Goal: Task Accomplishment & Management: Complete application form

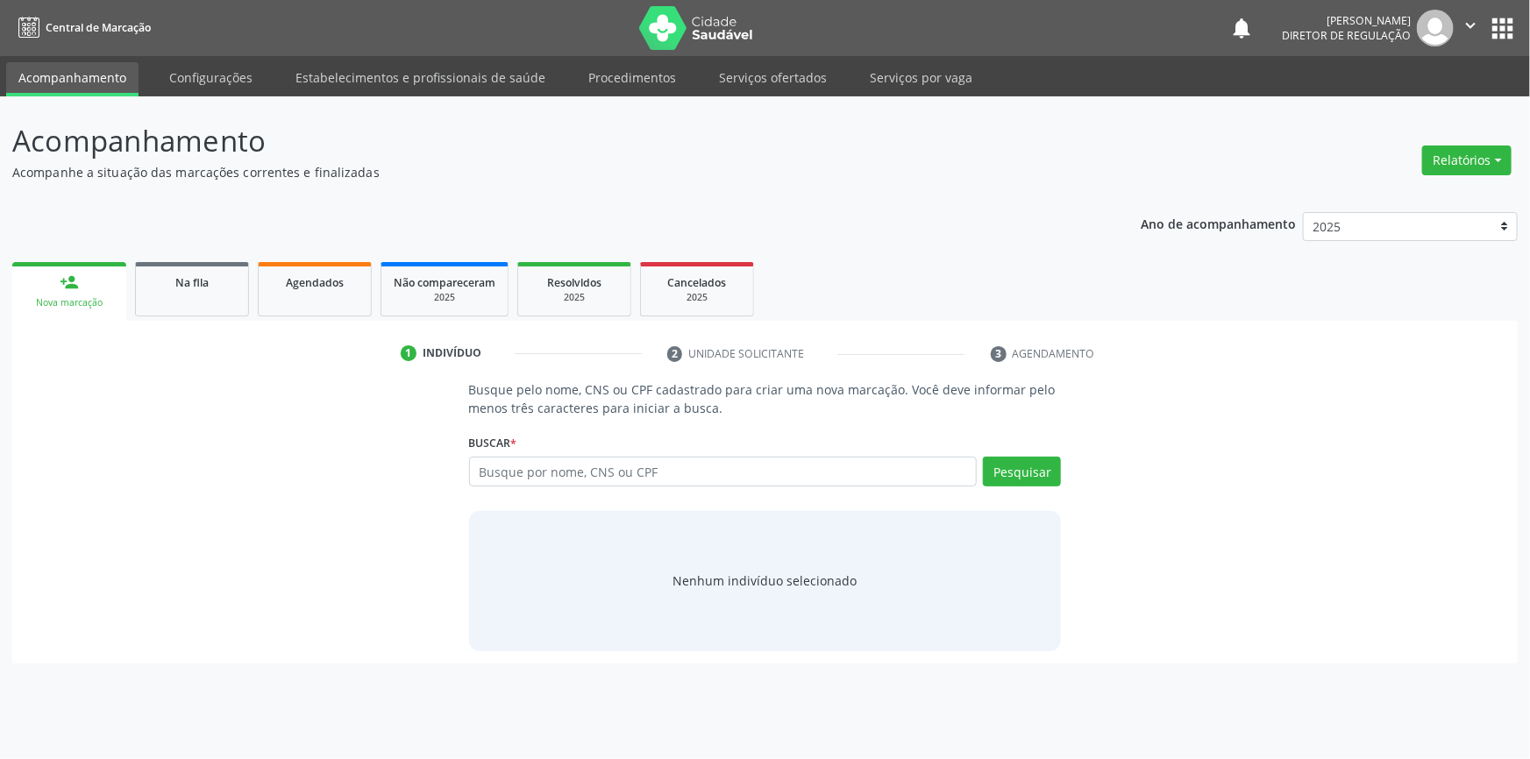
click at [693, 471] on input "text" at bounding box center [723, 472] width 509 height 30
type input "700505172902554"
click at [1015, 472] on button "Pesquisar" at bounding box center [1022, 472] width 78 height 30
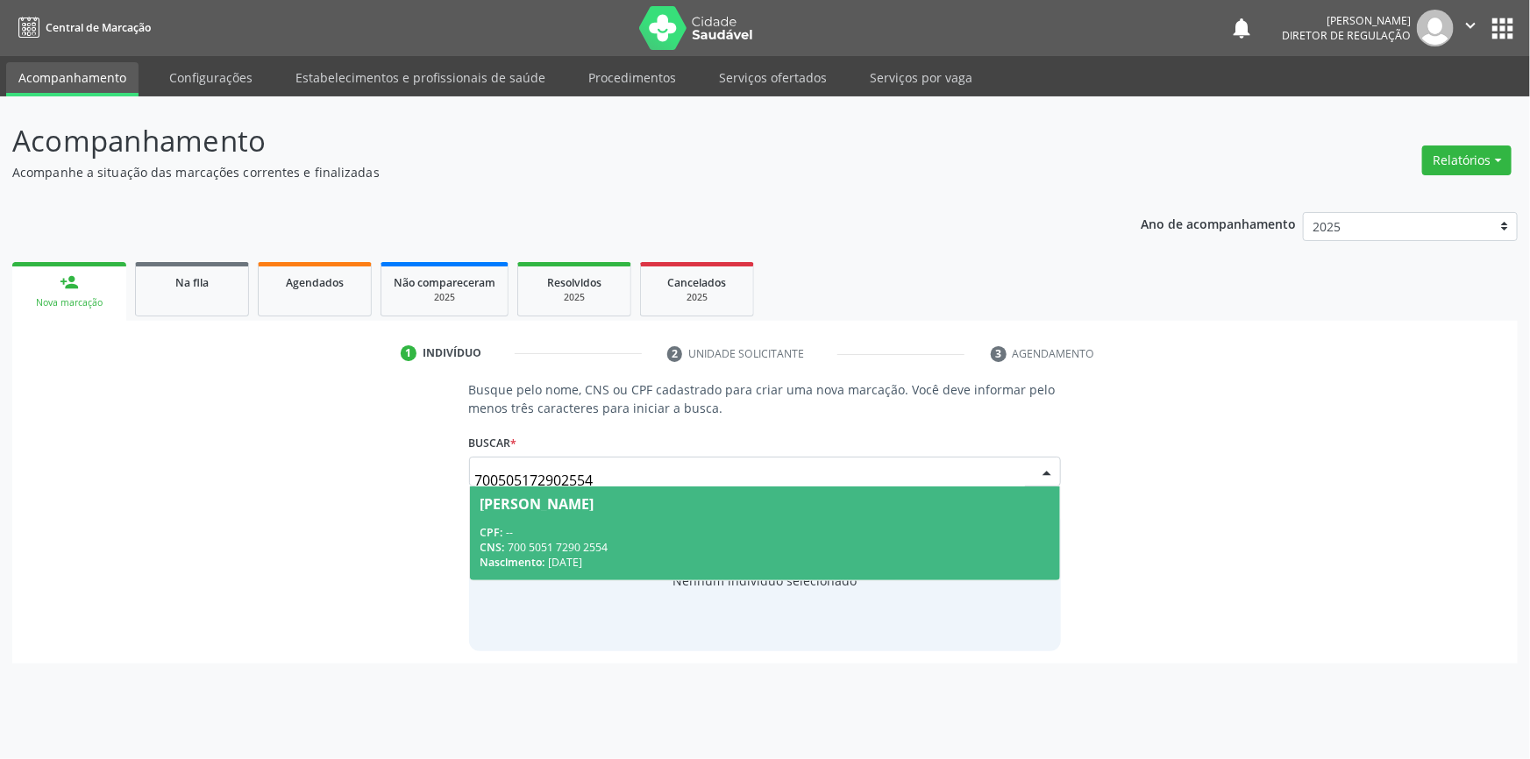
click at [773, 533] on div "CPF: --" at bounding box center [765, 532] width 570 height 15
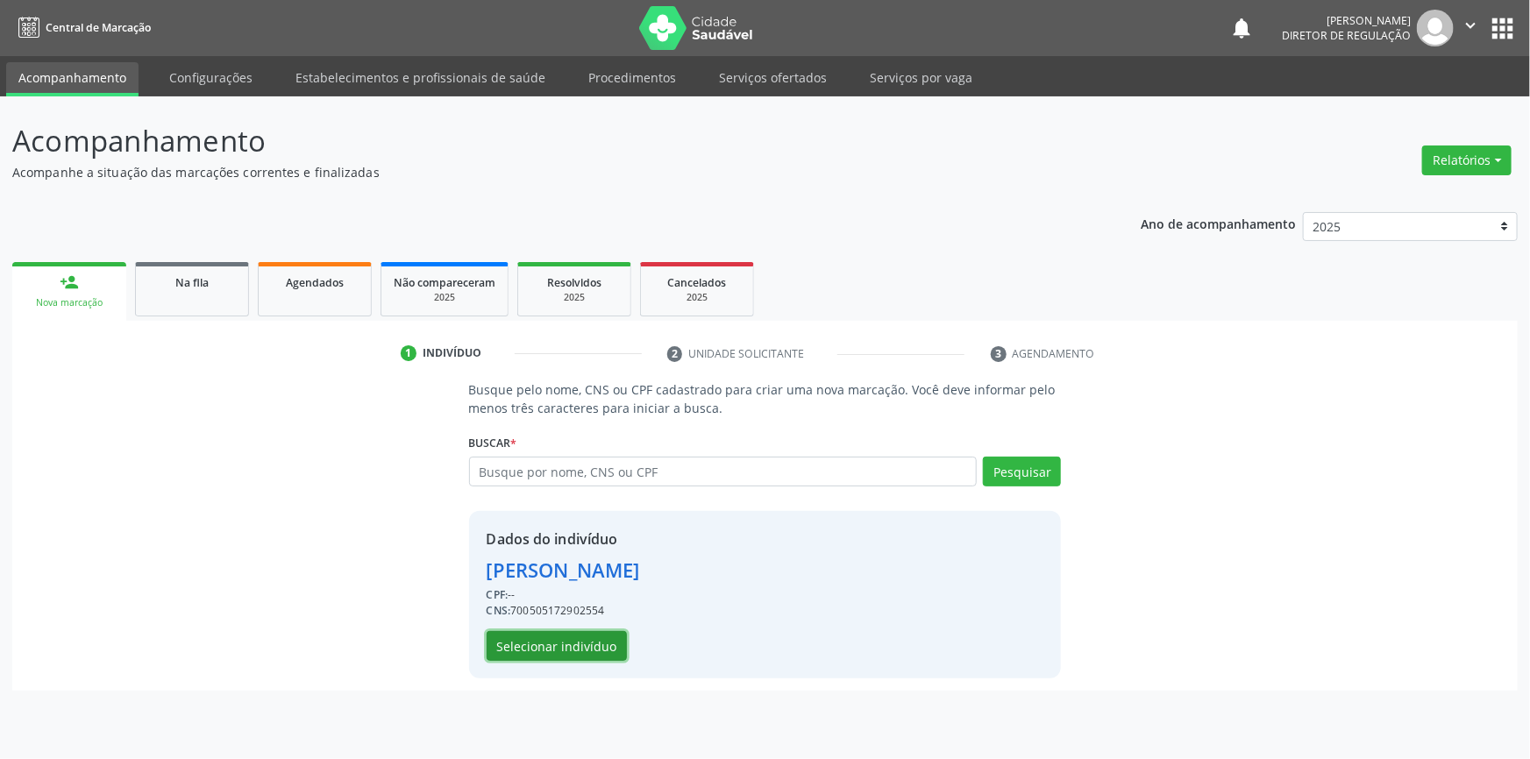
click at [580, 647] on button "Selecionar indivíduo" at bounding box center [557, 646] width 140 height 30
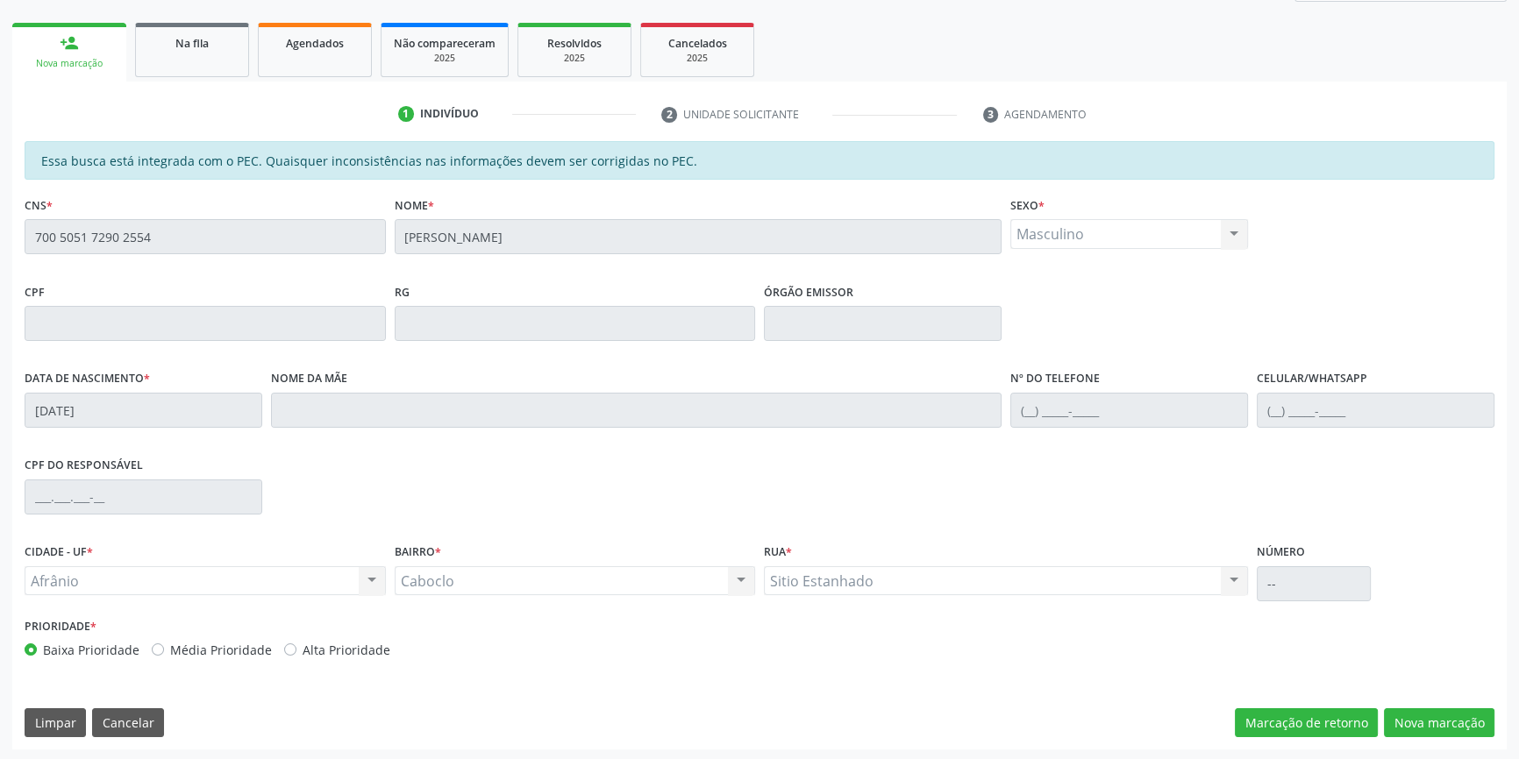
scroll to position [240, 0]
click at [1428, 719] on button "Nova marcação" at bounding box center [1439, 723] width 110 height 30
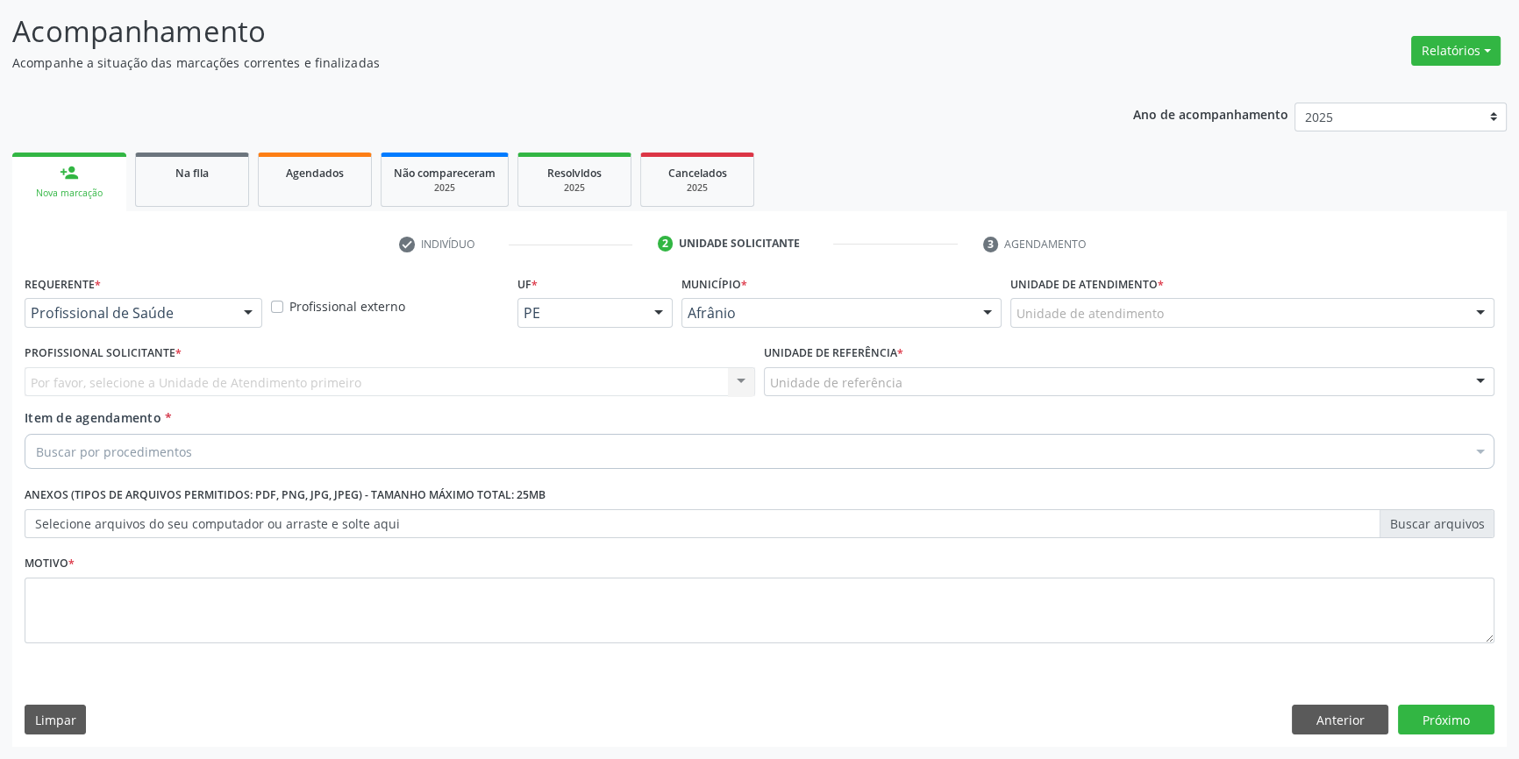
scroll to position [108, 0]
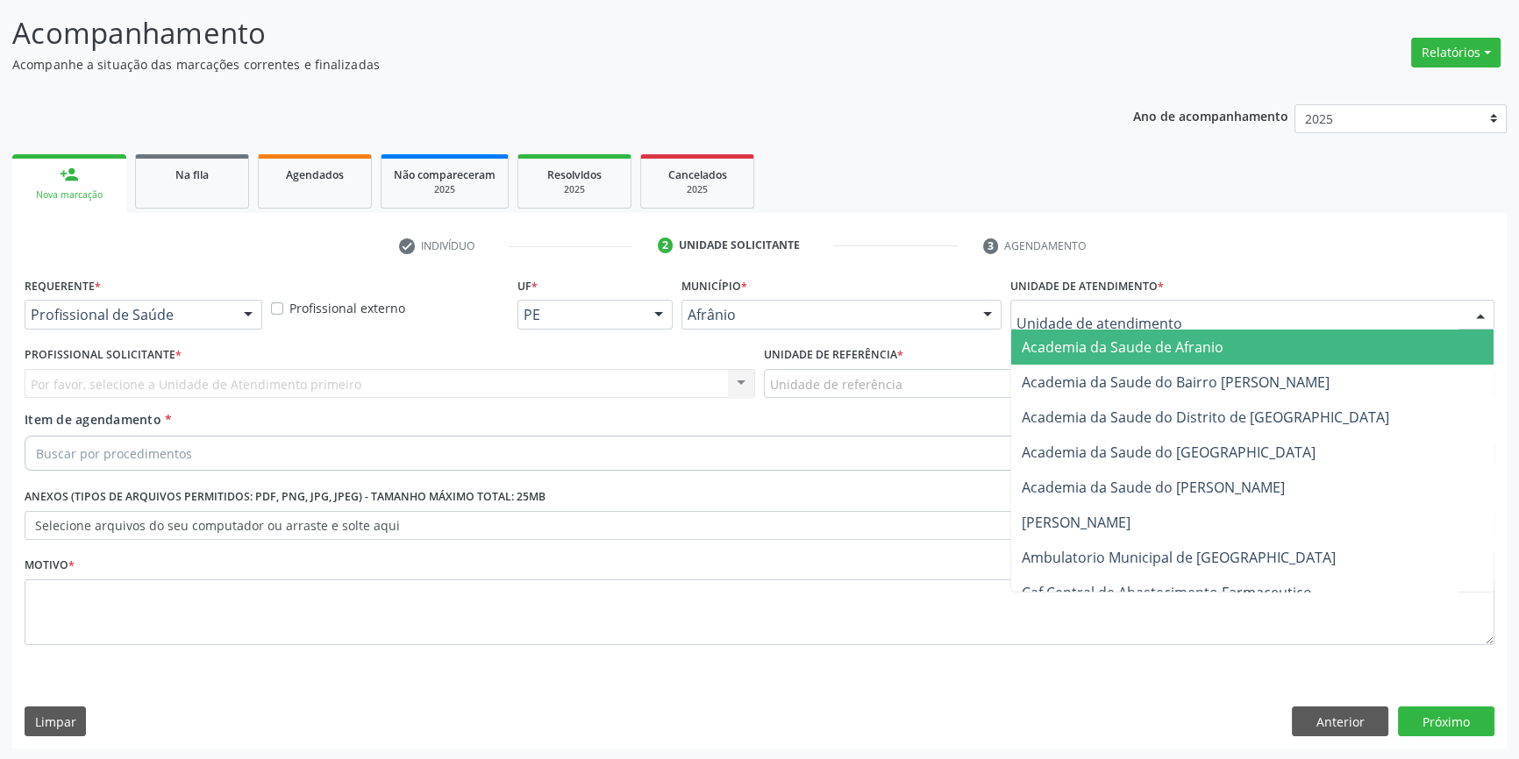
click at [1188, 309] on div at bounding box center [1252, 315] width 484 height 30
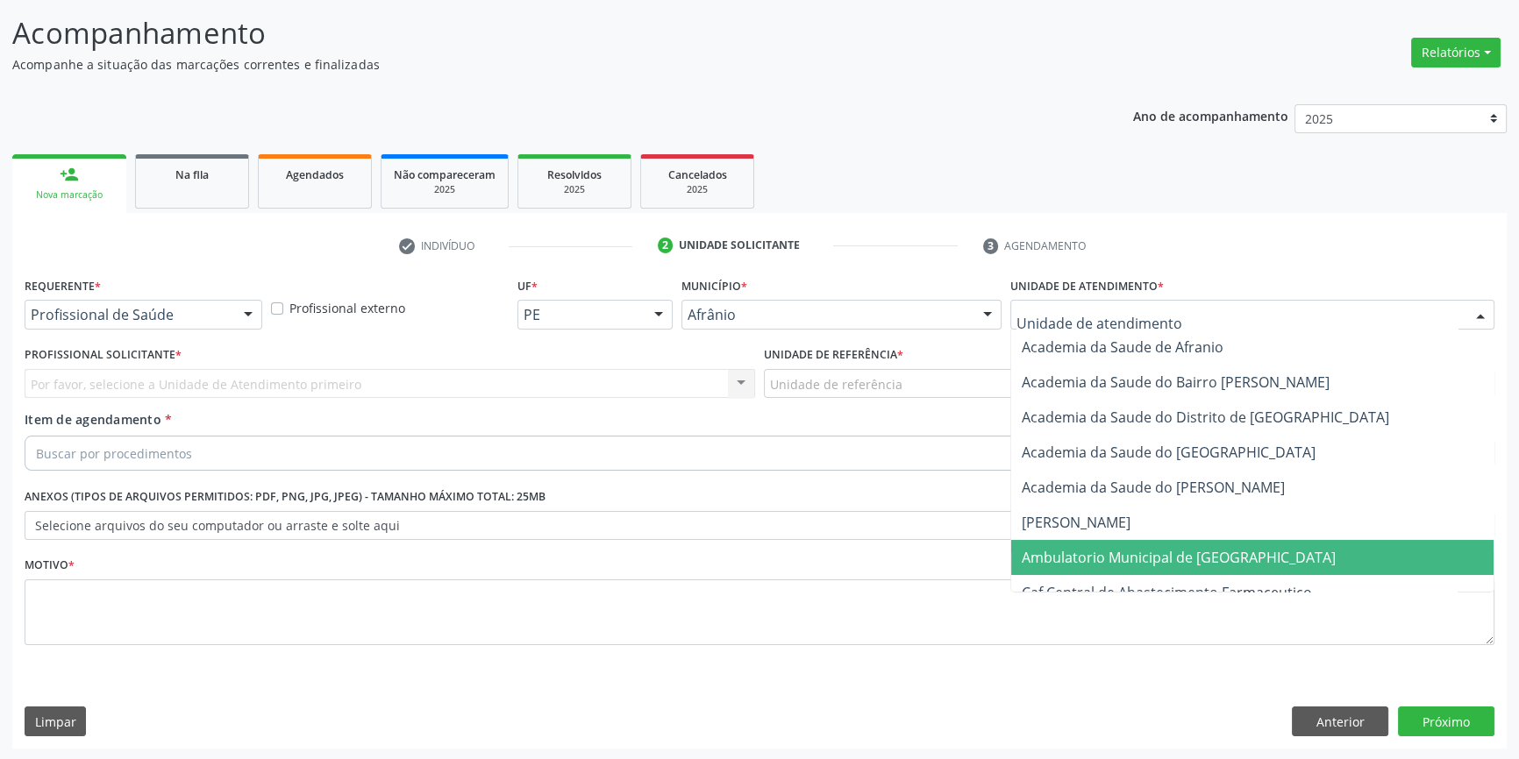
click at [1165, 553] on span "Ambulatorio Municipal de [GEOGRAPHIC_DATA]" at bounding box center [1178, 557] width 314 height 19
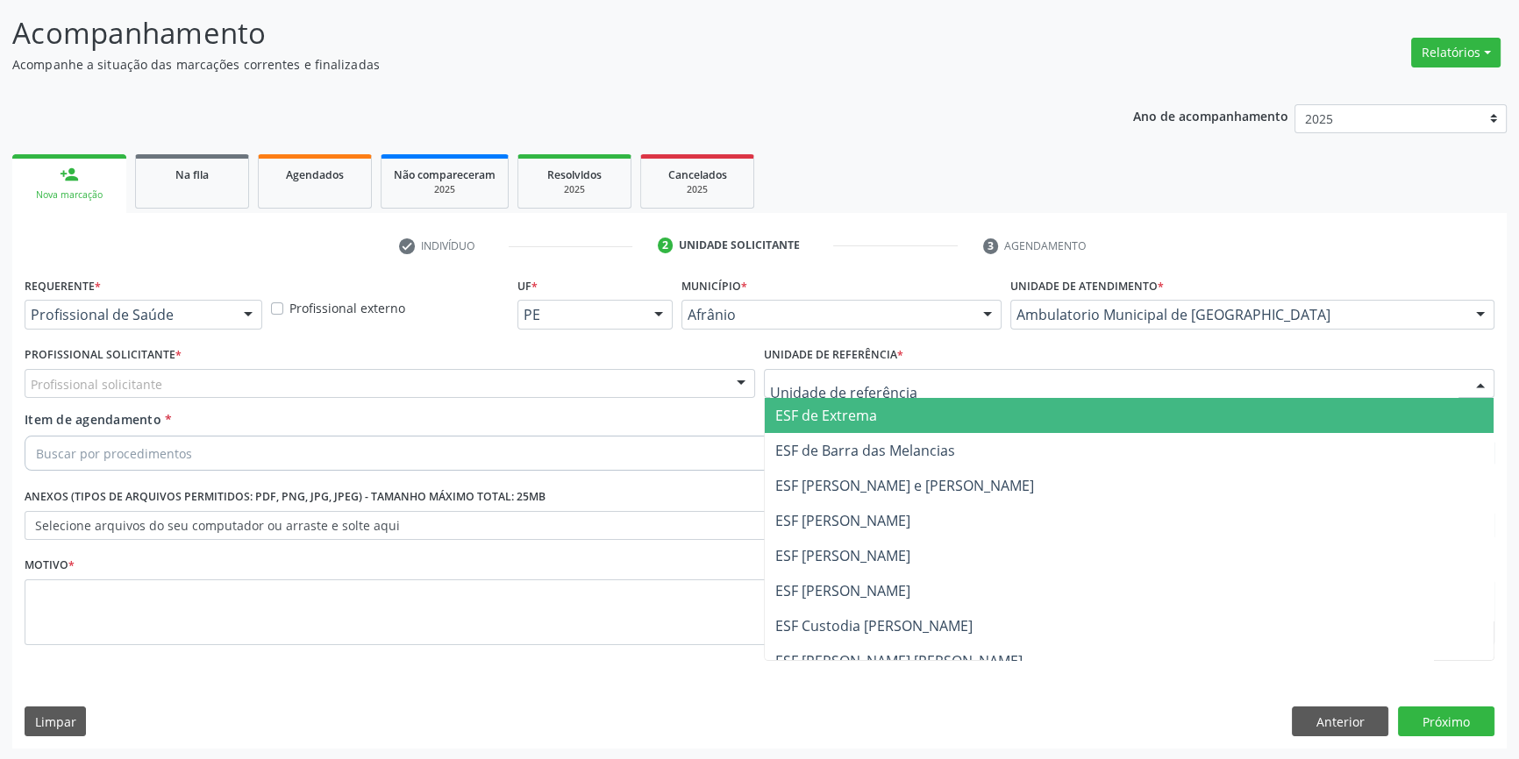
click at [978, 377] on div at bounding box center [1129, 384] width 730 height 30
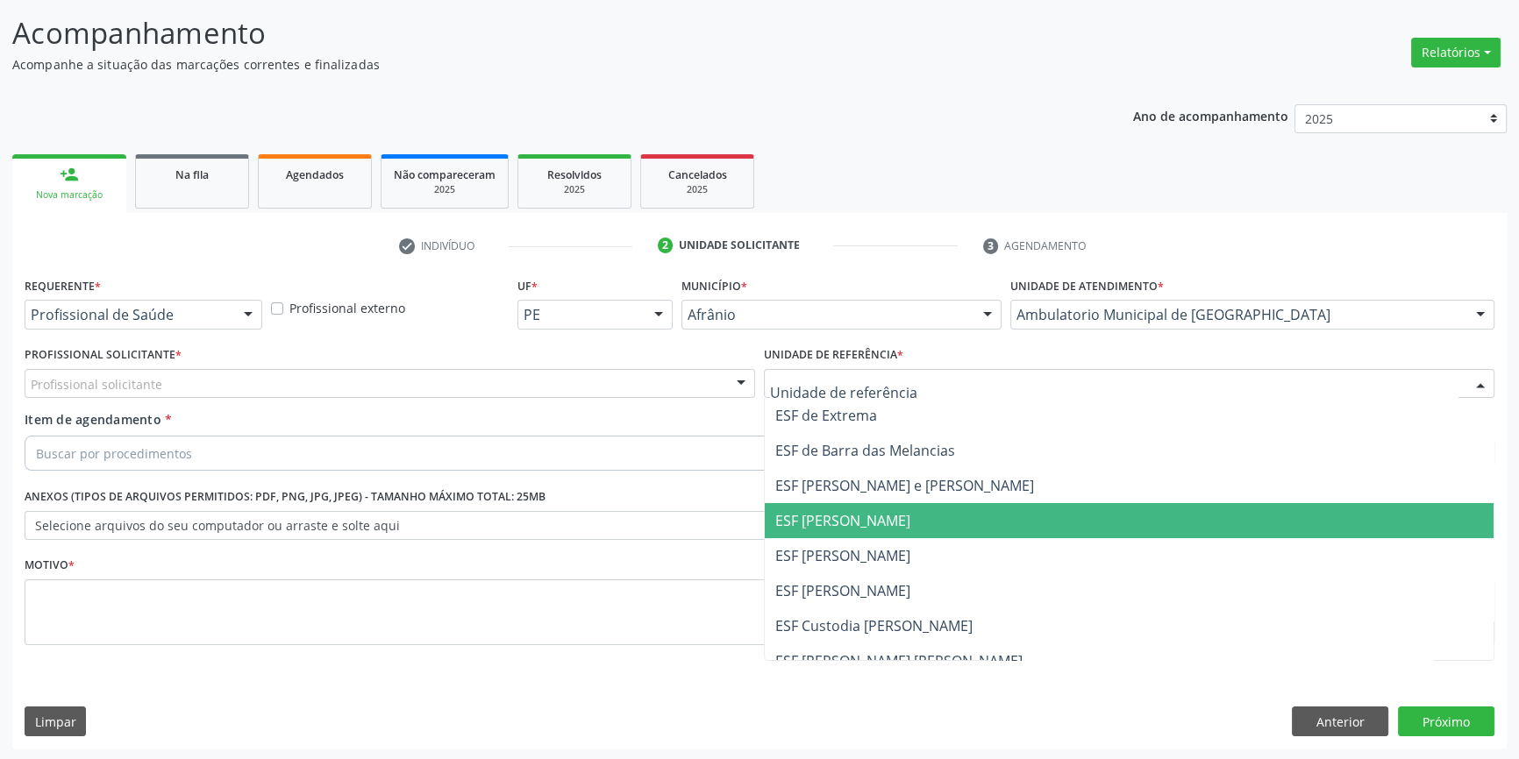
click at [910, 525] on span "ESF [PERSON_NAME]" at bounding box center [842, 520] width 135 height 19
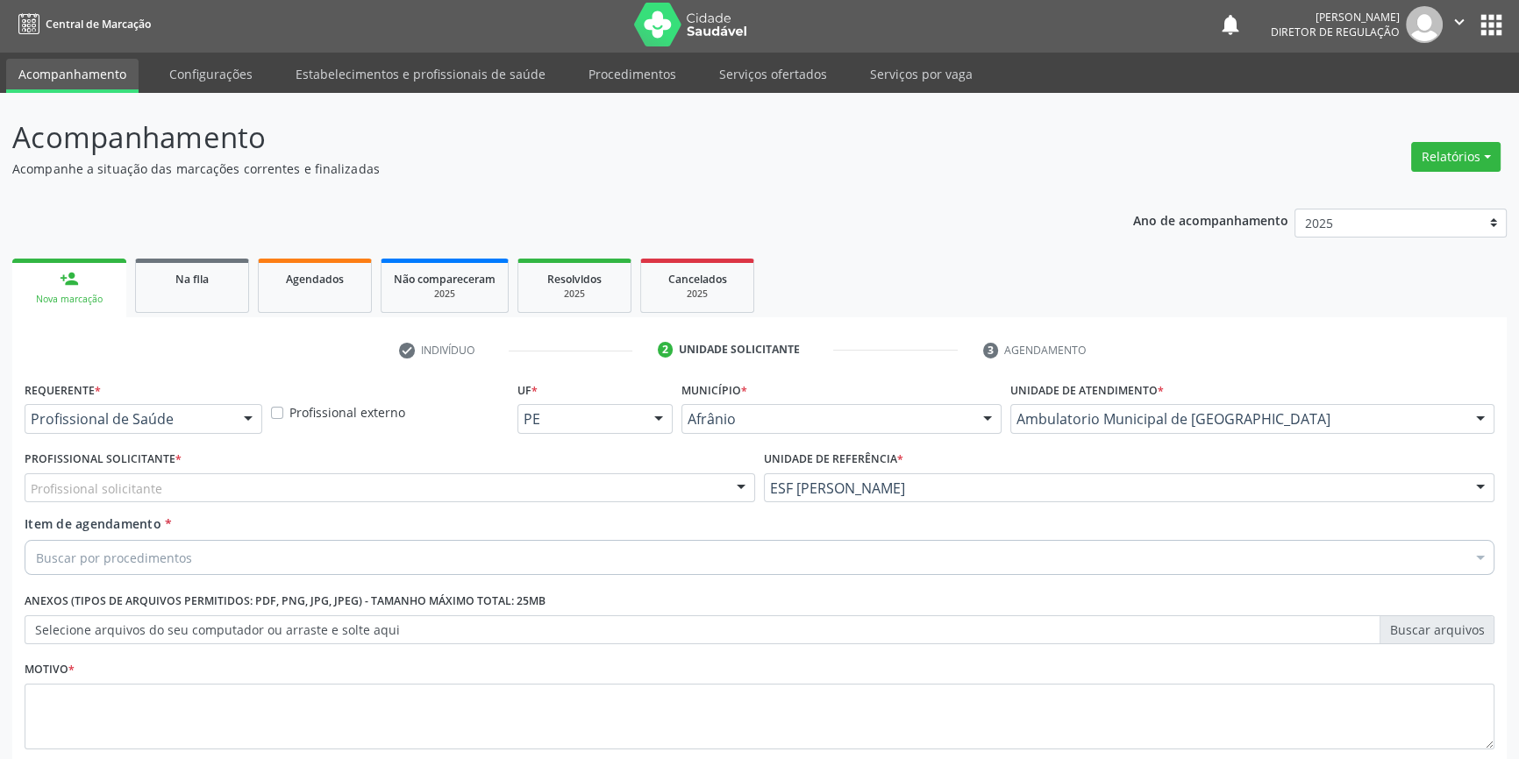
scroll to position [0, 0]
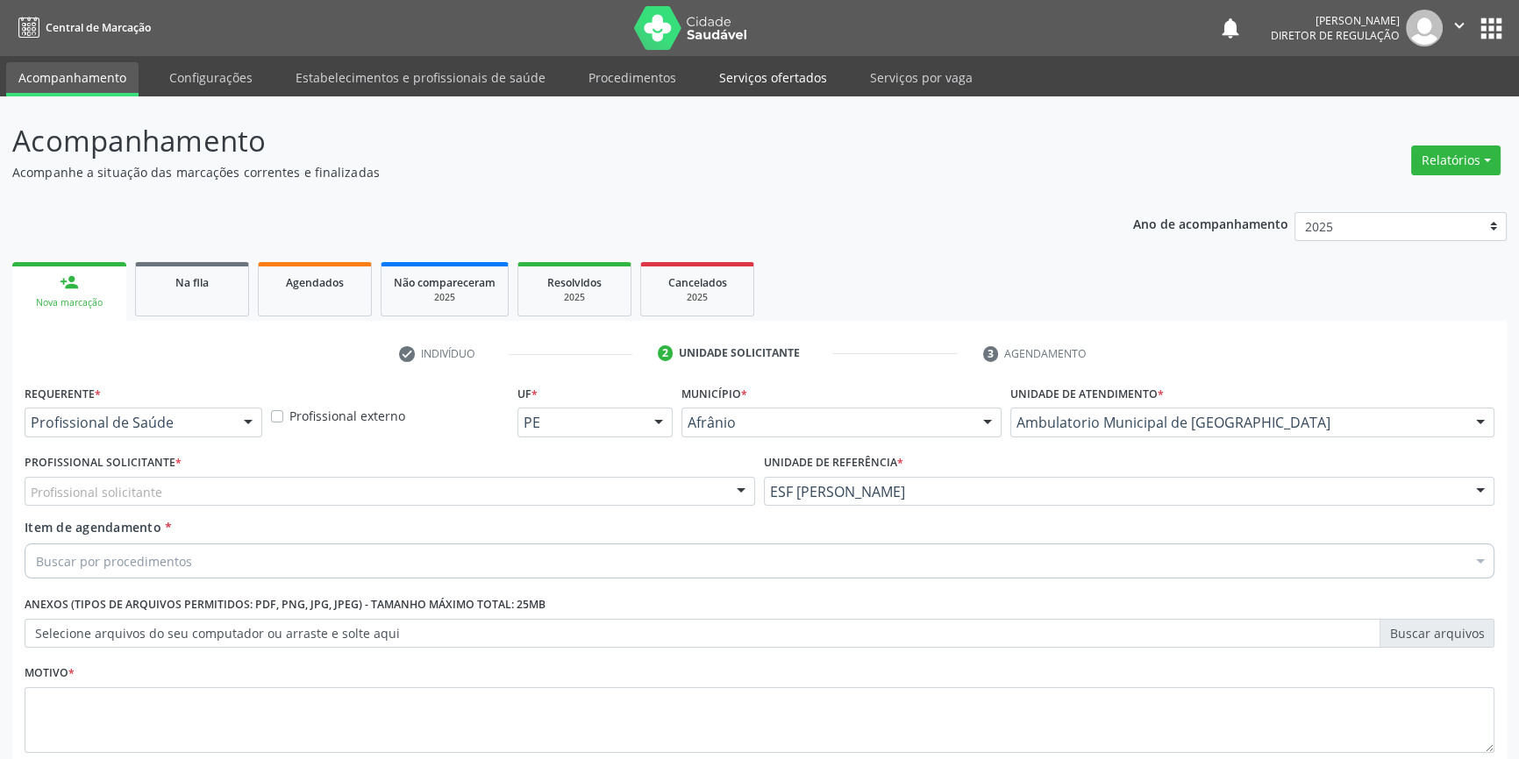
click at [760, 78] on link "Serviços ofertados" at bounding box center [773, 77] width 132 height 31
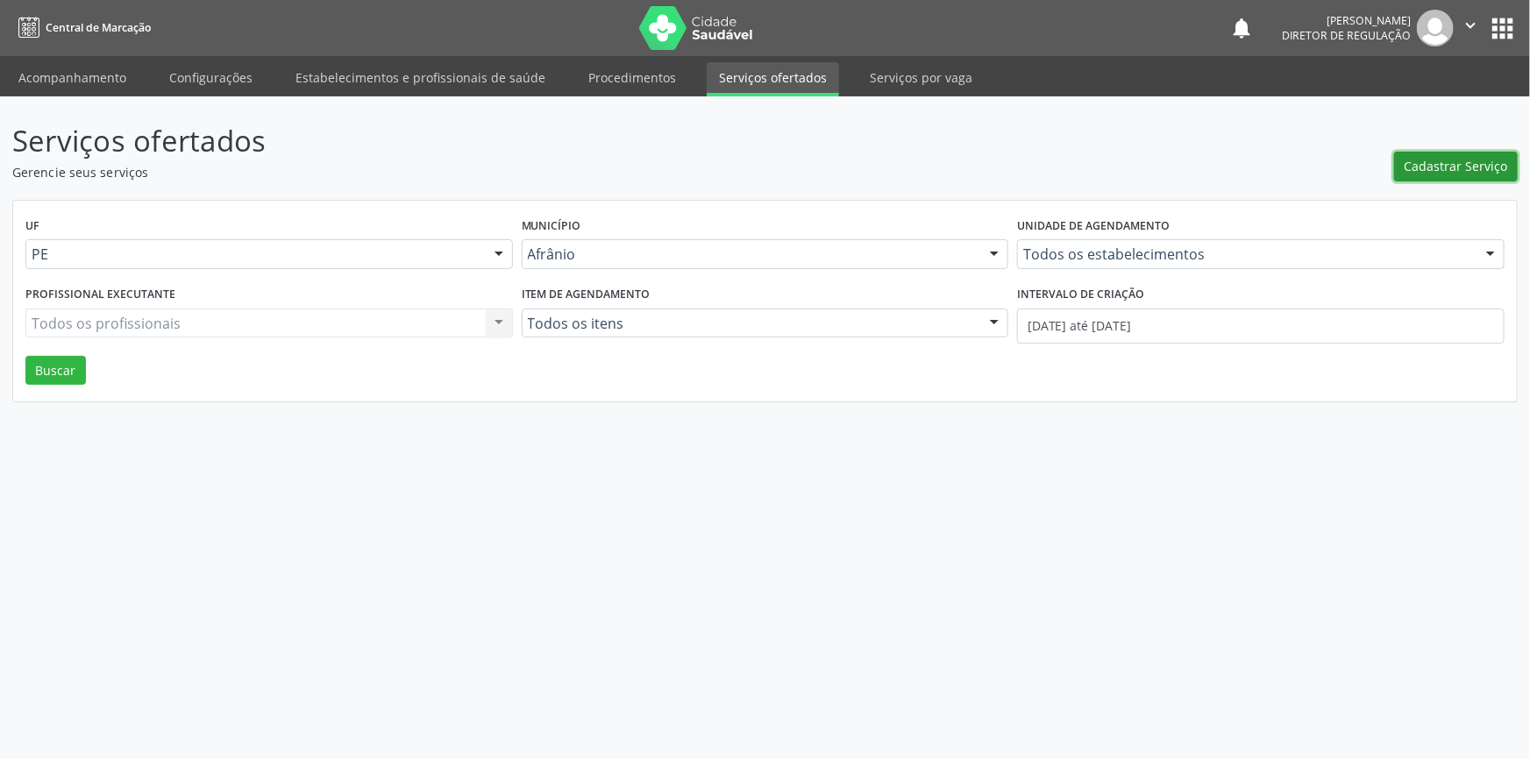
click at [1447, 161] on span "Cadastrar Serviço" at bounding box center [1456, 166] width 103 height 18
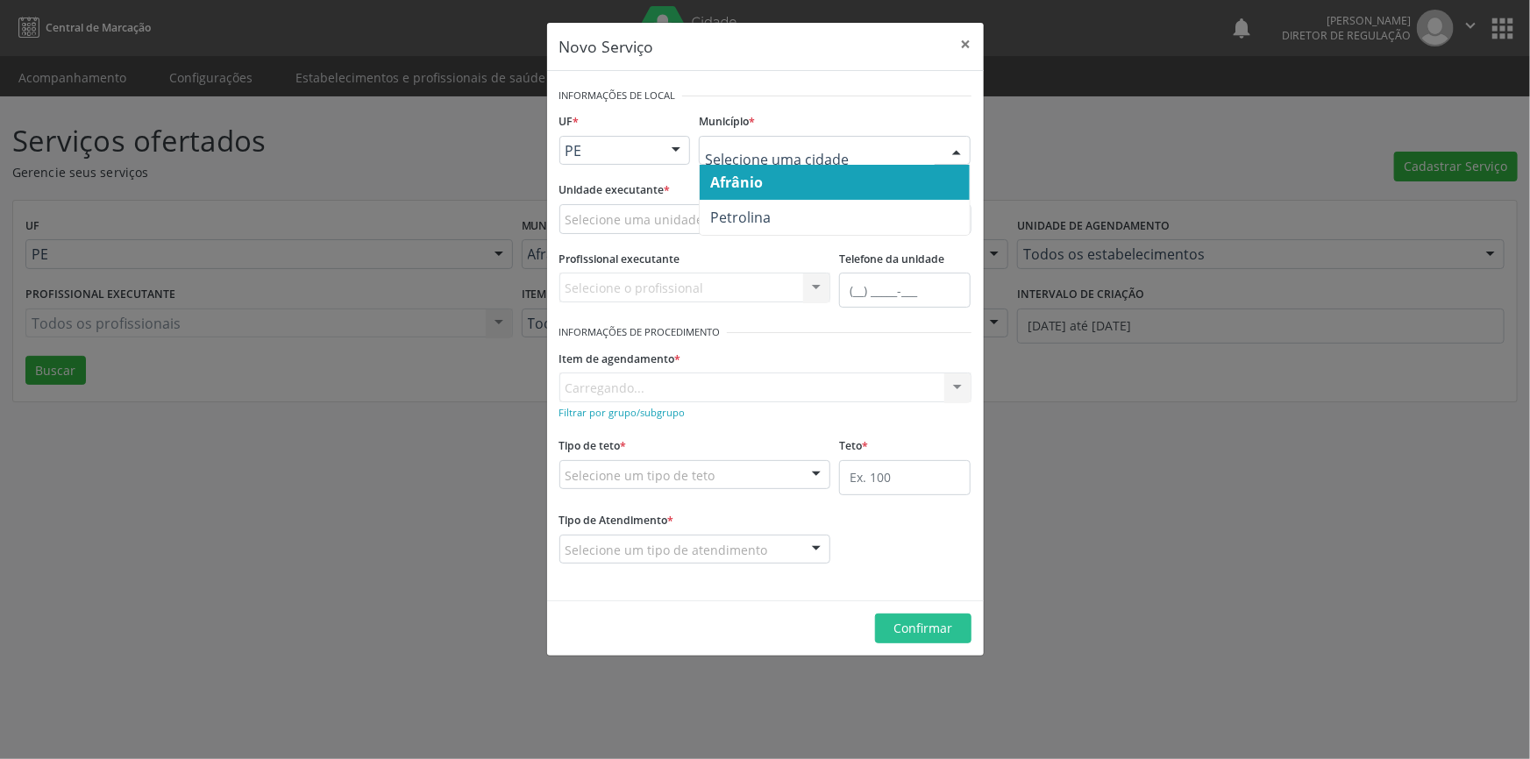
click at [787, 218] on span "Petrolina" at bounding box center [835, 217] width 270 height 35
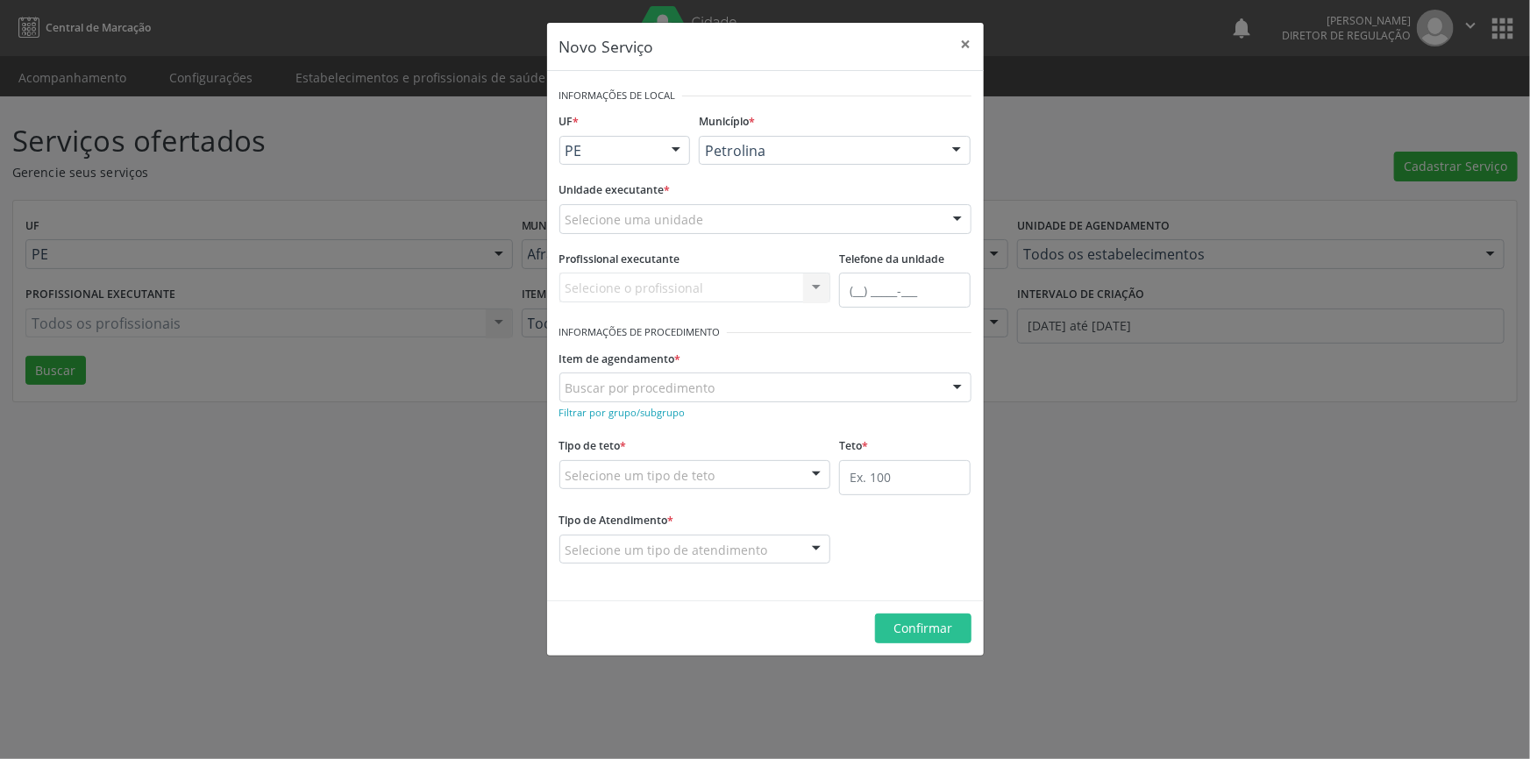
click at [735, 213] on div "Selecione uma unidade" at bounding box center [765, 219] width 412 height 30
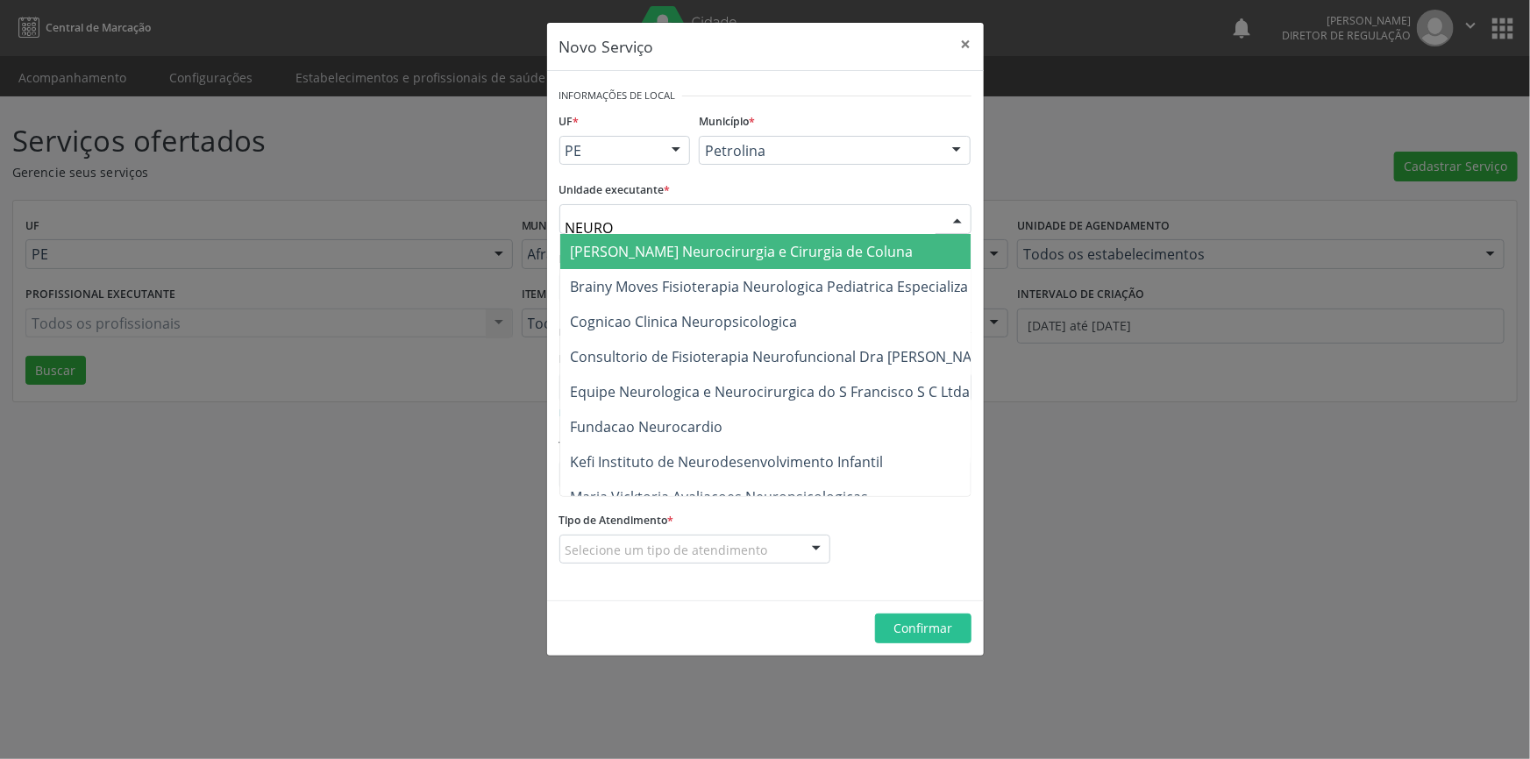
type input "NEUROC"
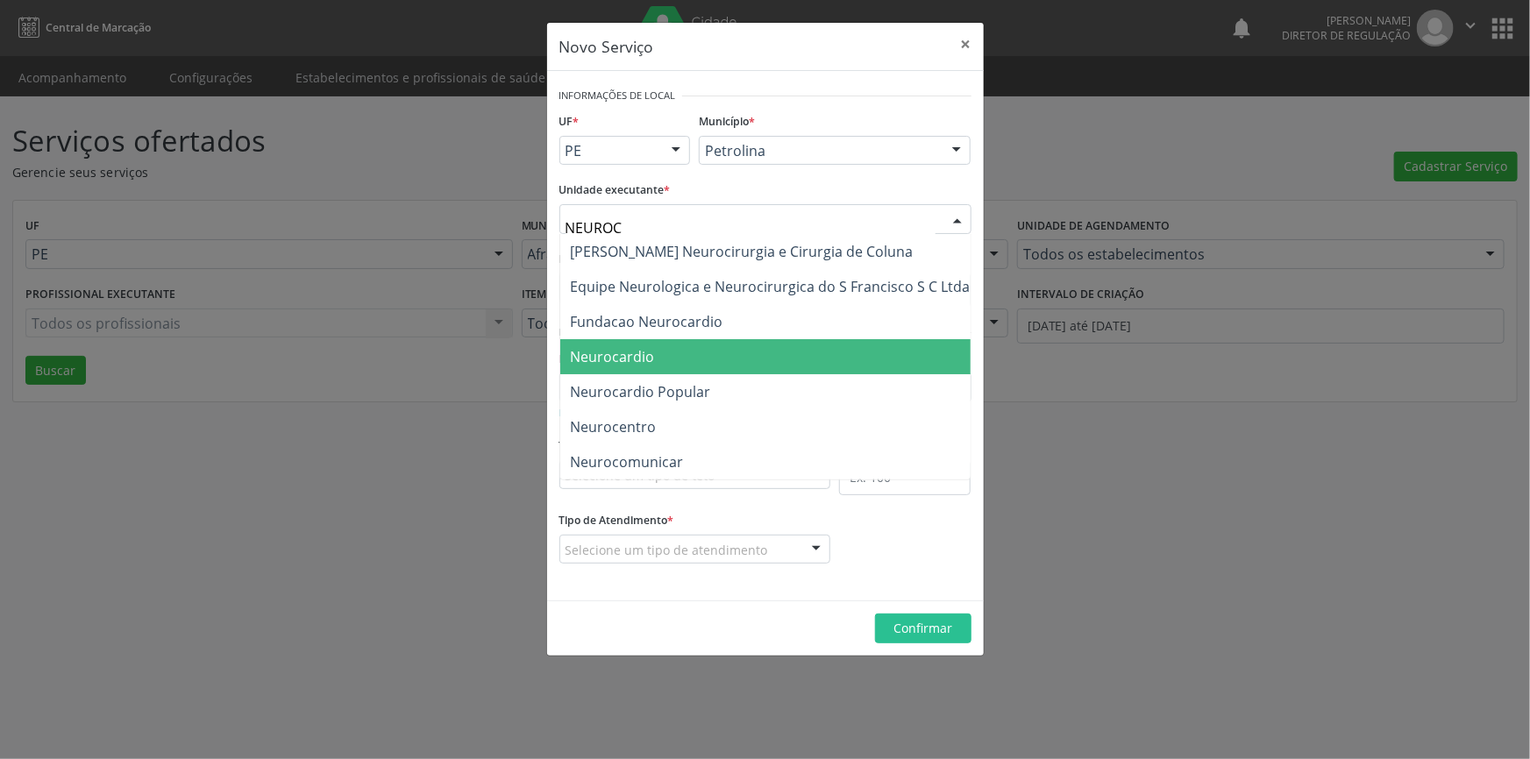
click at [648, 356] on span "Neurocardio" at bounding box center [613, 356] width 84 height 19
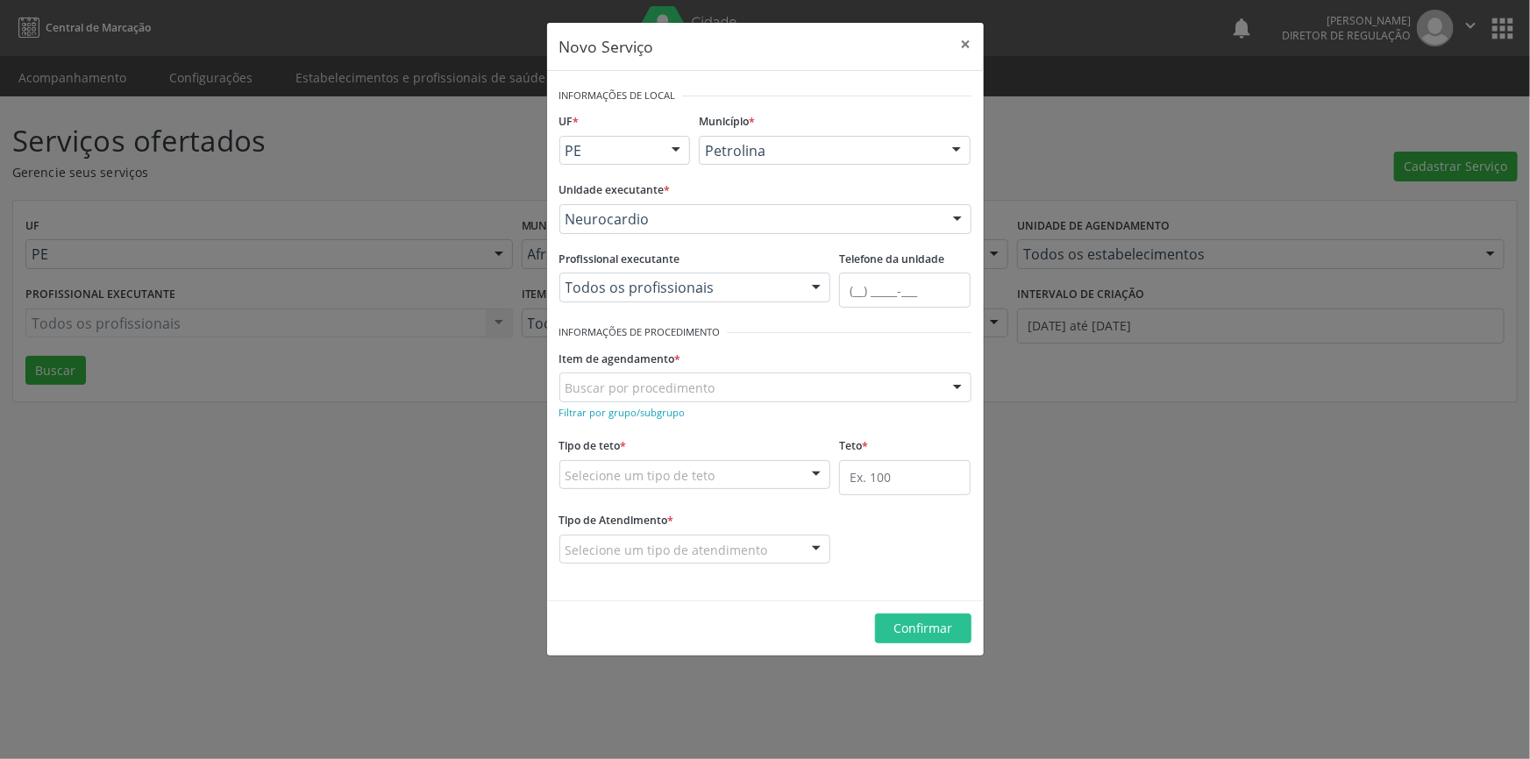
click at [725, 388] on div "Buscar por procedimento" at bounding box center [765, 388] width 412 height 30
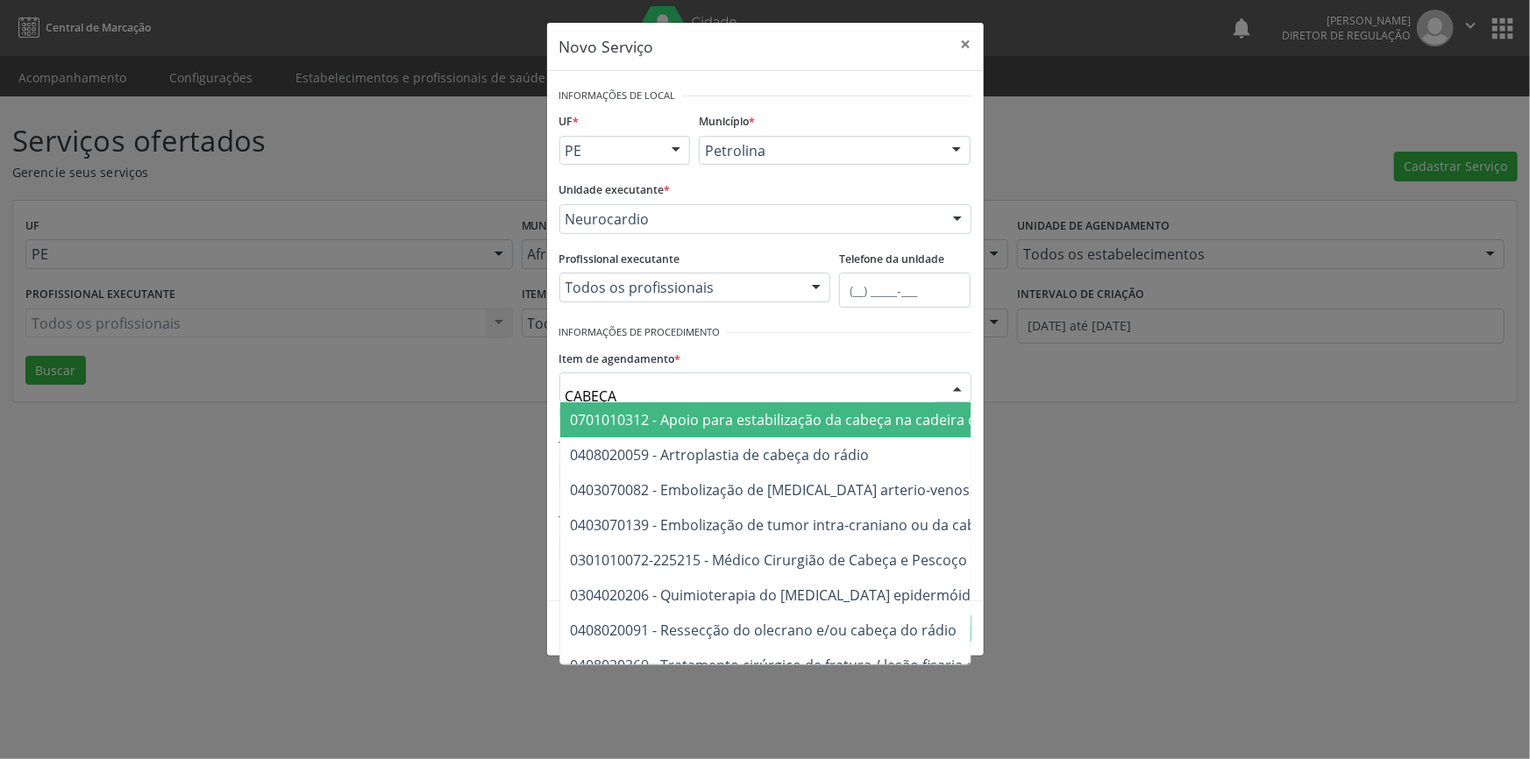
type input "CABEÇA E"
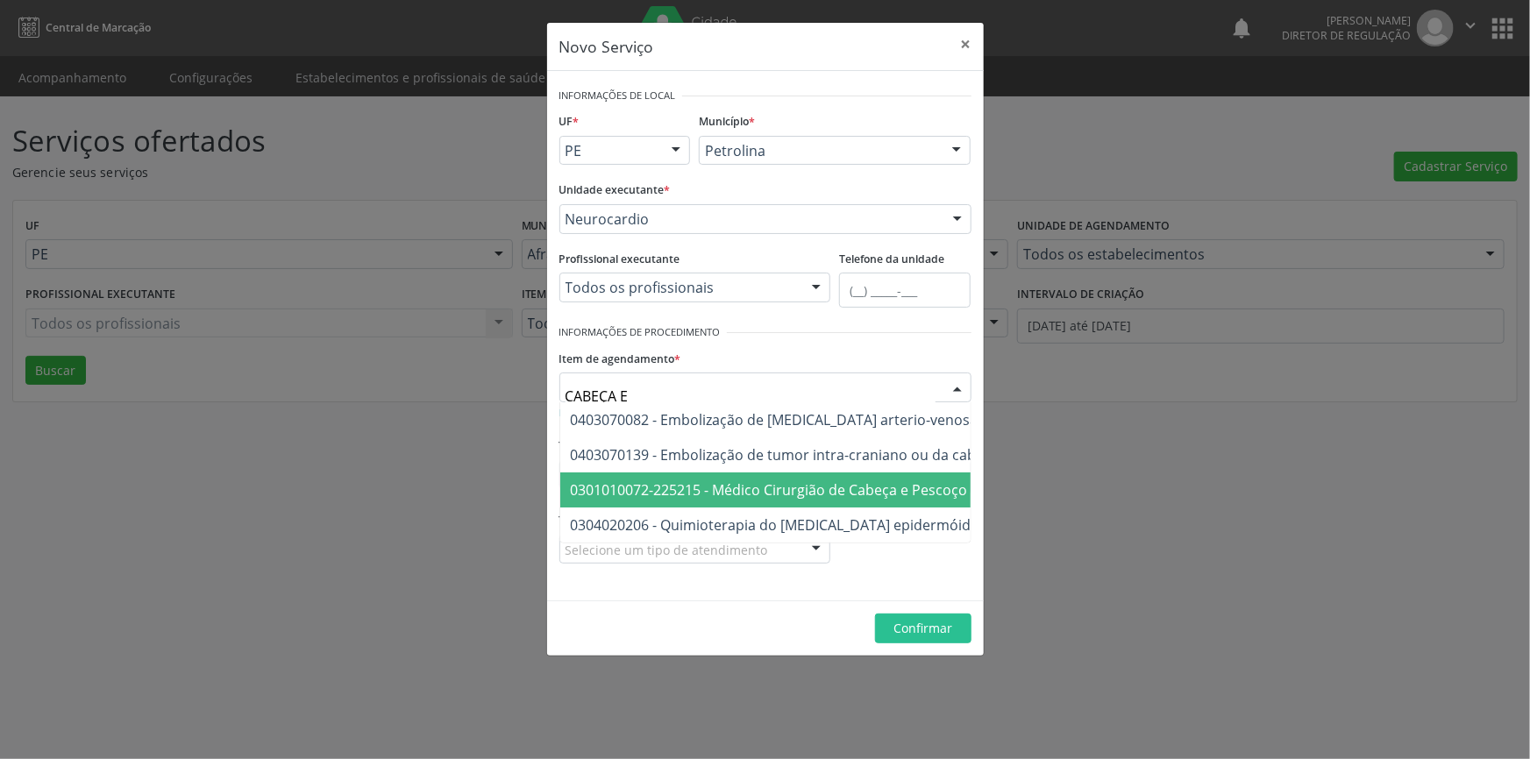
click at [810, 489] on span "0301010072-225215 - Médico Cirurgião de Cabeça e Pescoço" at bounding box center [769, 489] width 397 height 19
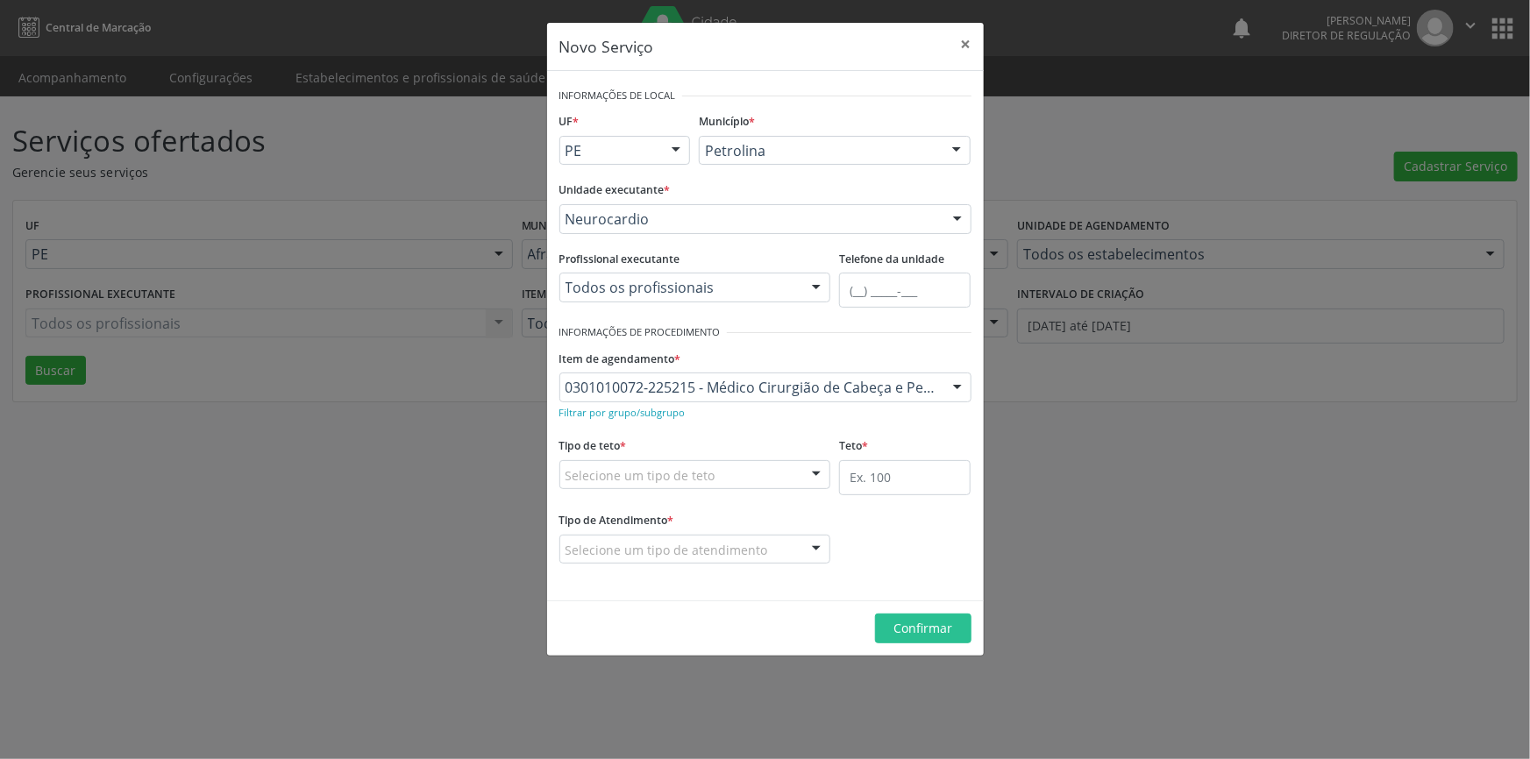
click at [744, 473] on div "Selecione um tipo de teto" at bounding box center [695, 475] width 272 height 30
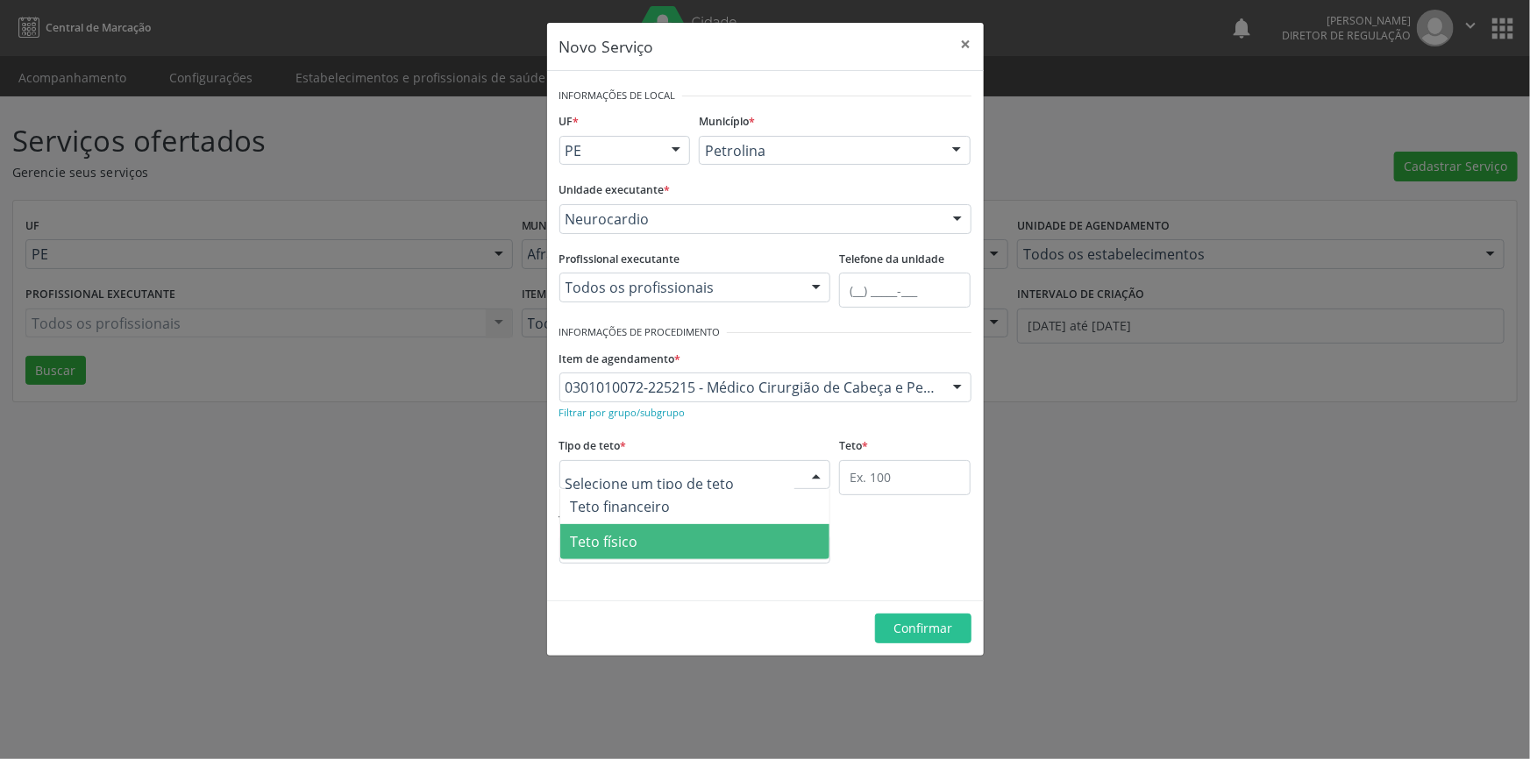
click at [711, 539] on span "Teto físico" at bounding box center [695, 541] width 270 height 35
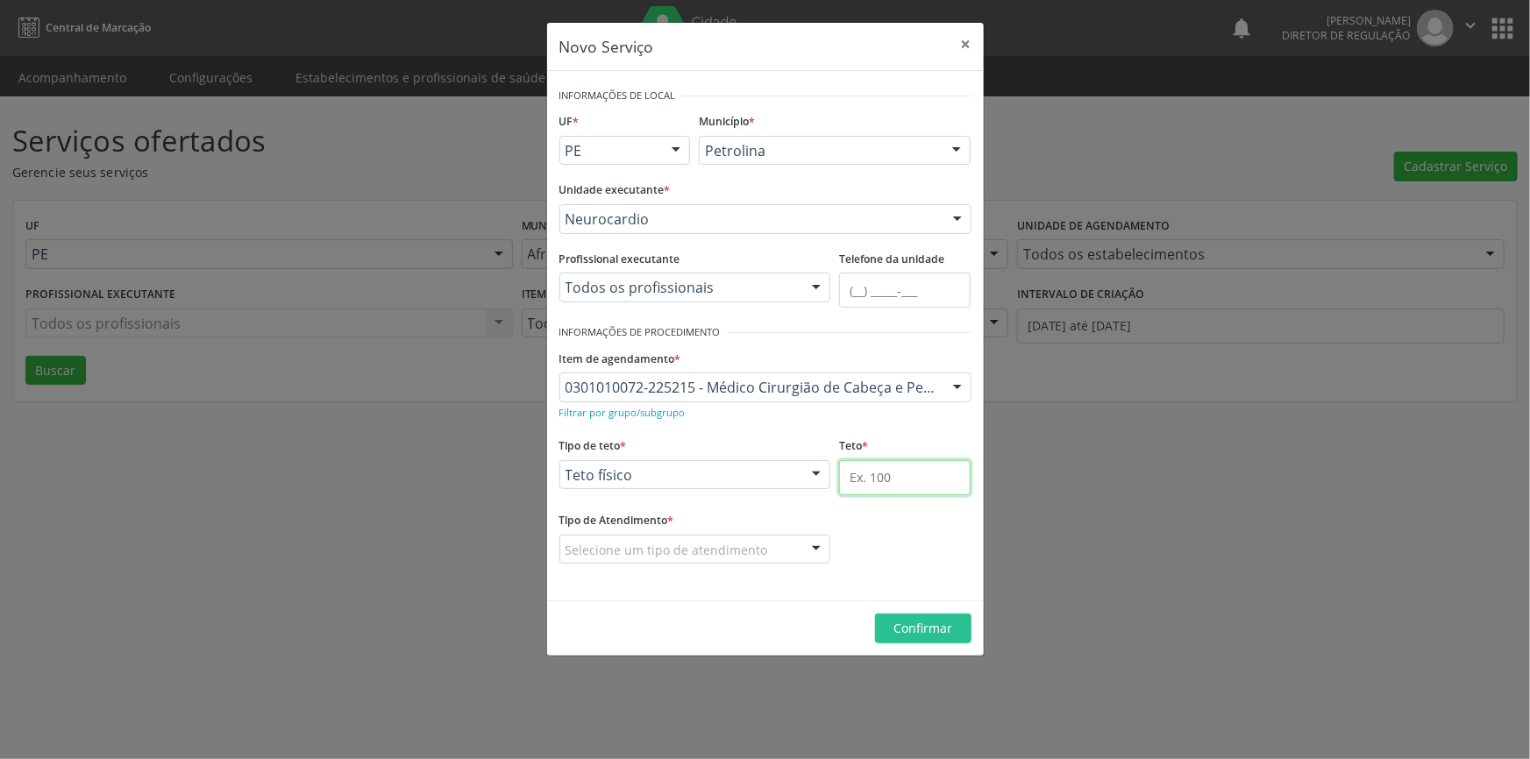
click at [894, 478] on input "text" at bounding box center [905, 477] width 132 height 35
type input "1"
type input "2"
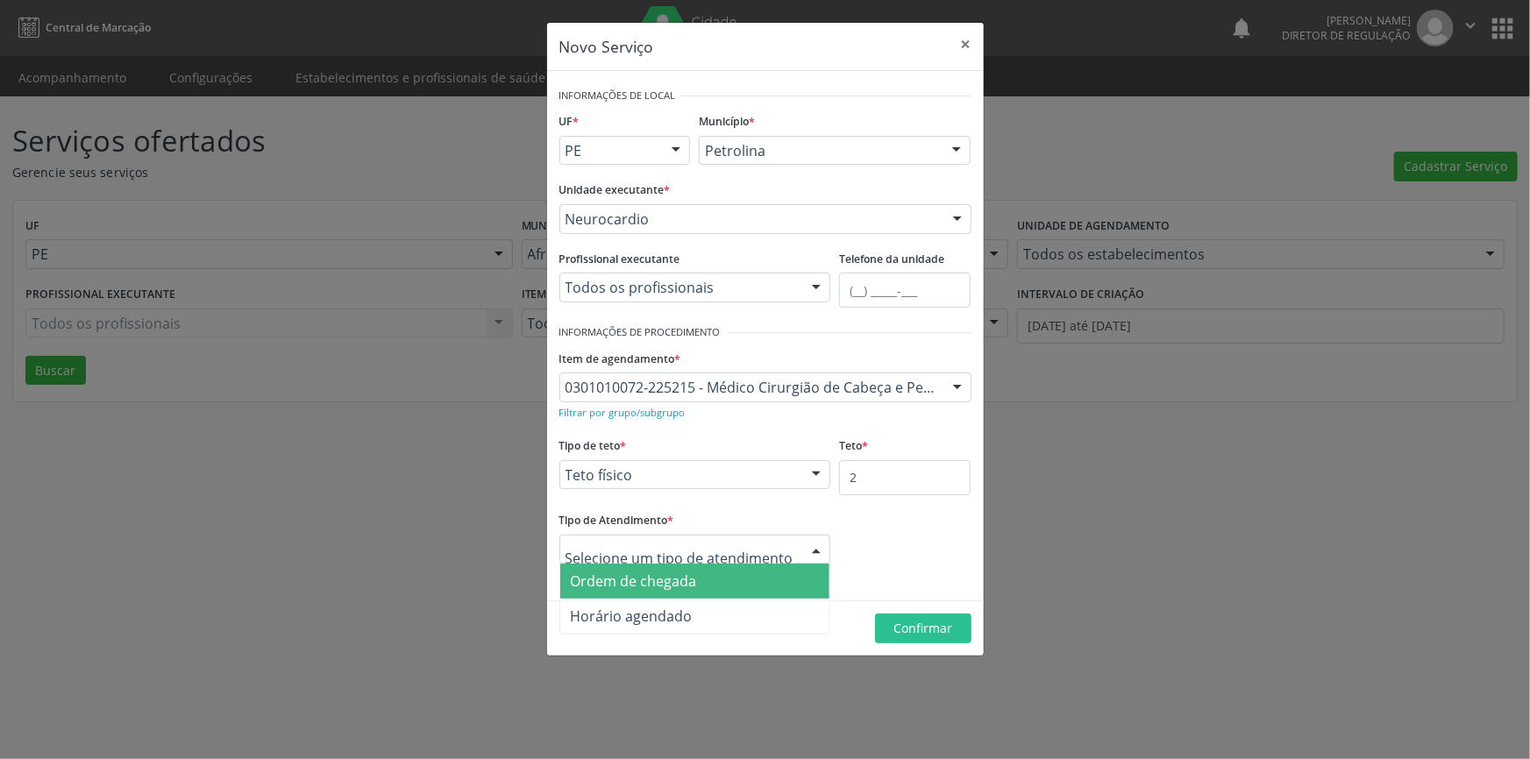
click at [721, 584] on span "Ordem de chegada" at bounding box center [695, 581] width 270 height 35
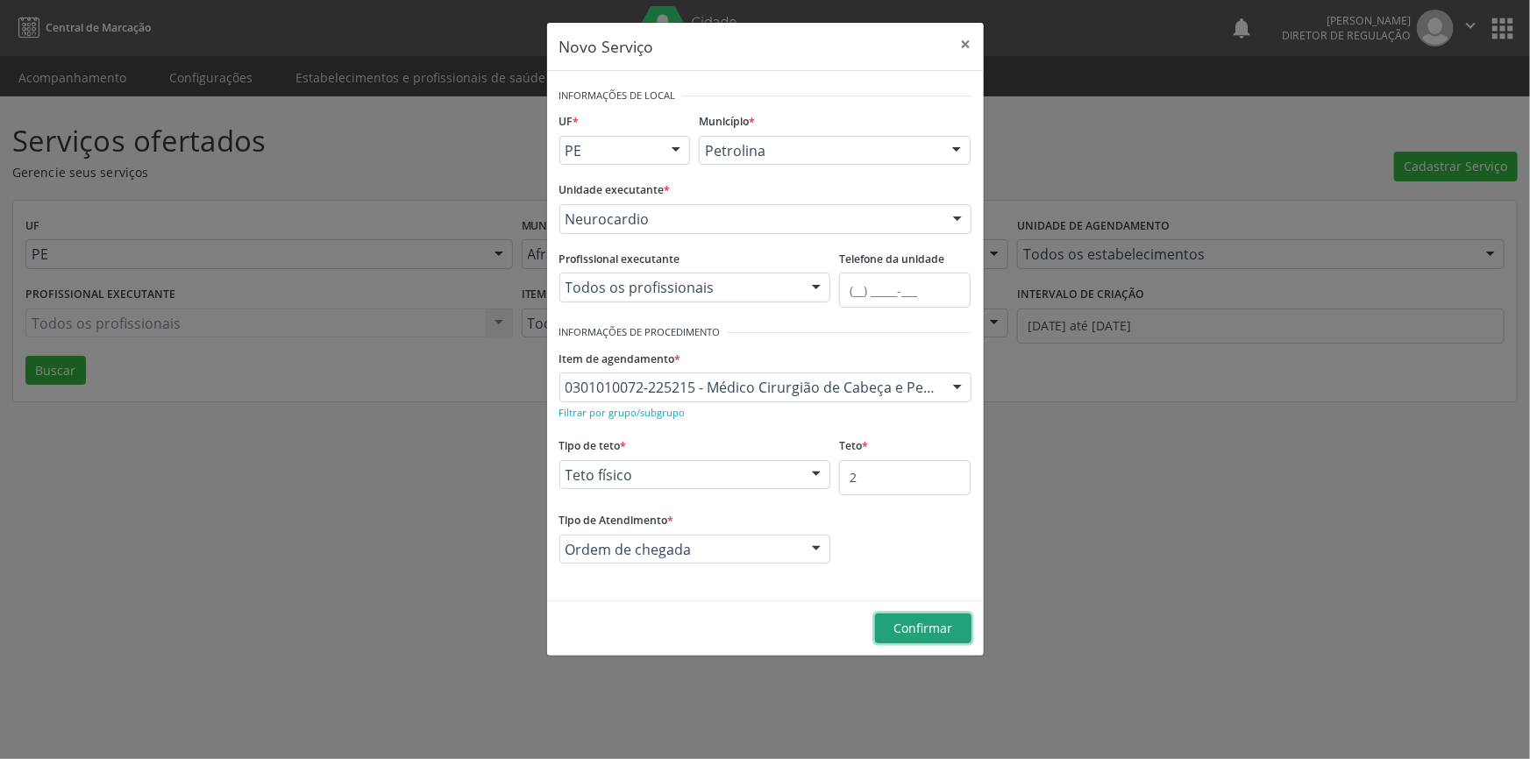
click at [940, 630] on span "Confirmar" at bounding box center [922, 628] width 59 height 17
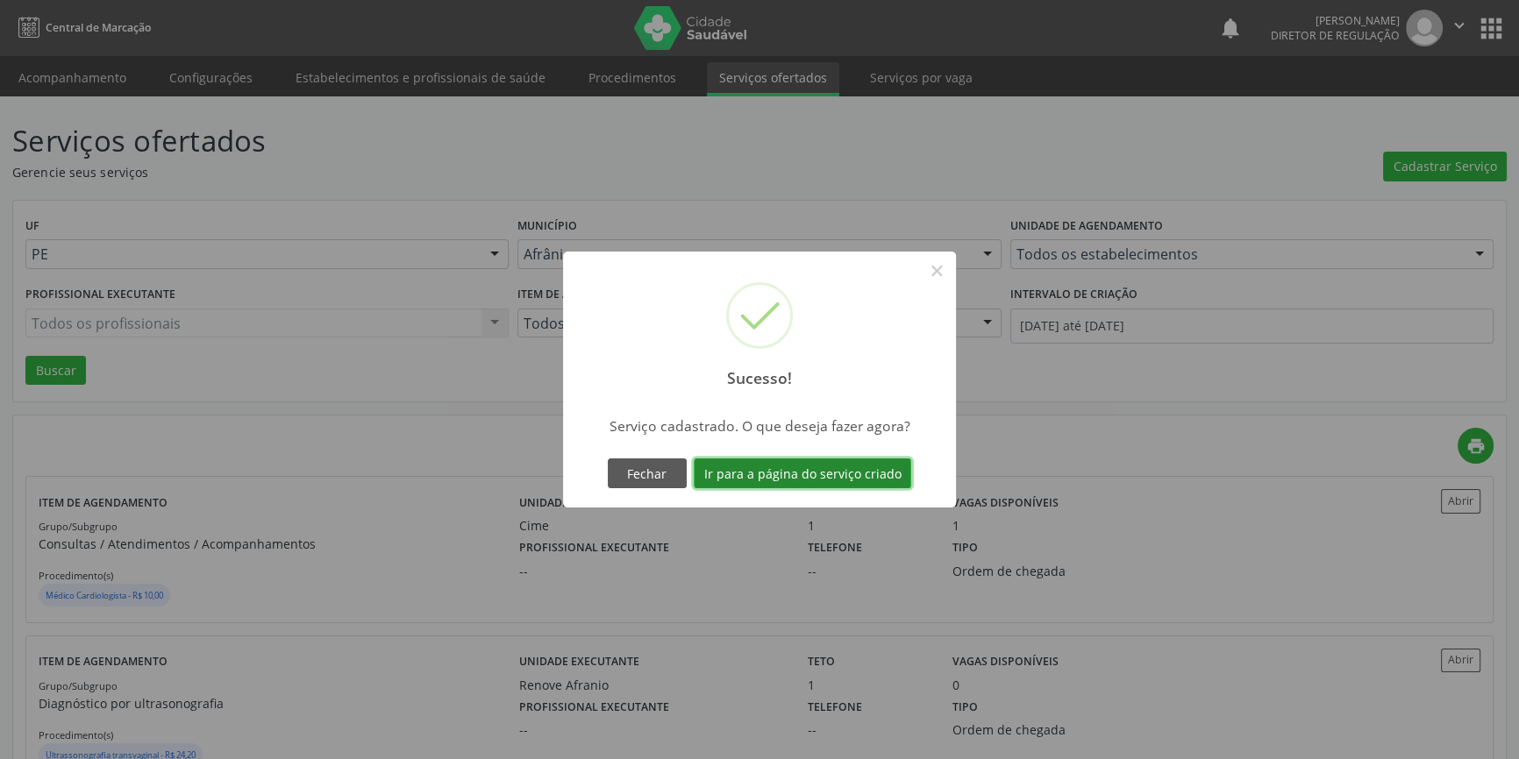
click at [827, 465] on button "Ir para a página do serviço criado" at bounding box center [802, 474] width 217 height 30
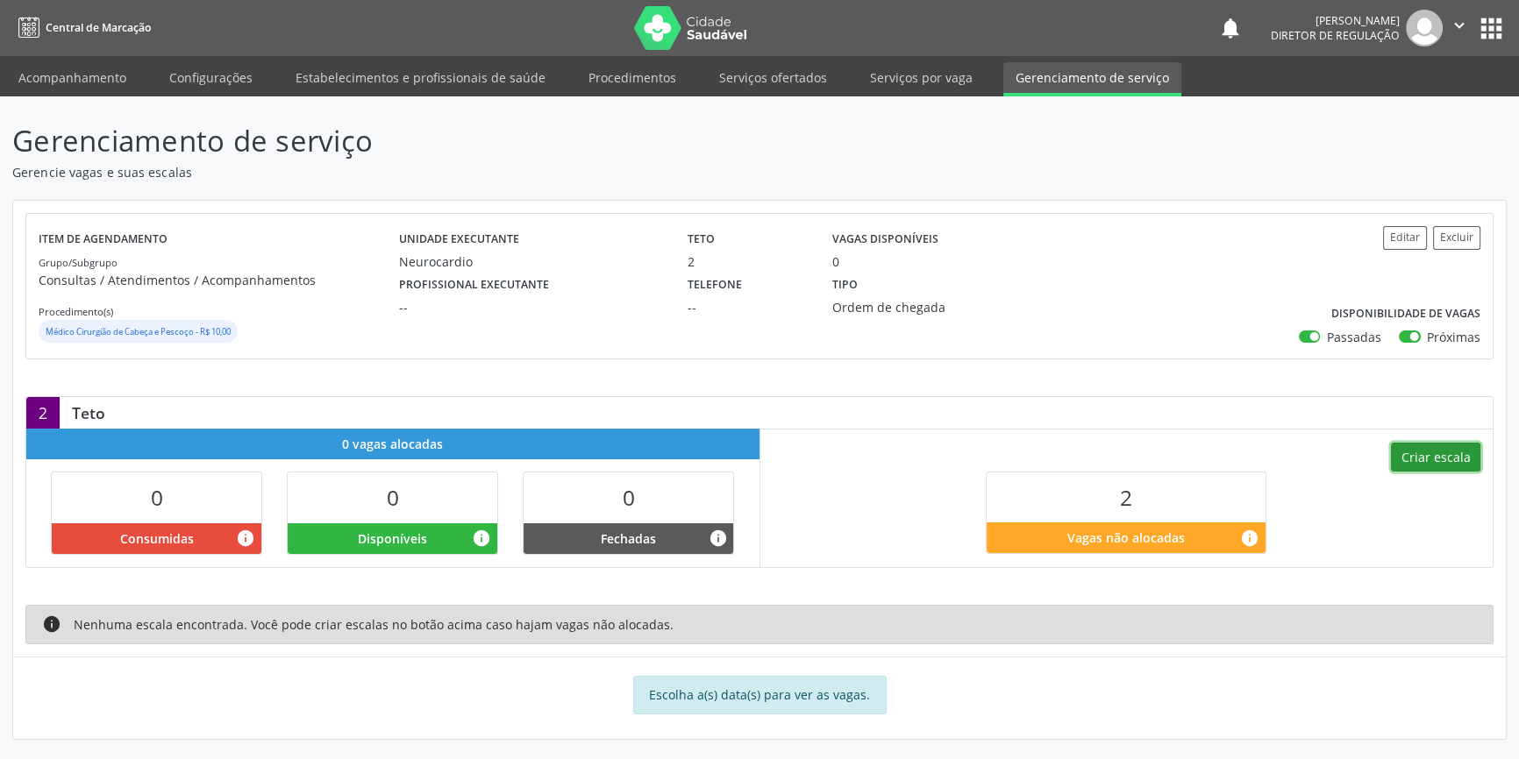
click at [1431, 457] on button "Criar escala" at bounding box center [1435, 458] width 89 height 30
select select "8"
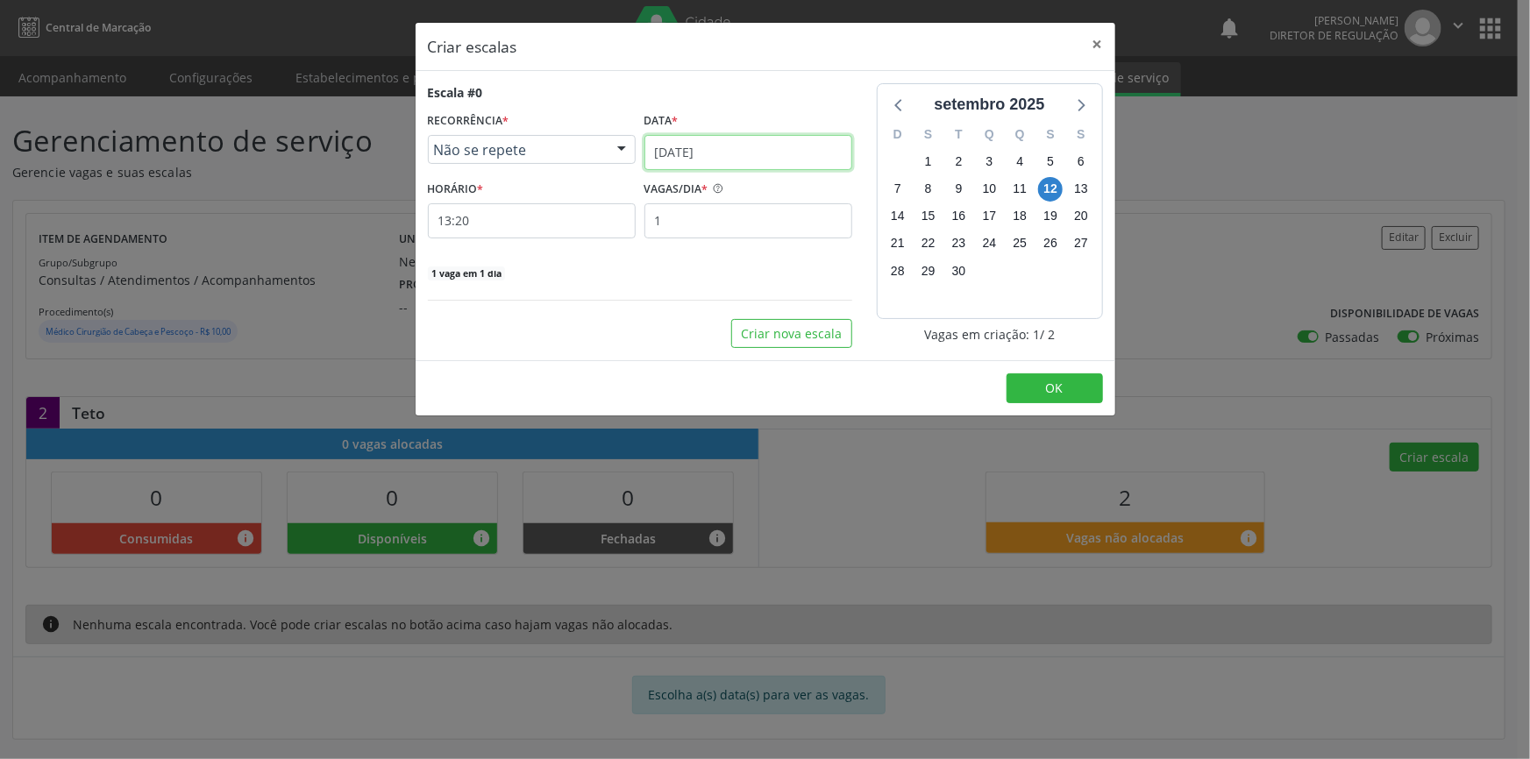
click at [780, 152] on input "[DATE]" at bounding box center [748, 152] width 208 height 35
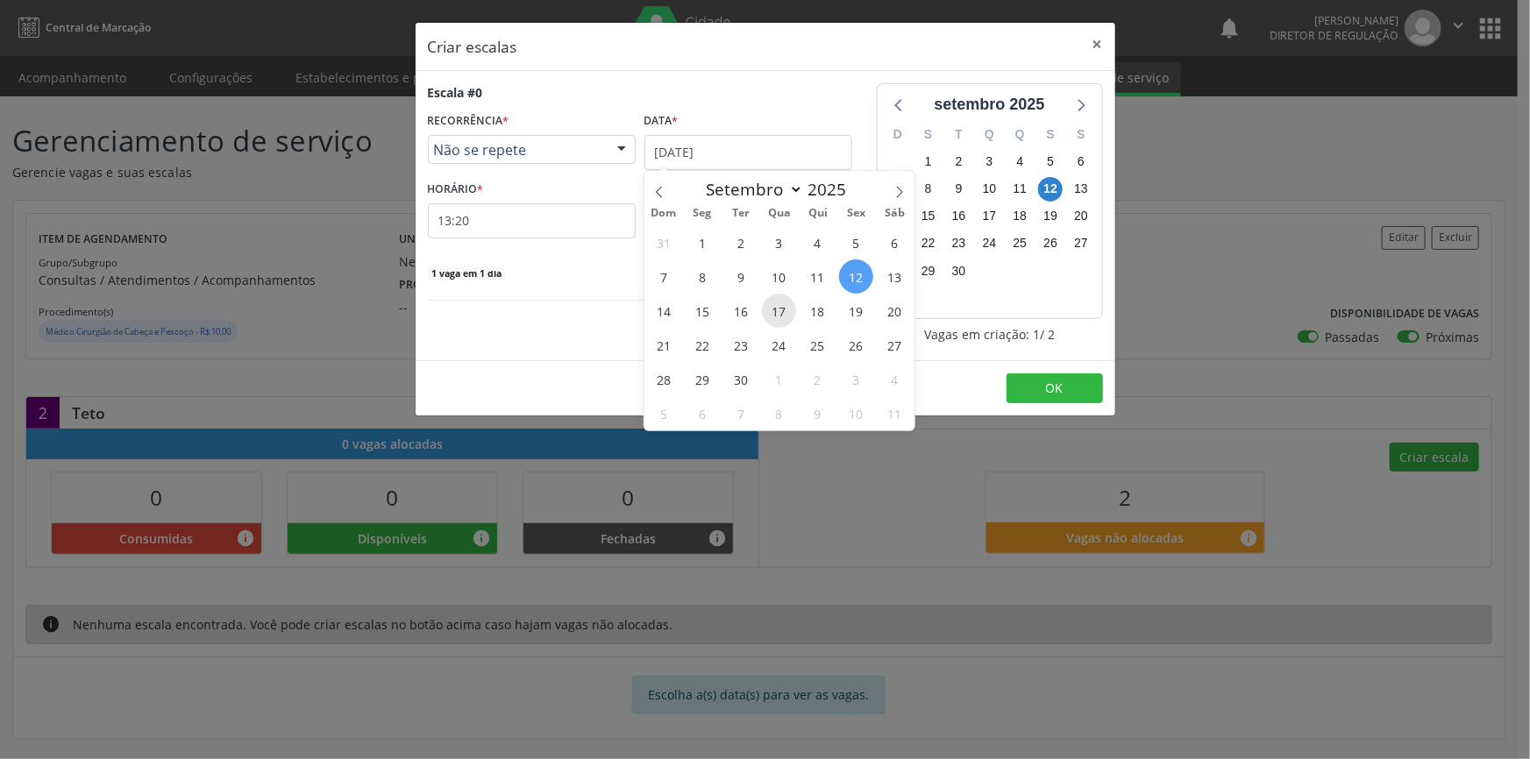
click at [788, 308] on span "17" at bounding box center [779, 311] width 34 height 34
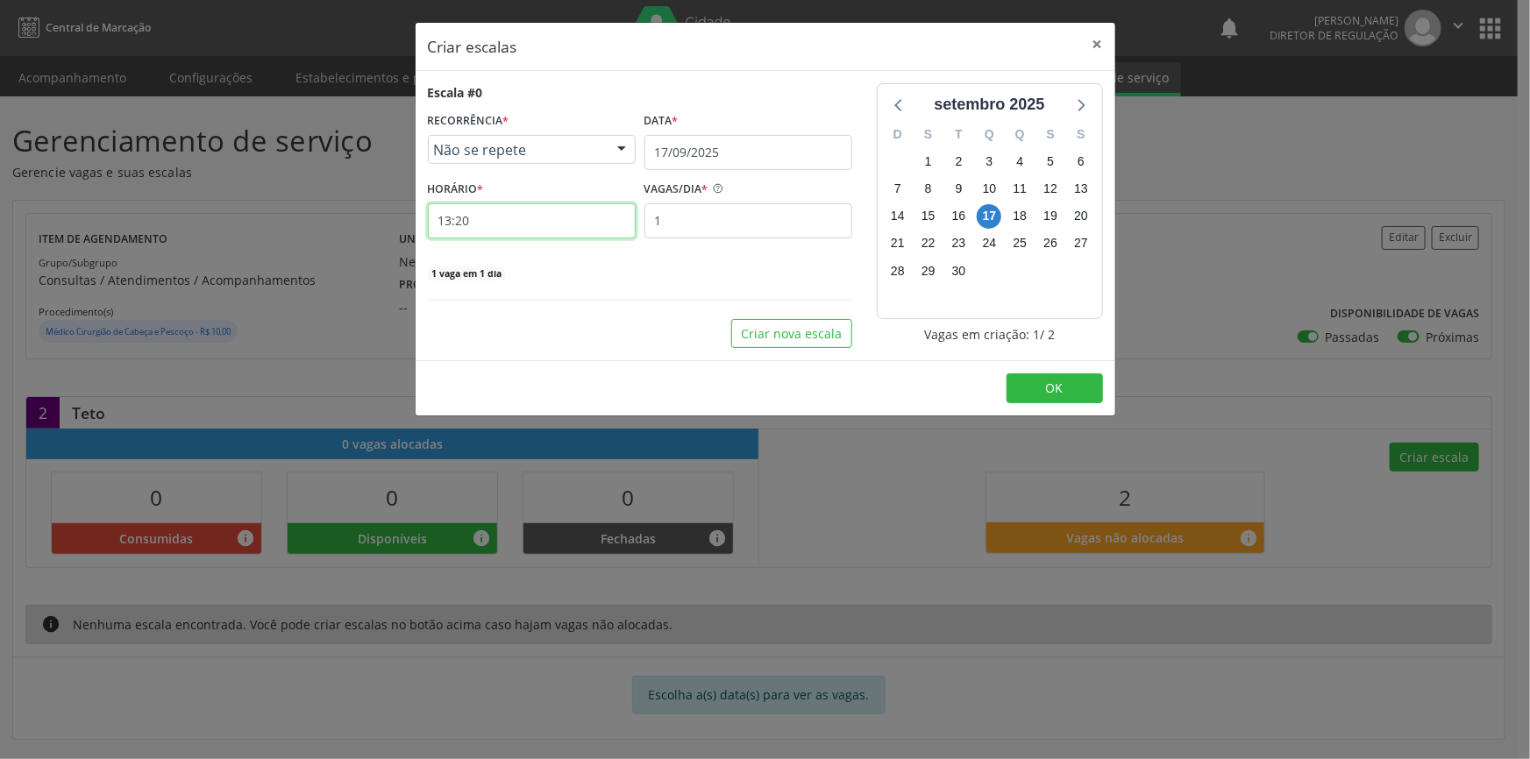
click at [579, 222] on input "13:20" at bounding box center [532, 220] width 208 height 35
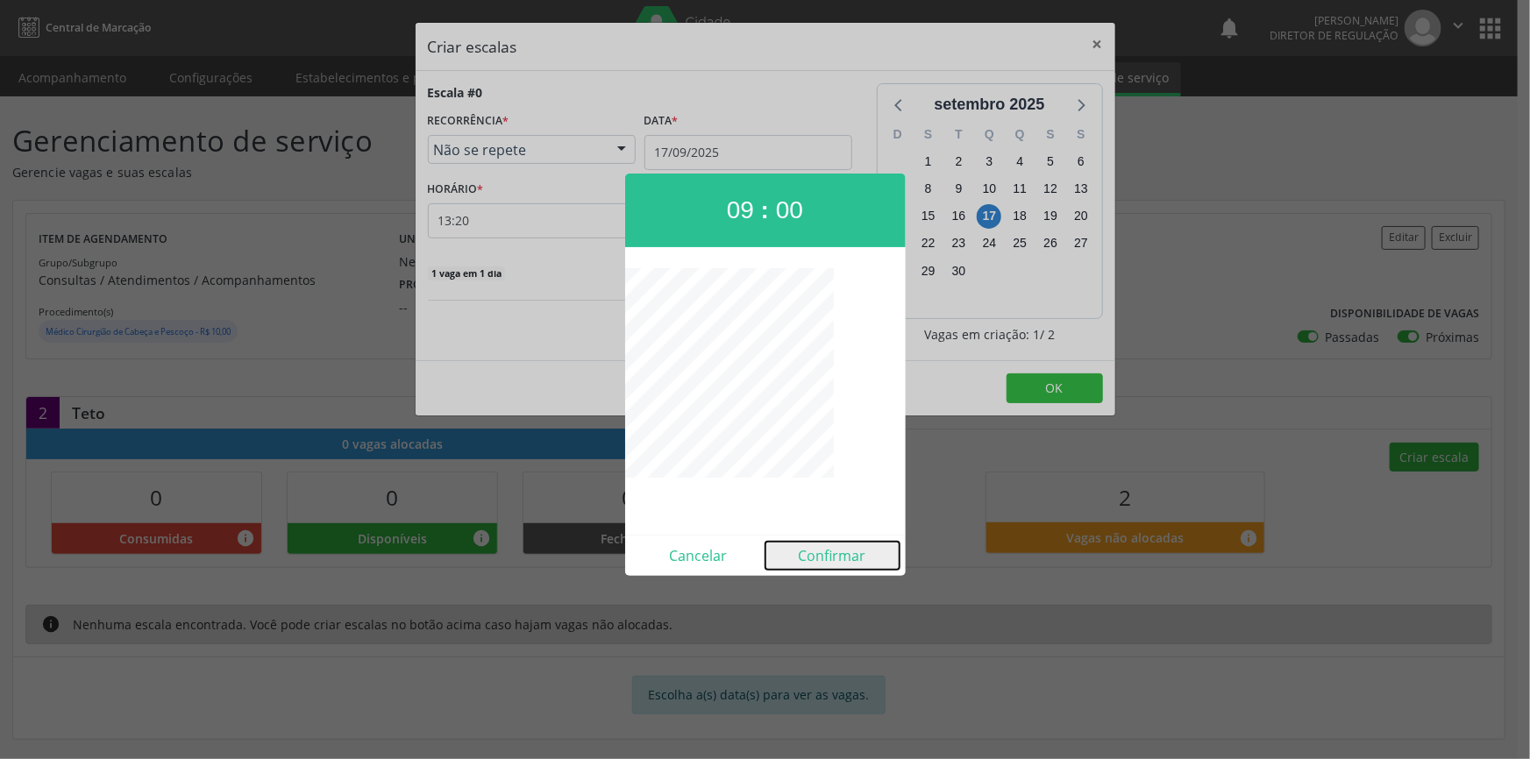
click at [828, 562] on button "Confirmar" at bounding box center [832, 556] width 134 height 28
type input "09:00"
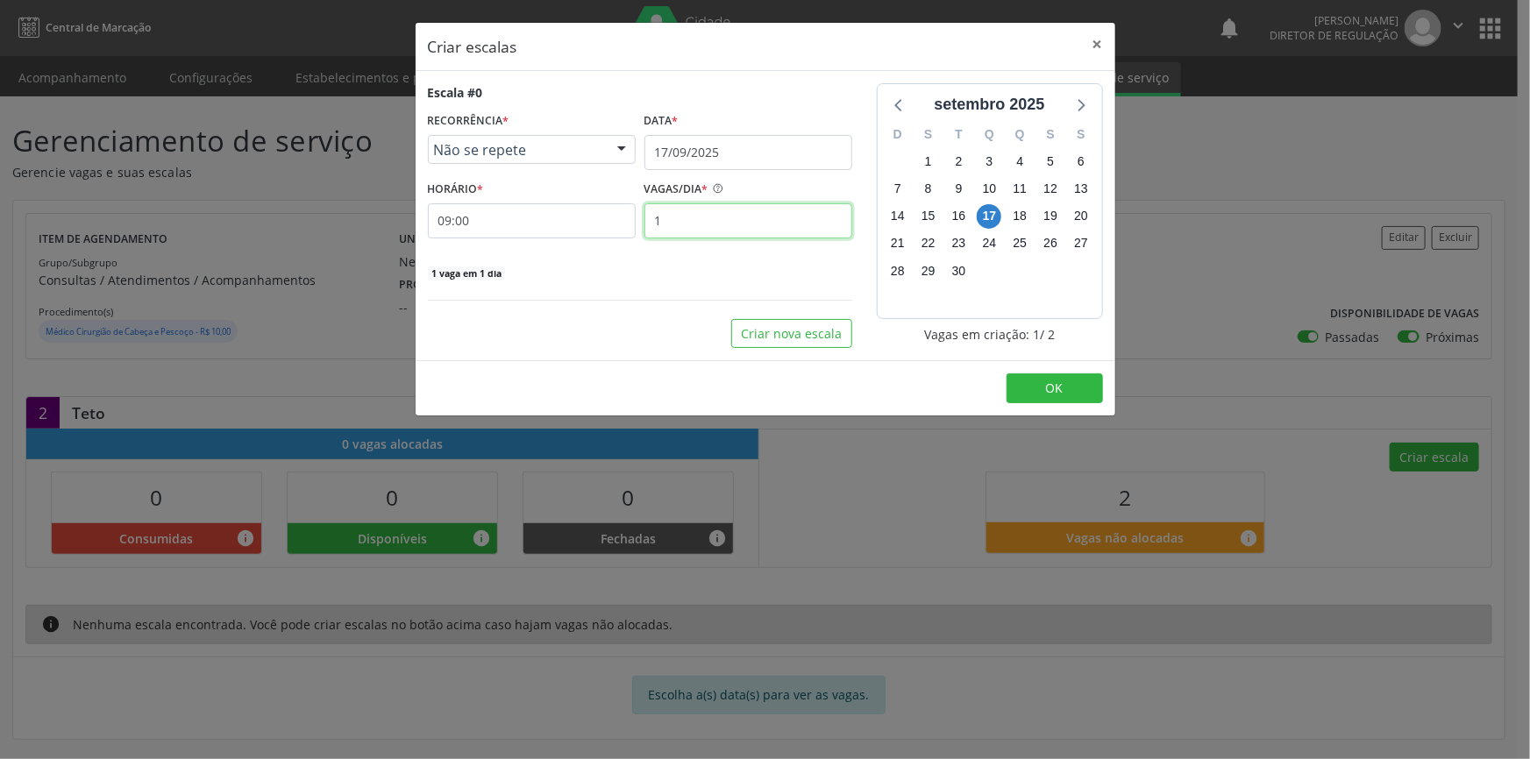
click at [723, 218] on input "1" at bounding box center [748, 220] width 208 height 35
type input "2"
click at [1077, 386] on button "OK" at bounding box center [1055, 389] width 96 height 30
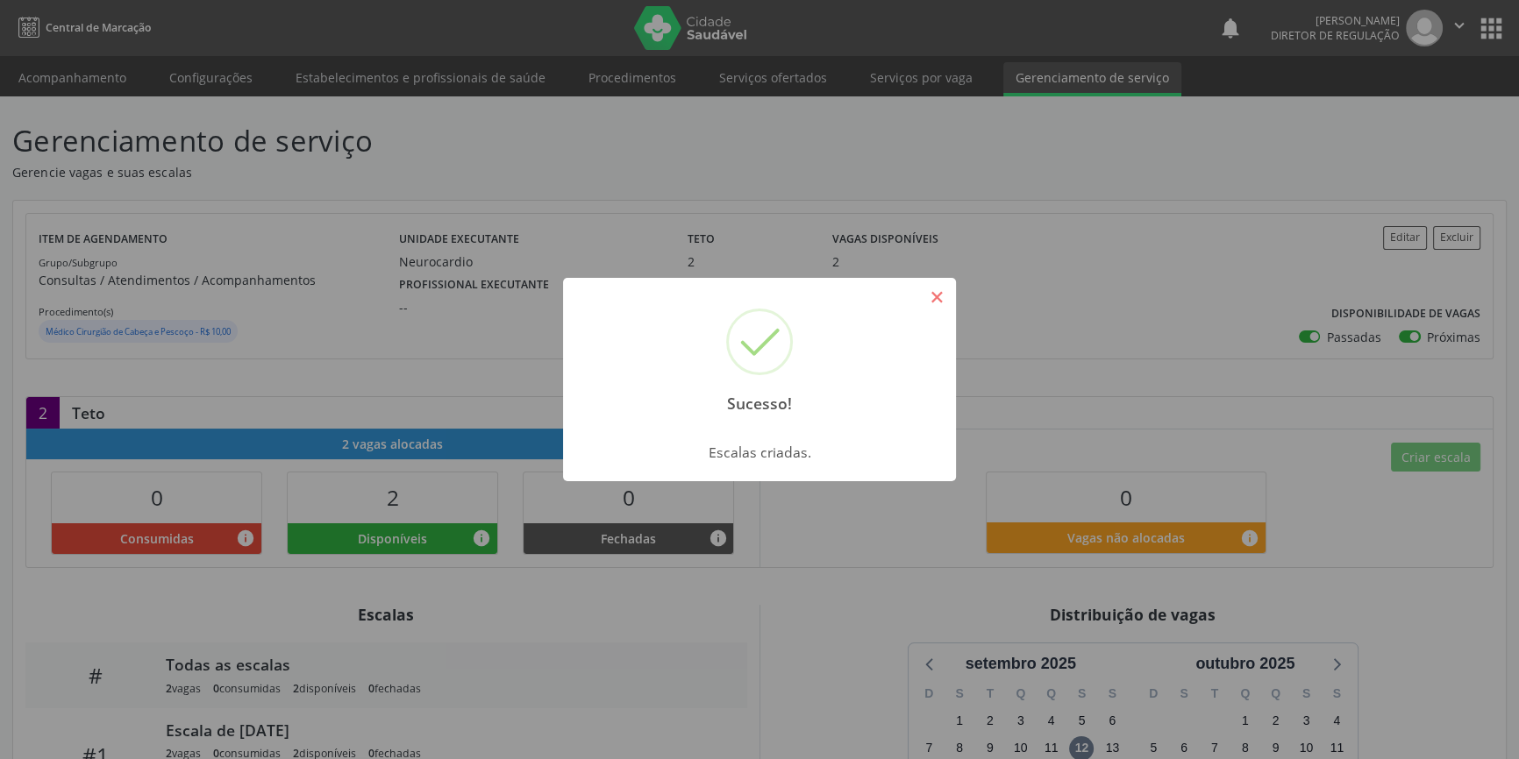
click at [934, 293] on button "×" at bounding box center [936, 297] width 30 height 30
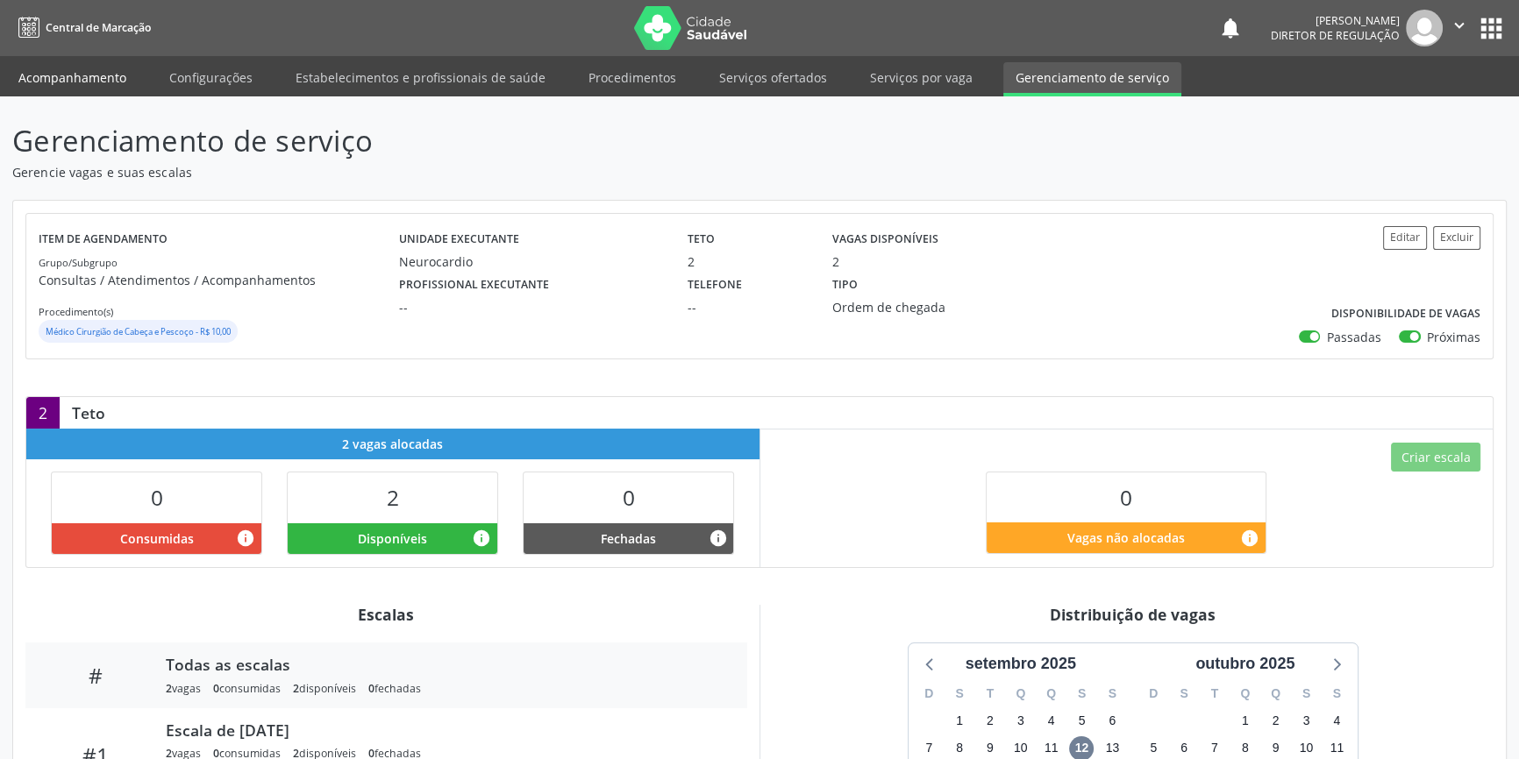
click at [102, 76] on link "Acompanhamento" at bounding box center [72, 77] width 132 height 31
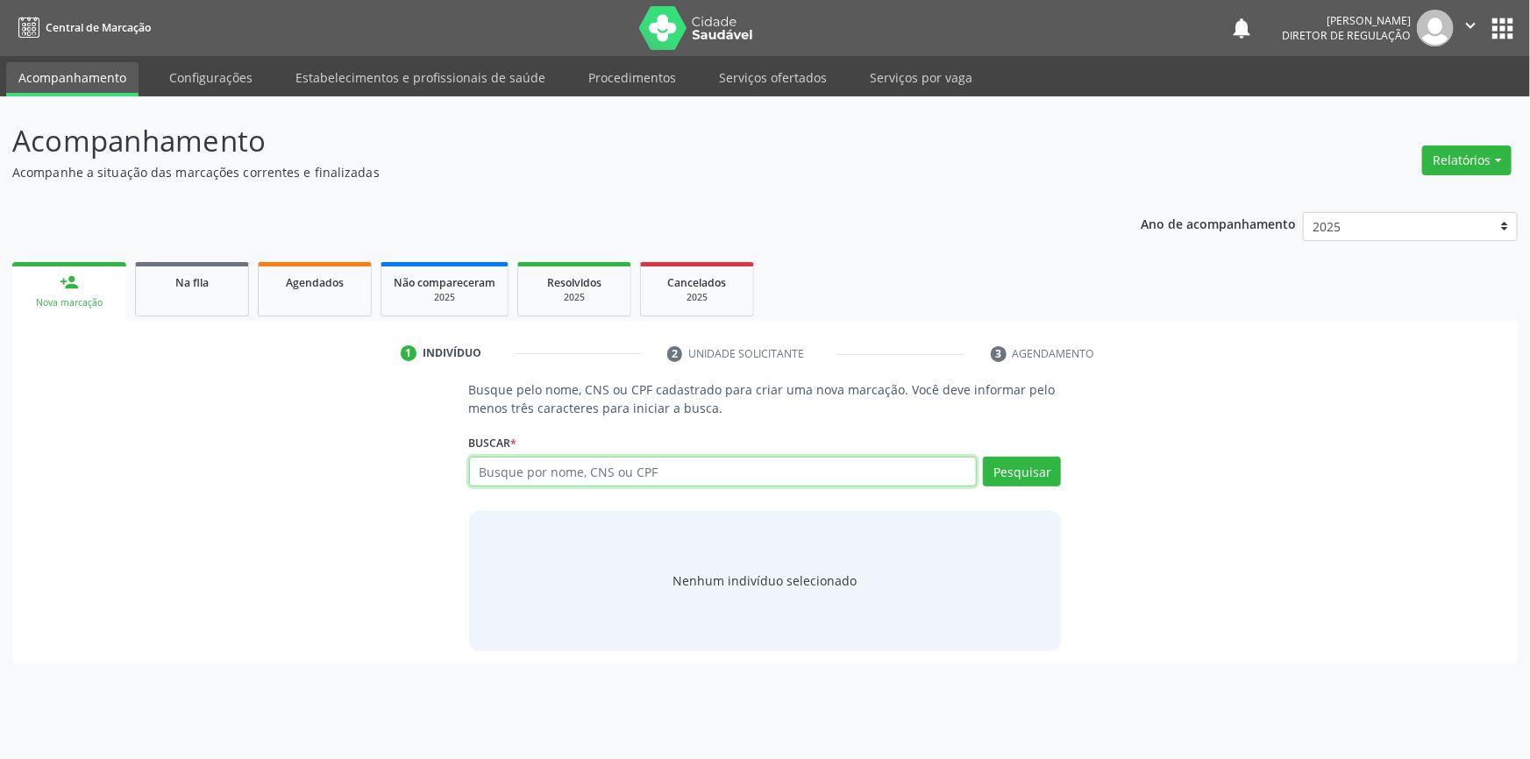
click at [667, 472] on input "text" at bounding box center [723, 472] width 509 height 30
type input "700505172902554"
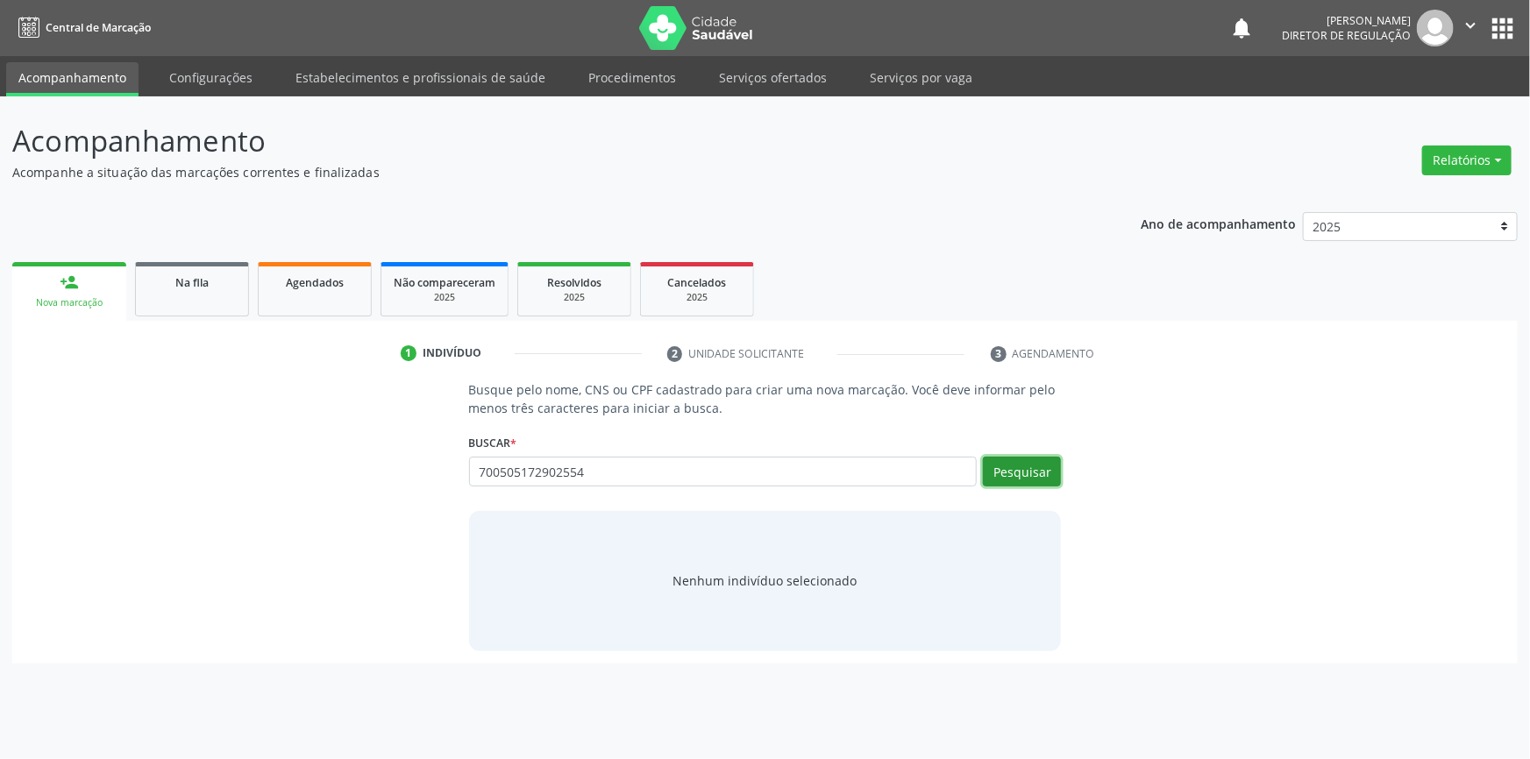
click at [1025, 464] on button "Pesquisar" at bounding box center [1022, 472] width 78 height 30
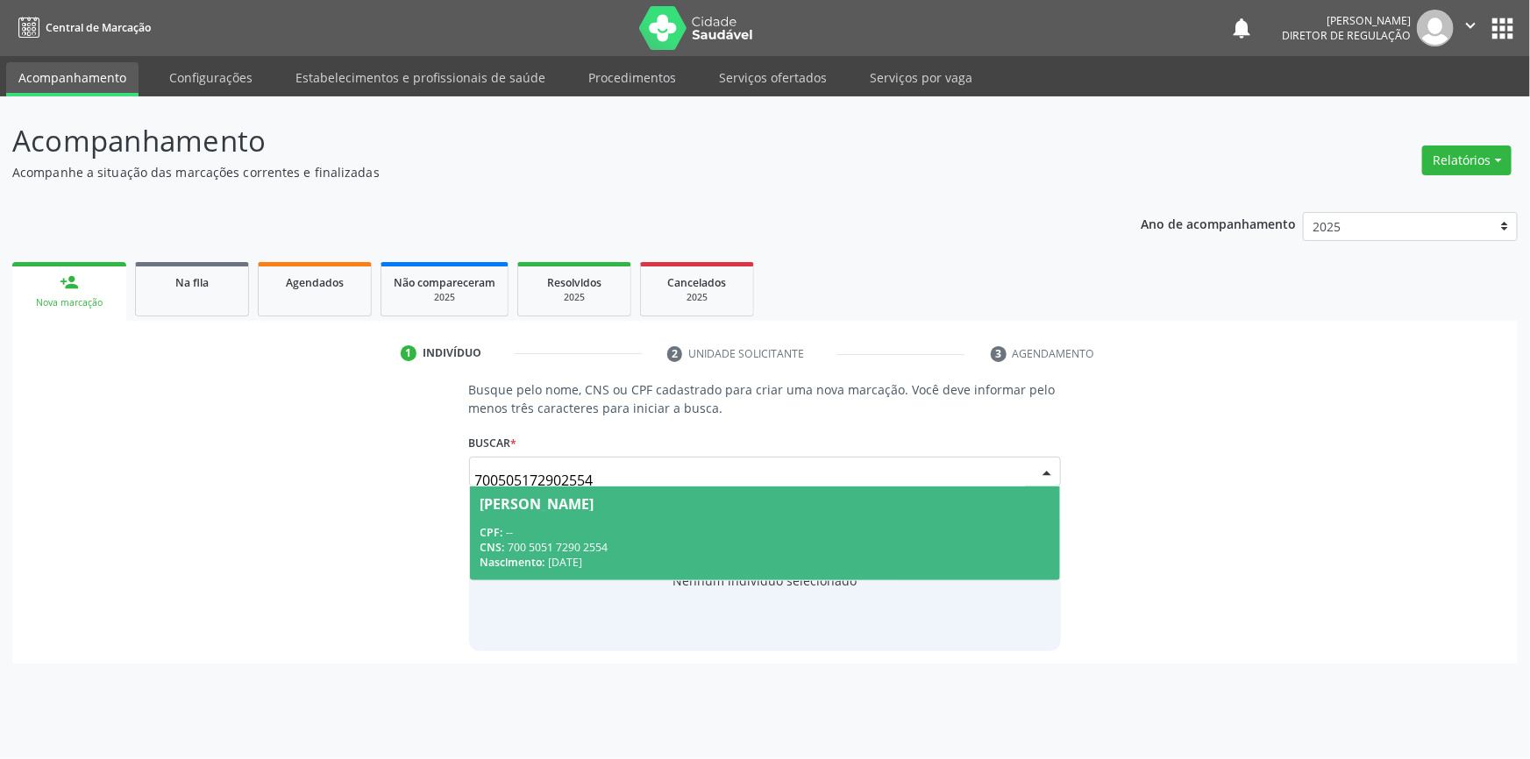
click at [867, 522] on span "[PERSON_NAME] CPF: -- CNS: 700 5051 7290 2554 Nascimento: [DATE]" at bounding box center [765, 534] width 591 height 94
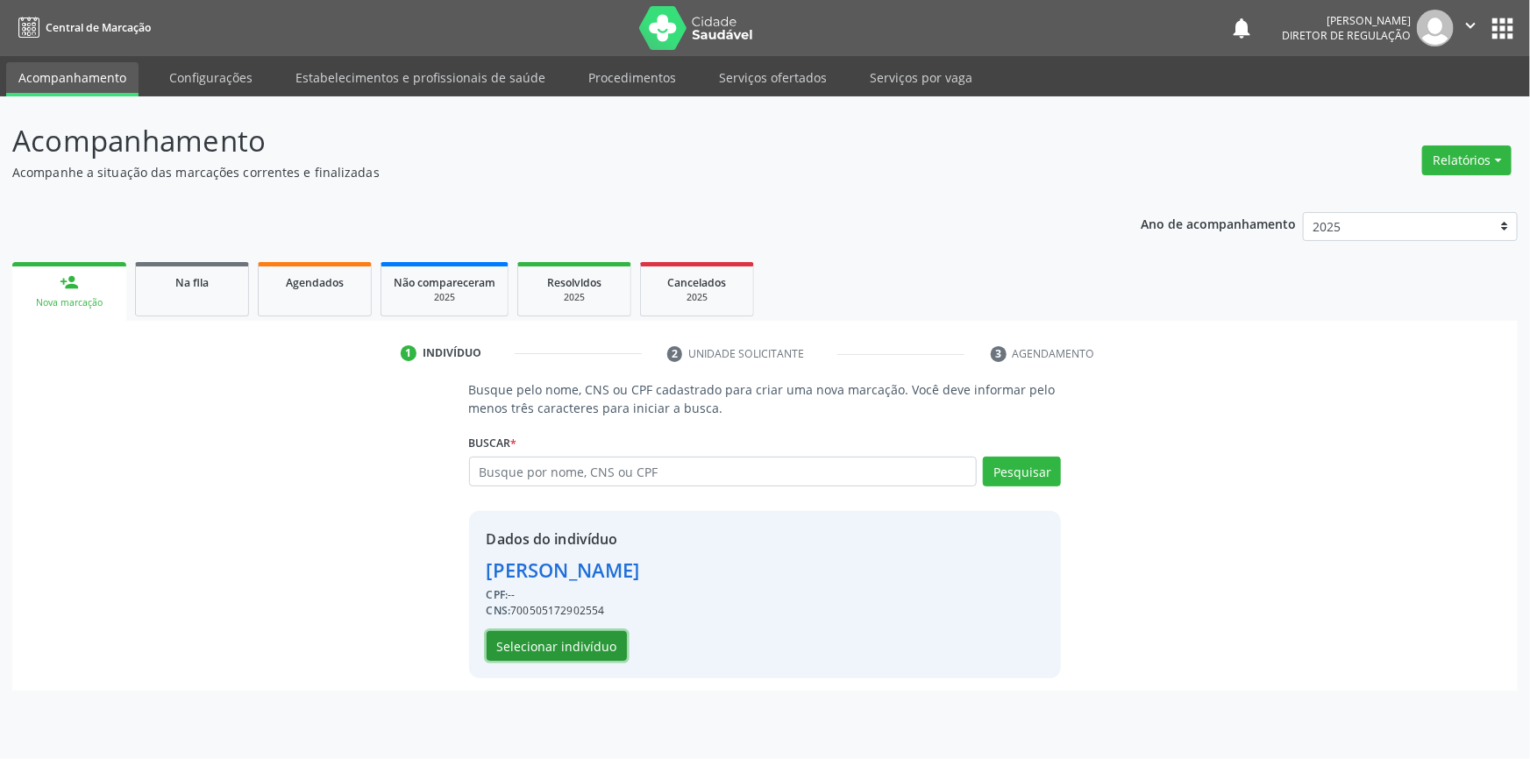
click at [594, 638] on button "Selecionar indivíduo" at bounding box center [557, 646] width 140 height 30
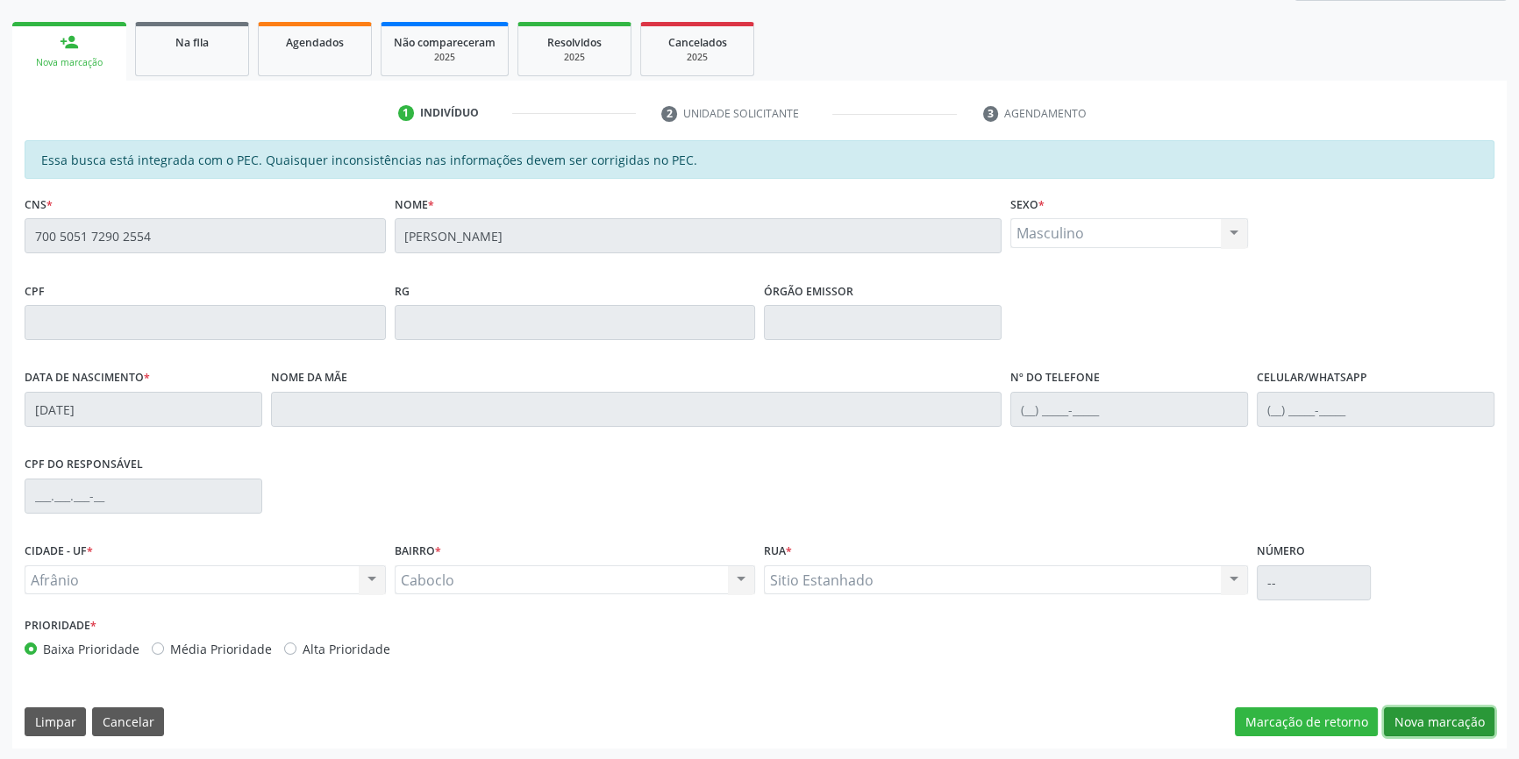
click at [1447, 719] on button "Nova marcação" at bounding box center [1439, 723] width 110 height 30
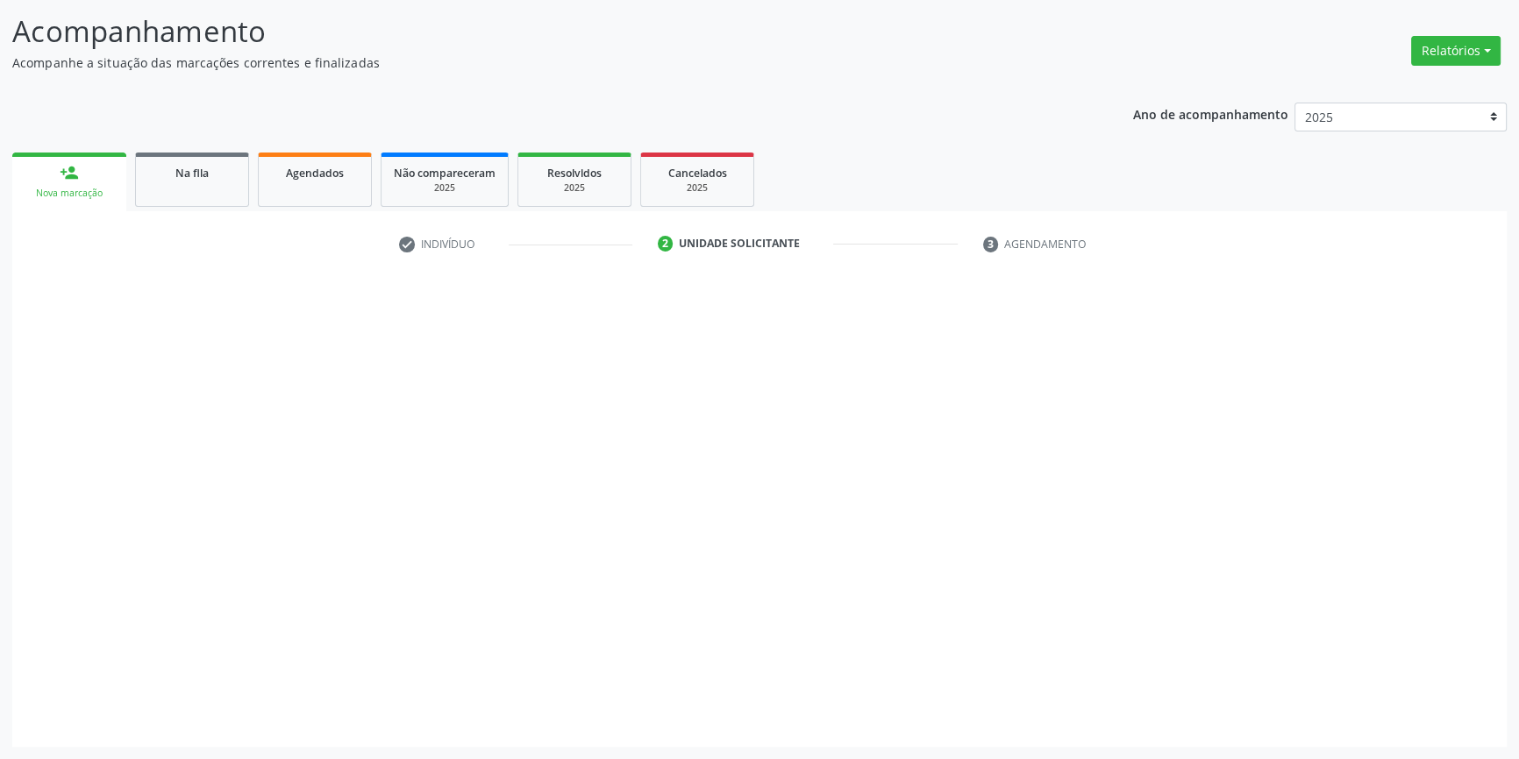
scroll to position [108, 0]
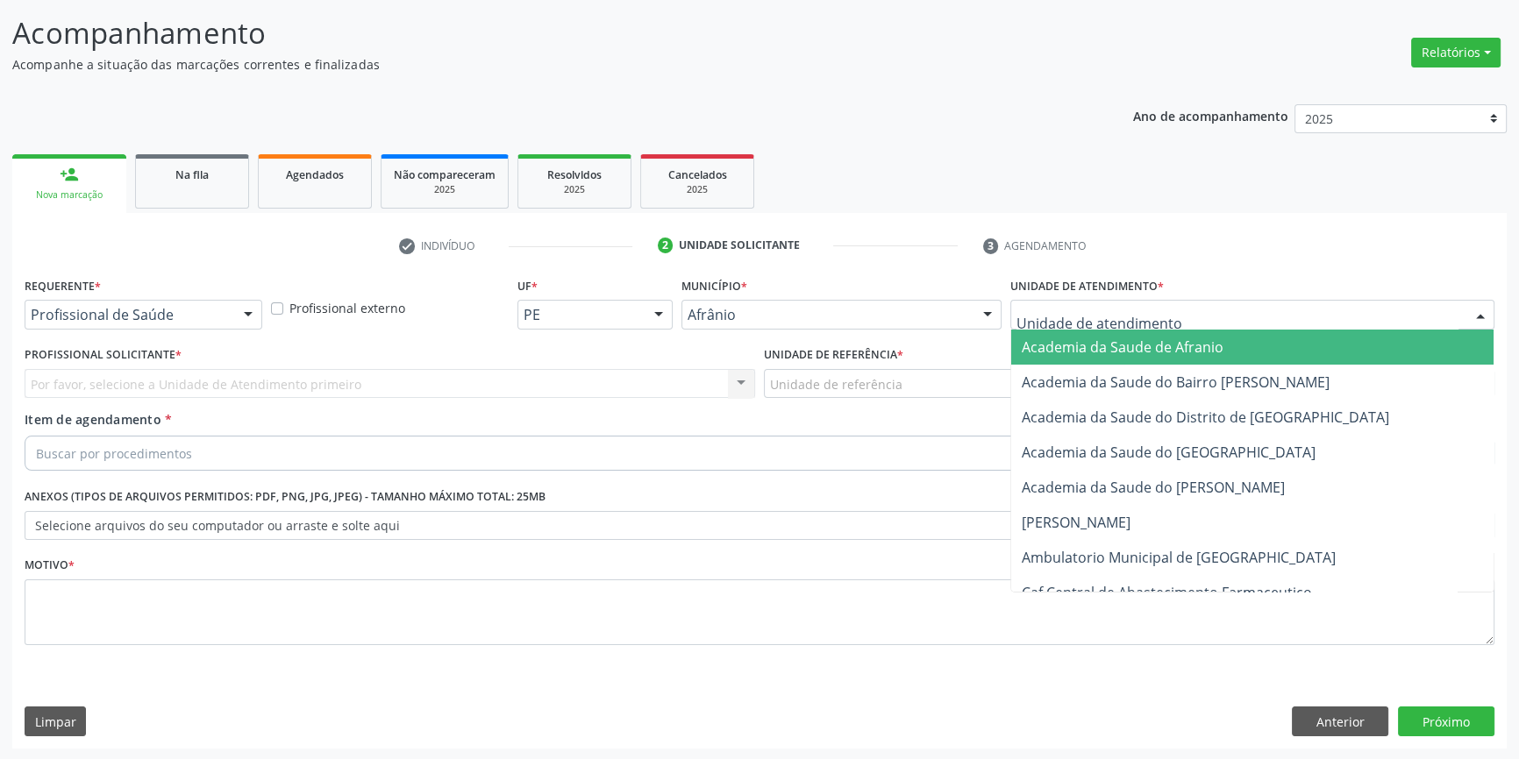
click at [1167, 304] on div at bounding box center [1252, 315] width 484 height 30
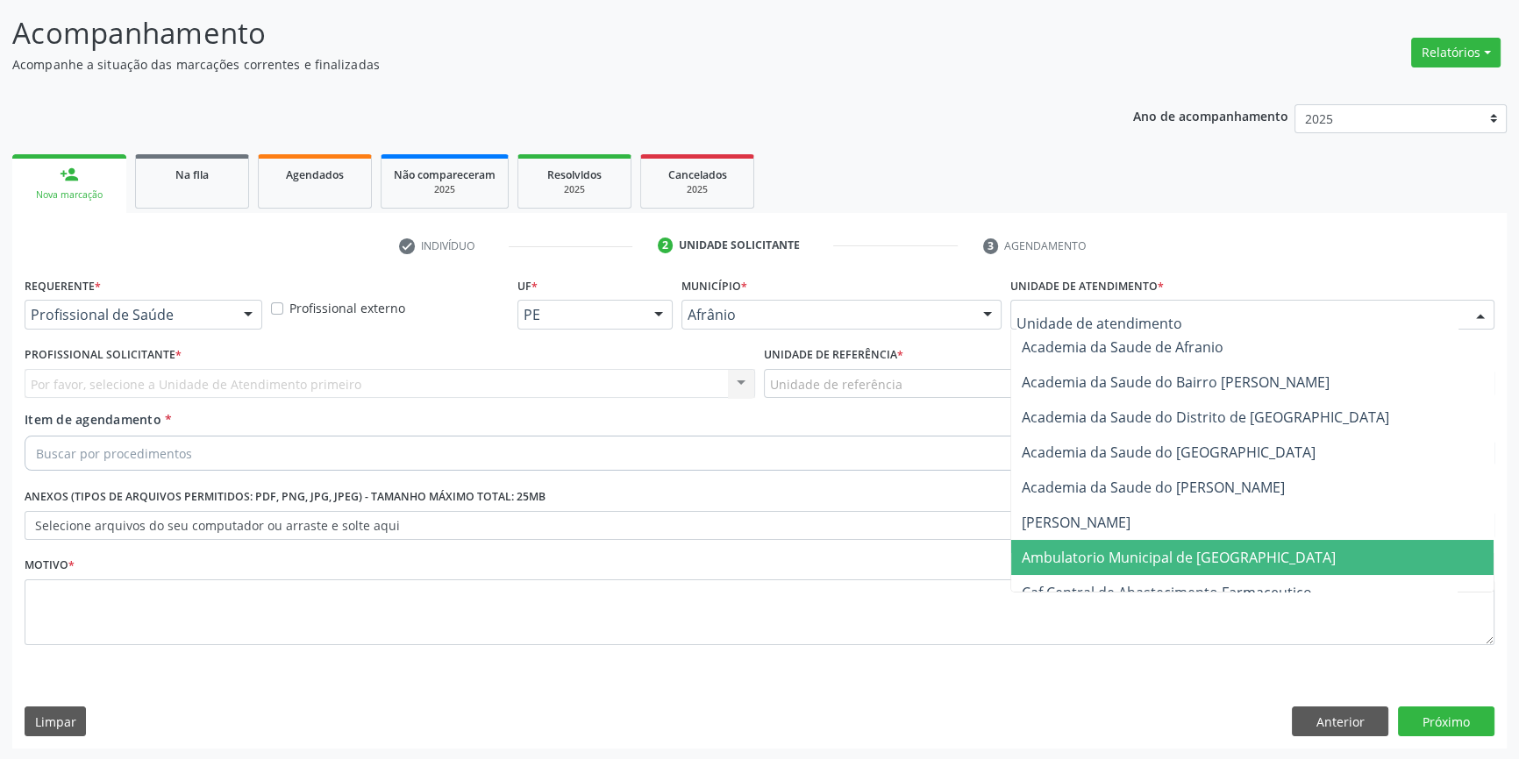
click at [1142, 544] on span "Ambulatorio Municipal de [GEOGRAPHIC_DATA]" at bounding box center [1252, 557] width 482 height 35
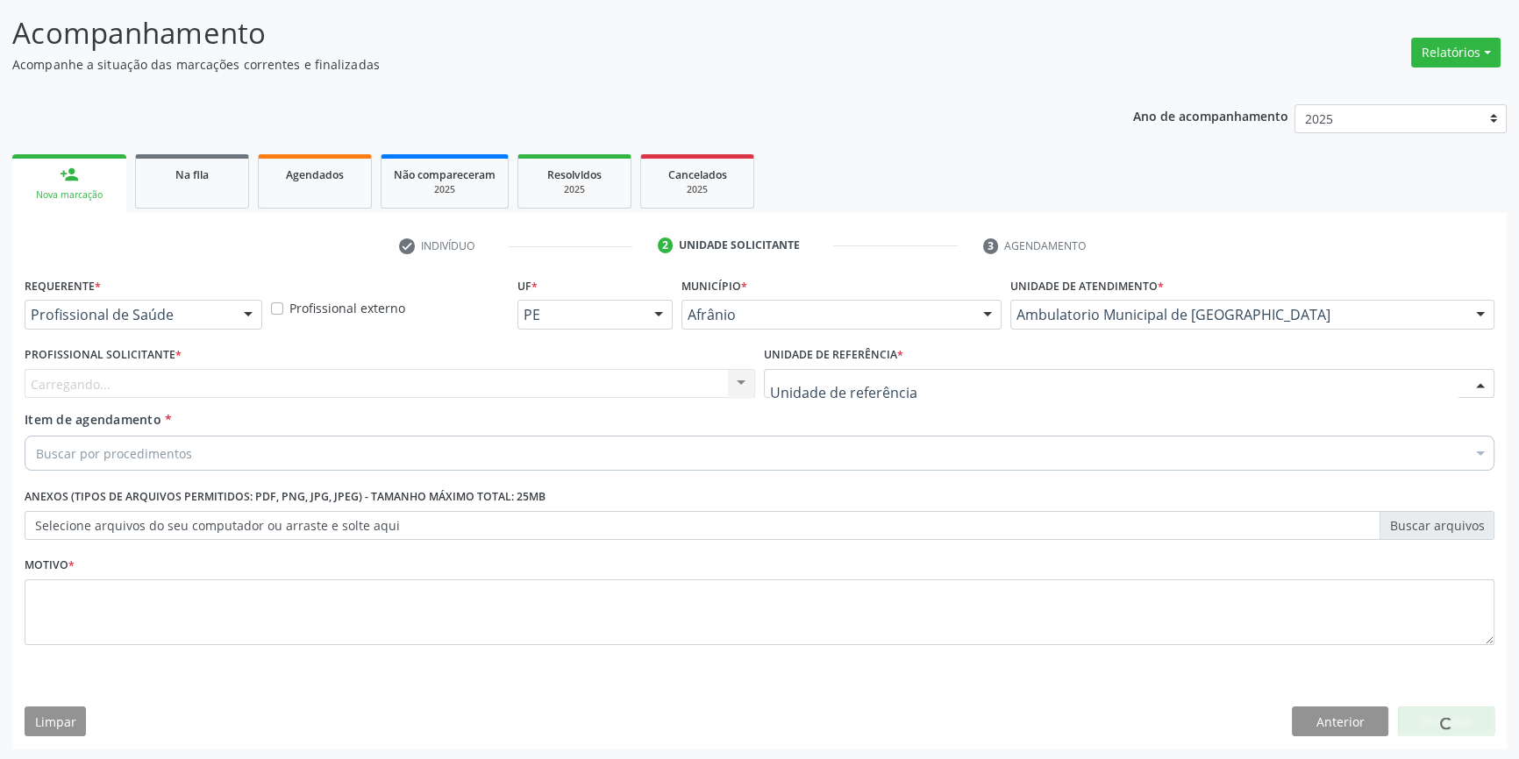
click at [978, 381] on div at bounding box center [1129, 384] width 730 height 30
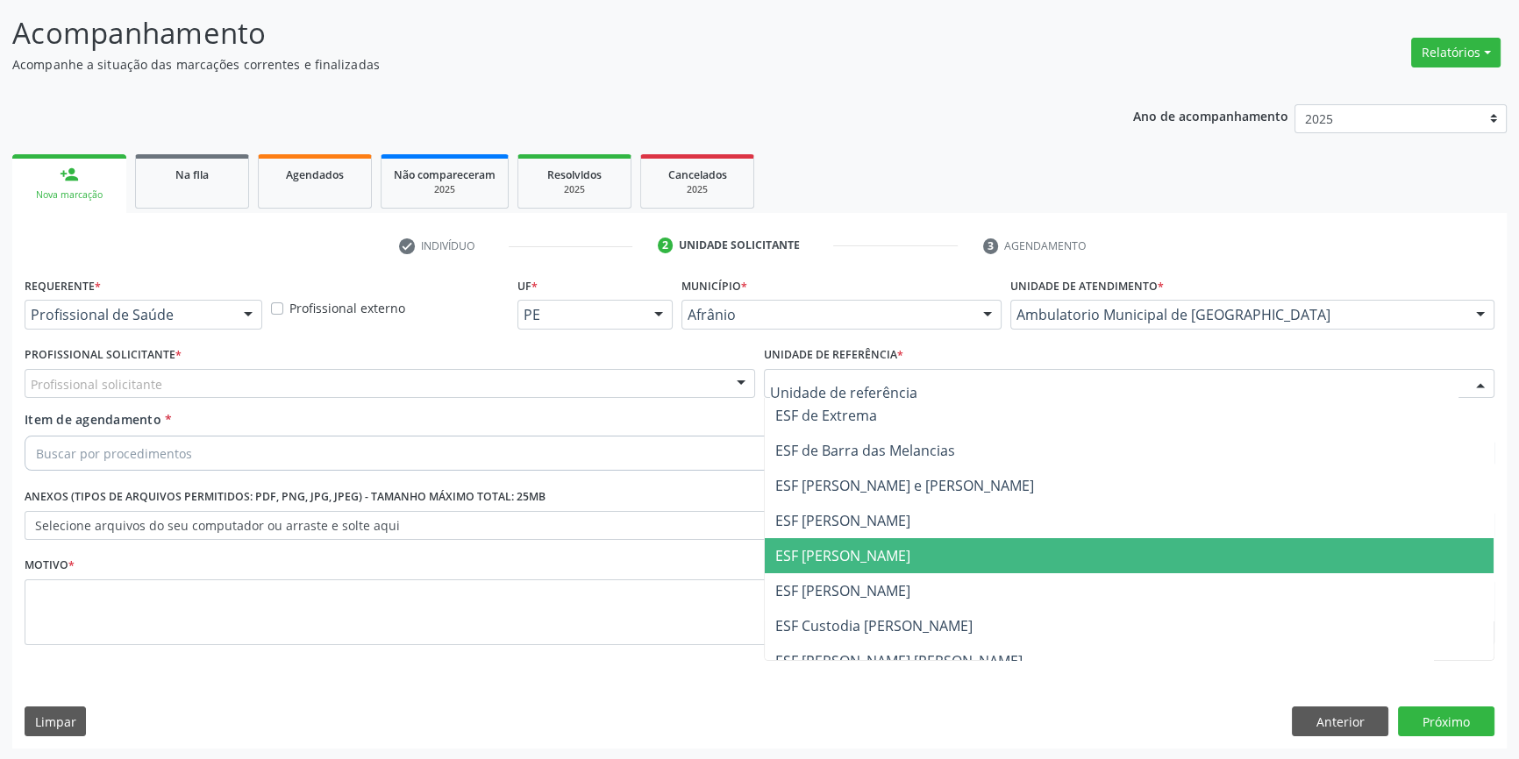
click at [932, 555] on span "ESF [PERSON_NAME]" at bounding box center [1129, 555] width 729 height 35
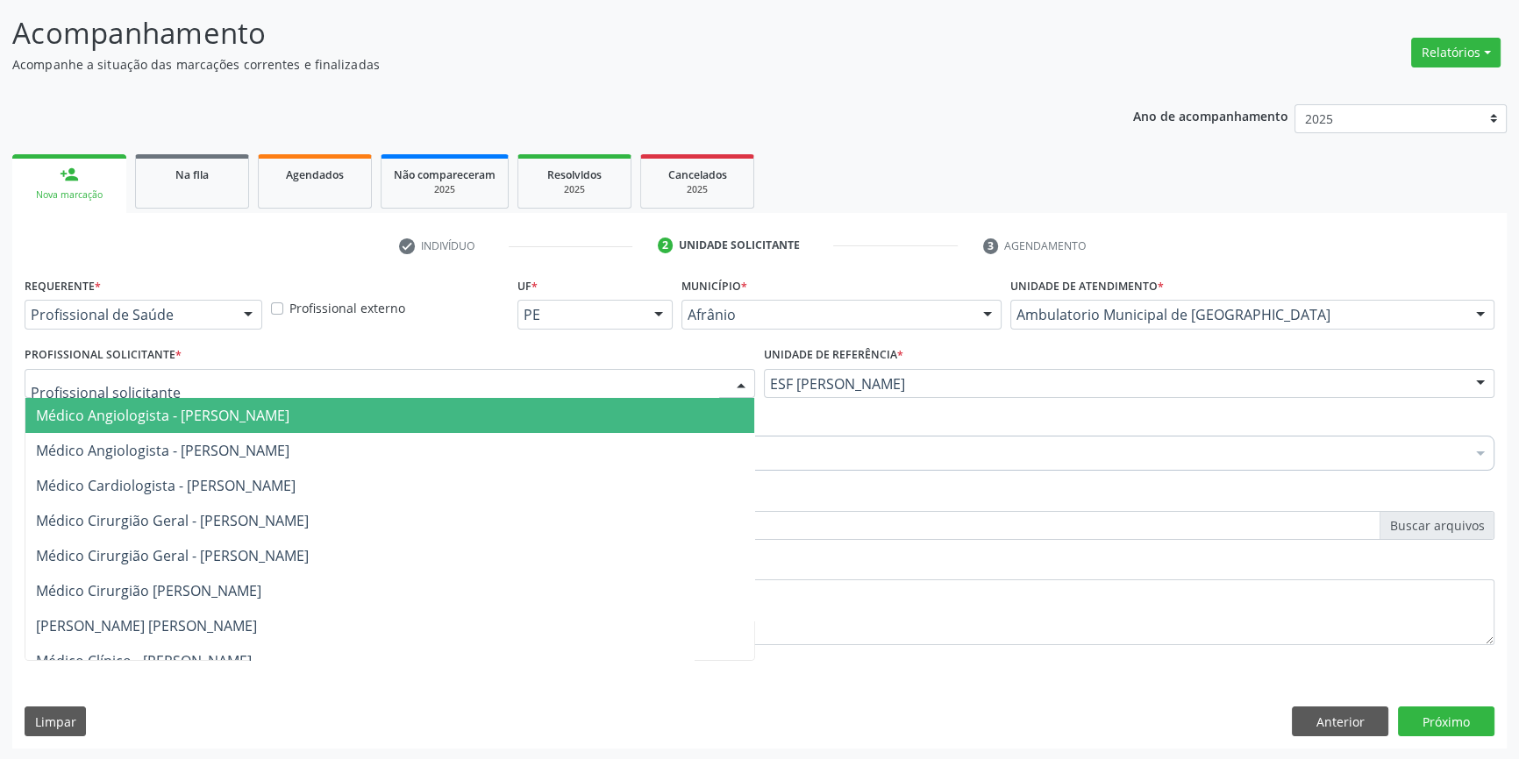
click at [218, 382] on div at bounding box center [390, 384] width 730 height 30
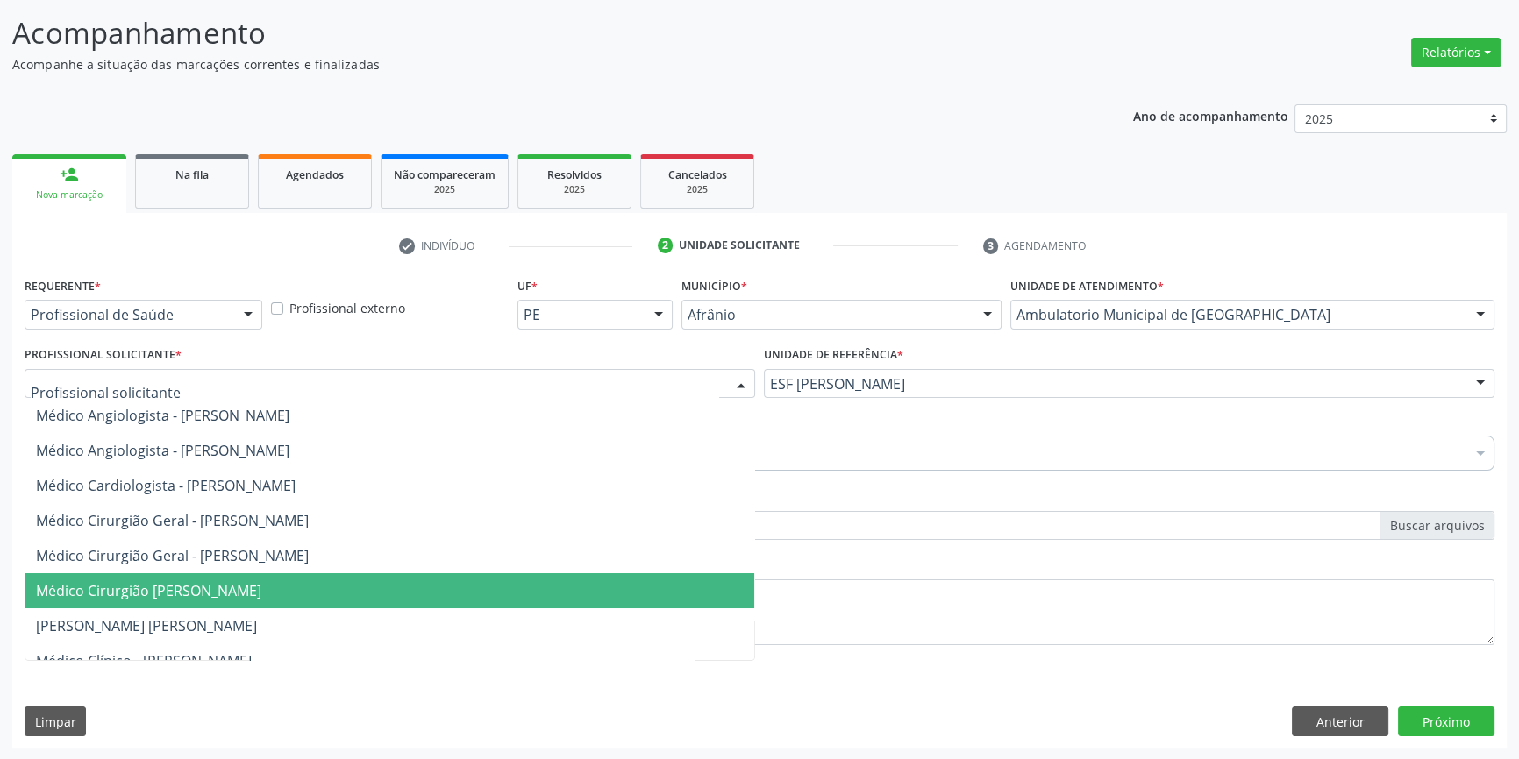
click at [261, 592] on span "Médico Cirurgião [PERSON_NAME]" at bounding box center [148, 590] width 225 height 19
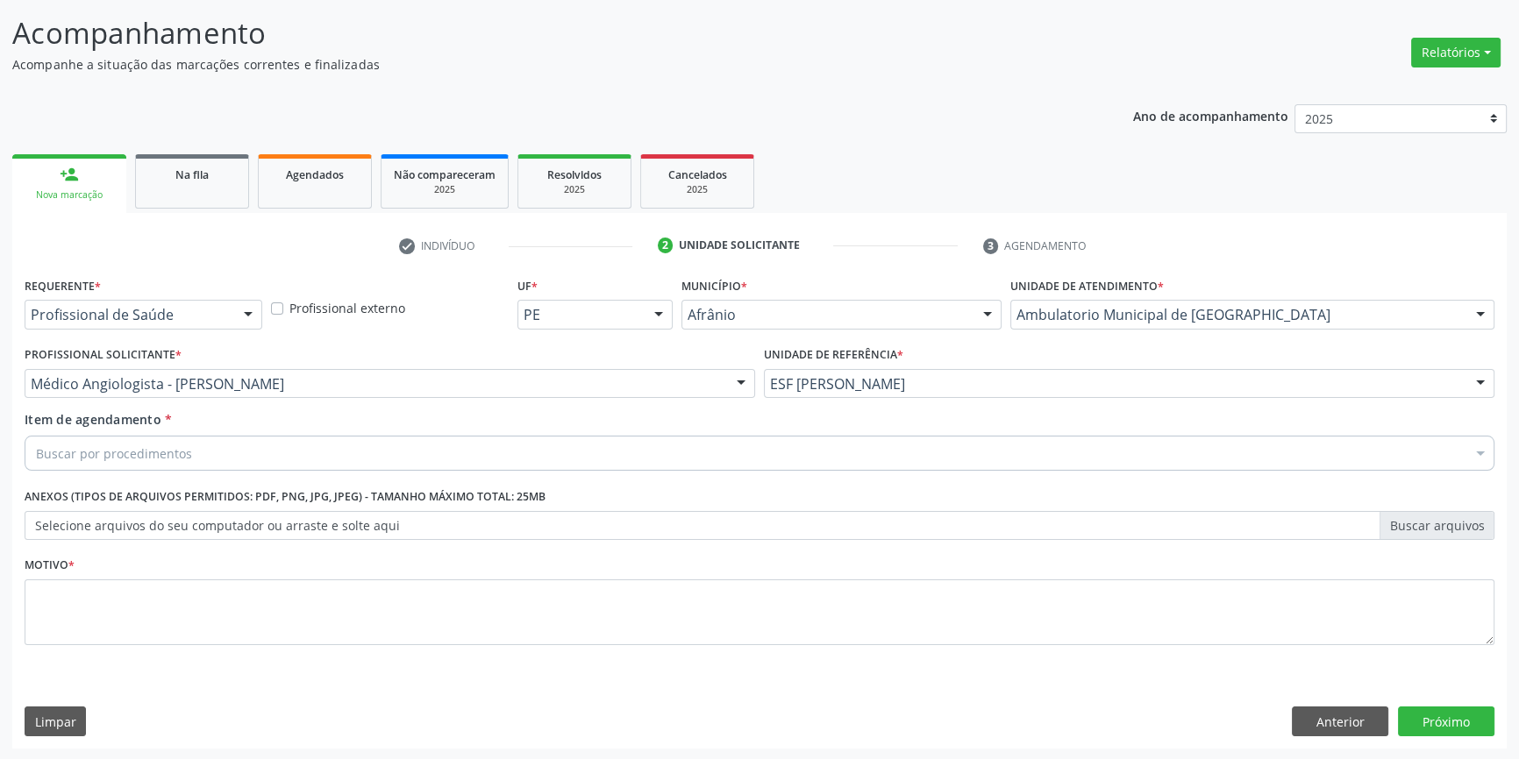
click at [300, 453] on div "Buscar por procedimentos" at bounding box center [759, 453] width 1469 height 35
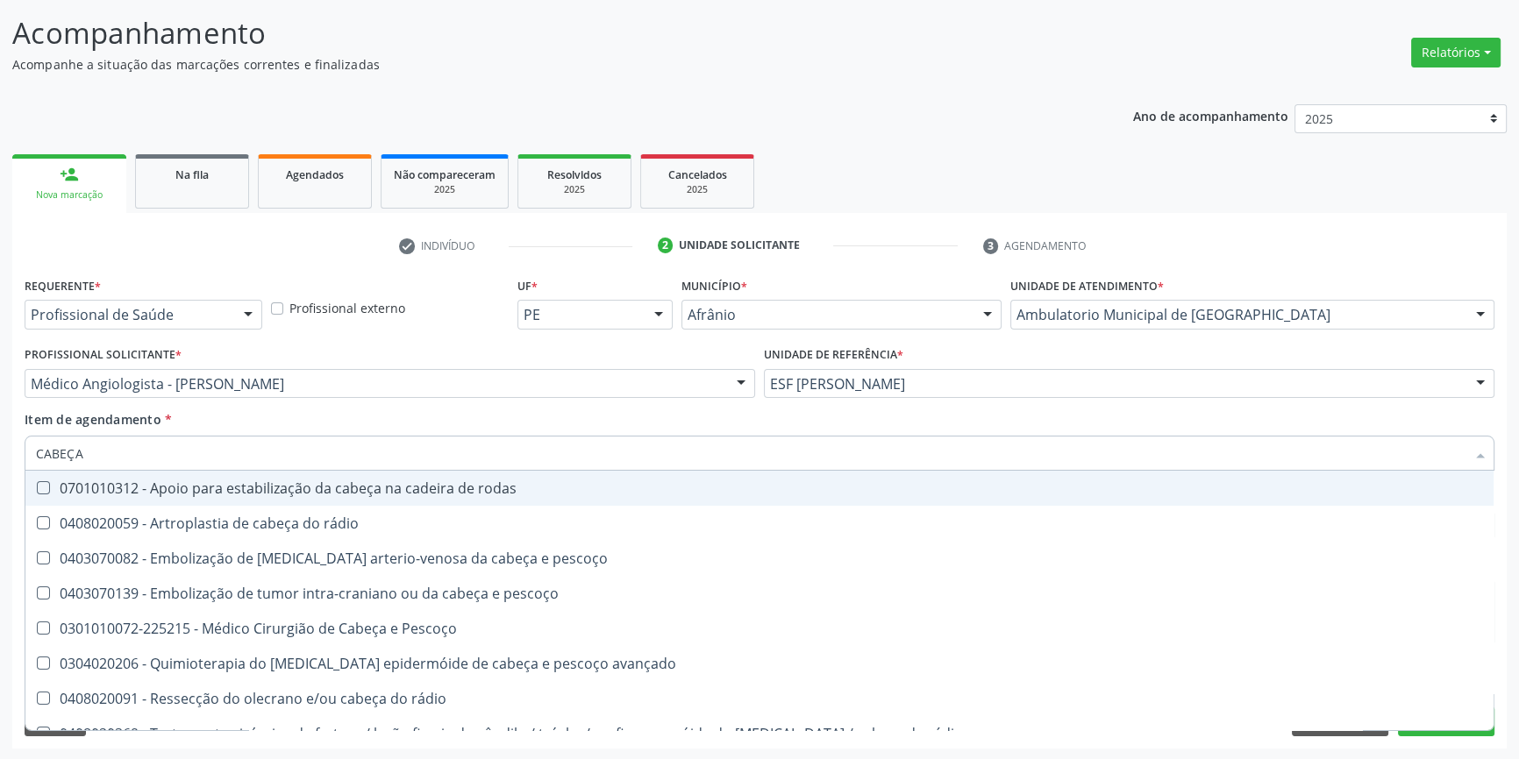
type input "CABEÇA E"
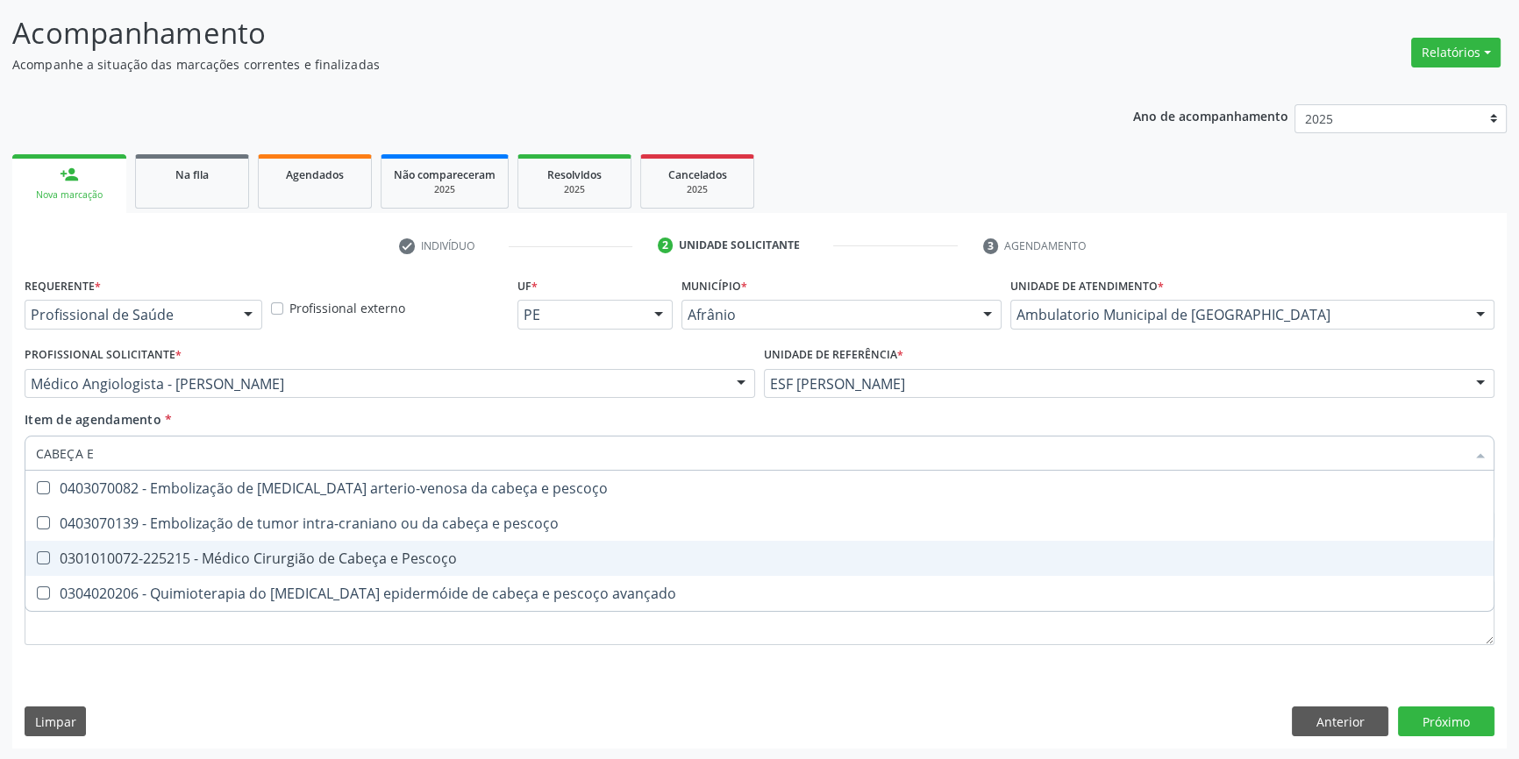
click at [333, 561] on div "0301010072-225215 - Médico Cirurgião de Cabeça e Pescoço" at bounding box center [759, 558] width 1447 height 14
checkbox Pescoço "true"
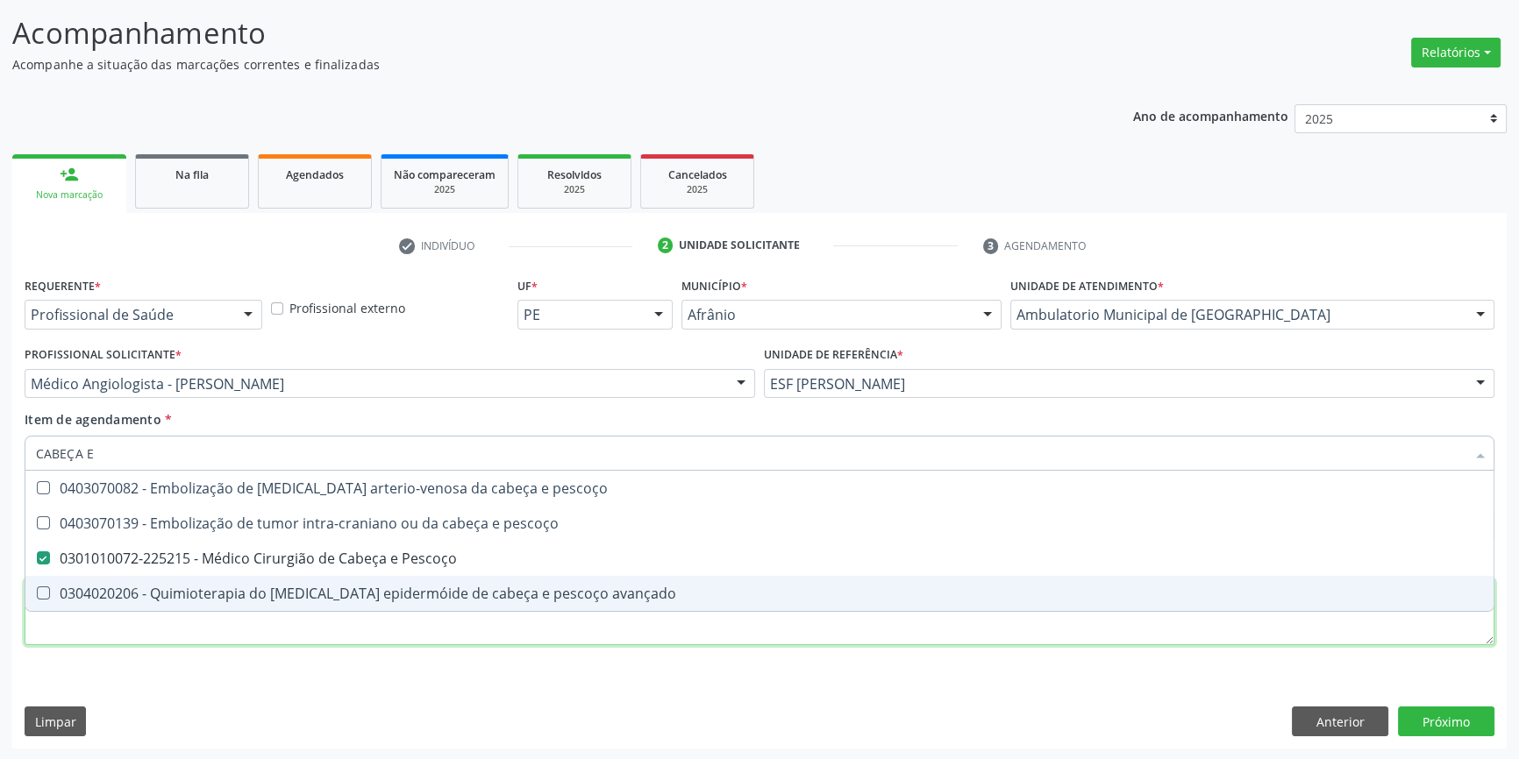
click at [348, 625] on div "Requerente * Profissional de Saúde Profissional de Saúde Paciente Nenhum result…" at bounding box center [759, 471] width 1469 height 397
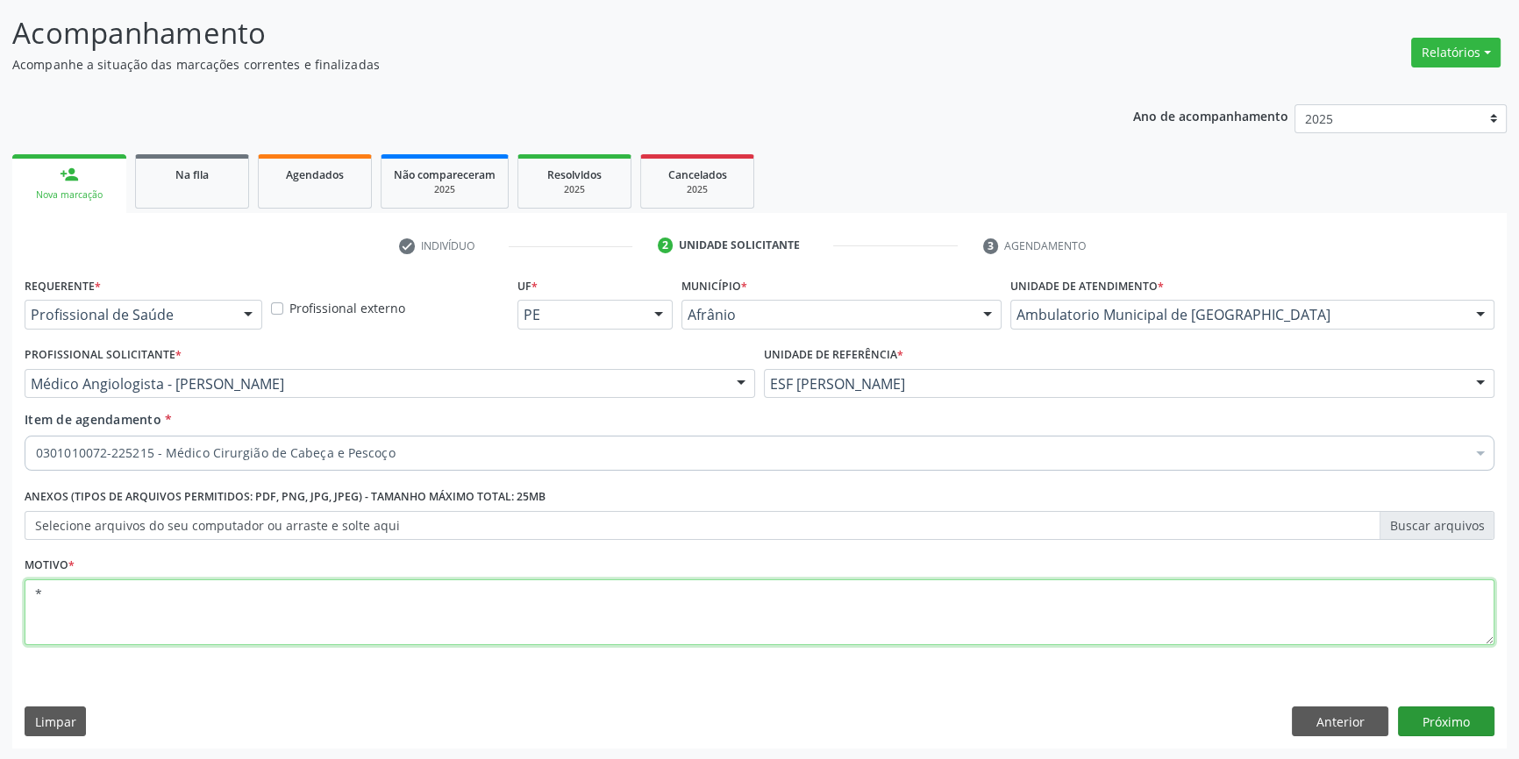
type textarea "*"
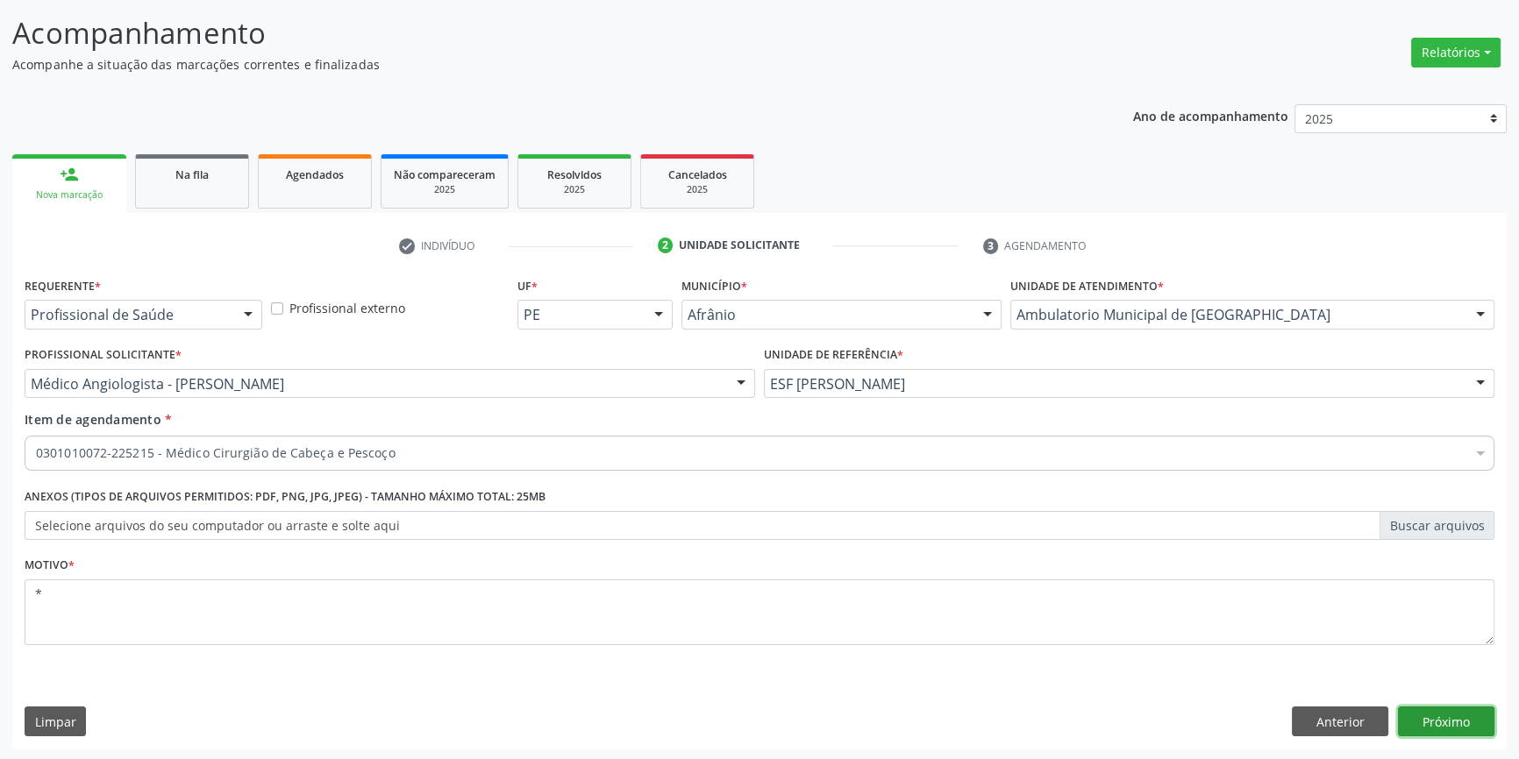
click at [1447, 722] on button "Próximo" at bounding box center [1446, 722] width 96 height 30
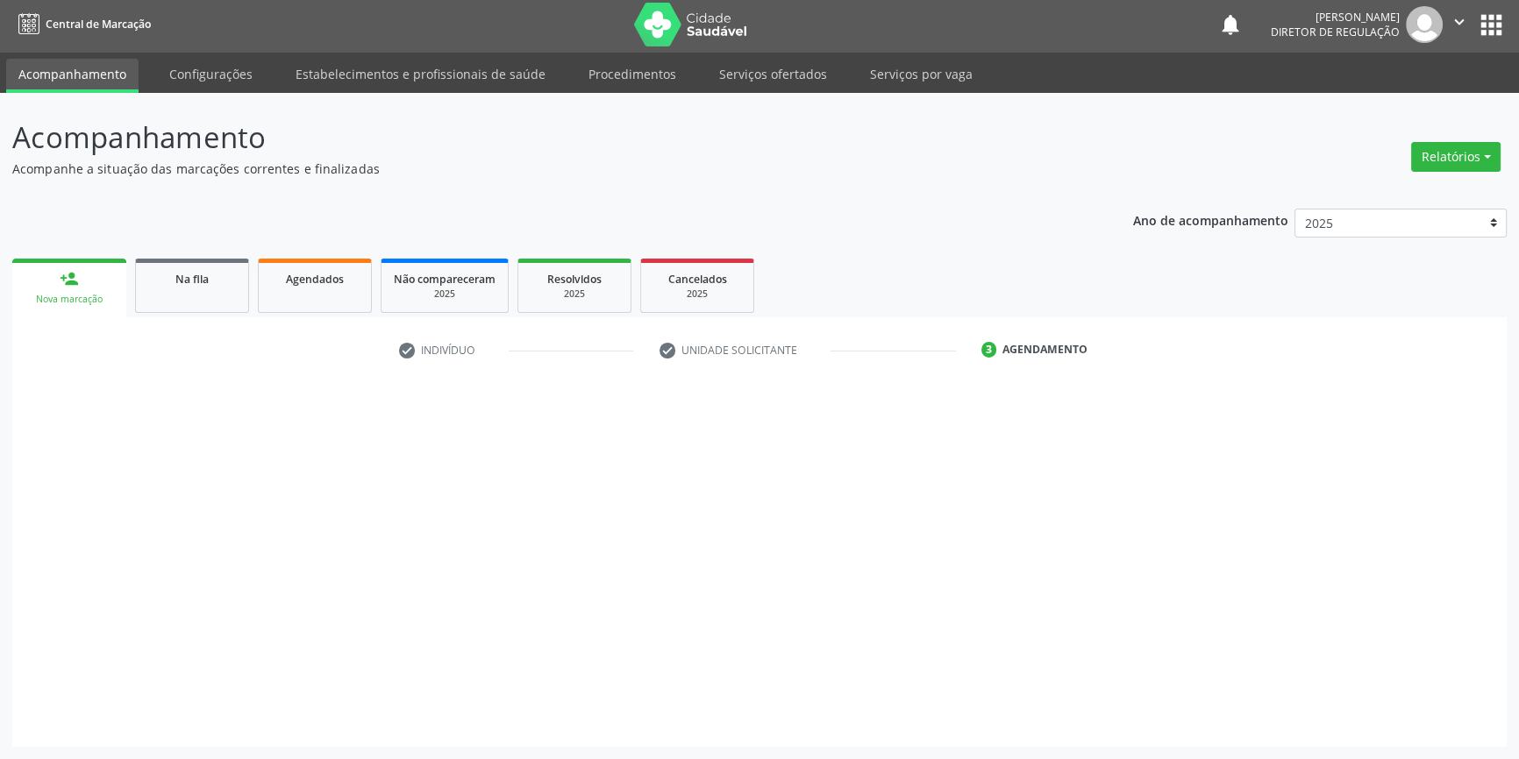
scroll to position [2, 0]
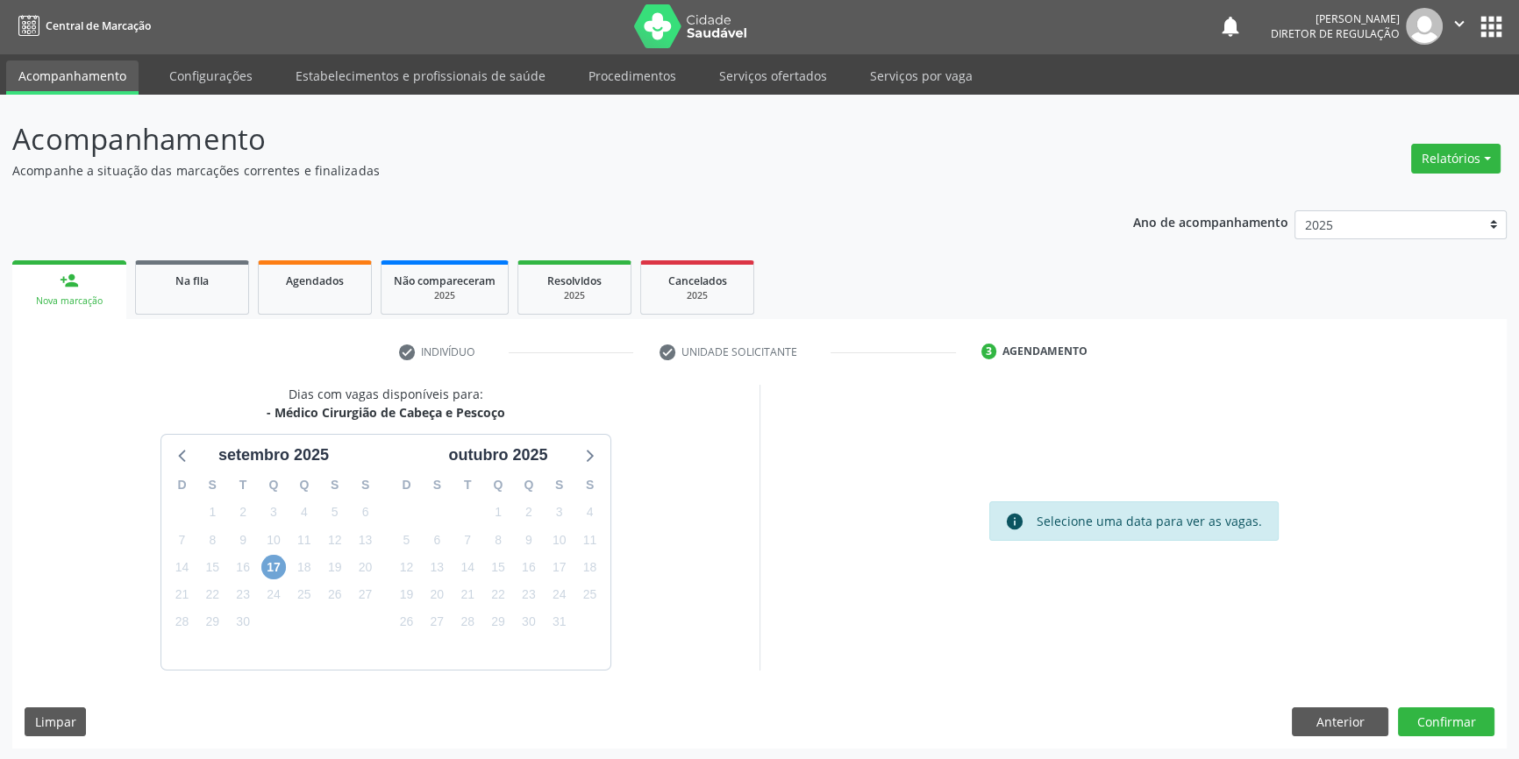
click at [276, 567] on span "17" at bounding box center [273, 567] width 25 height 25
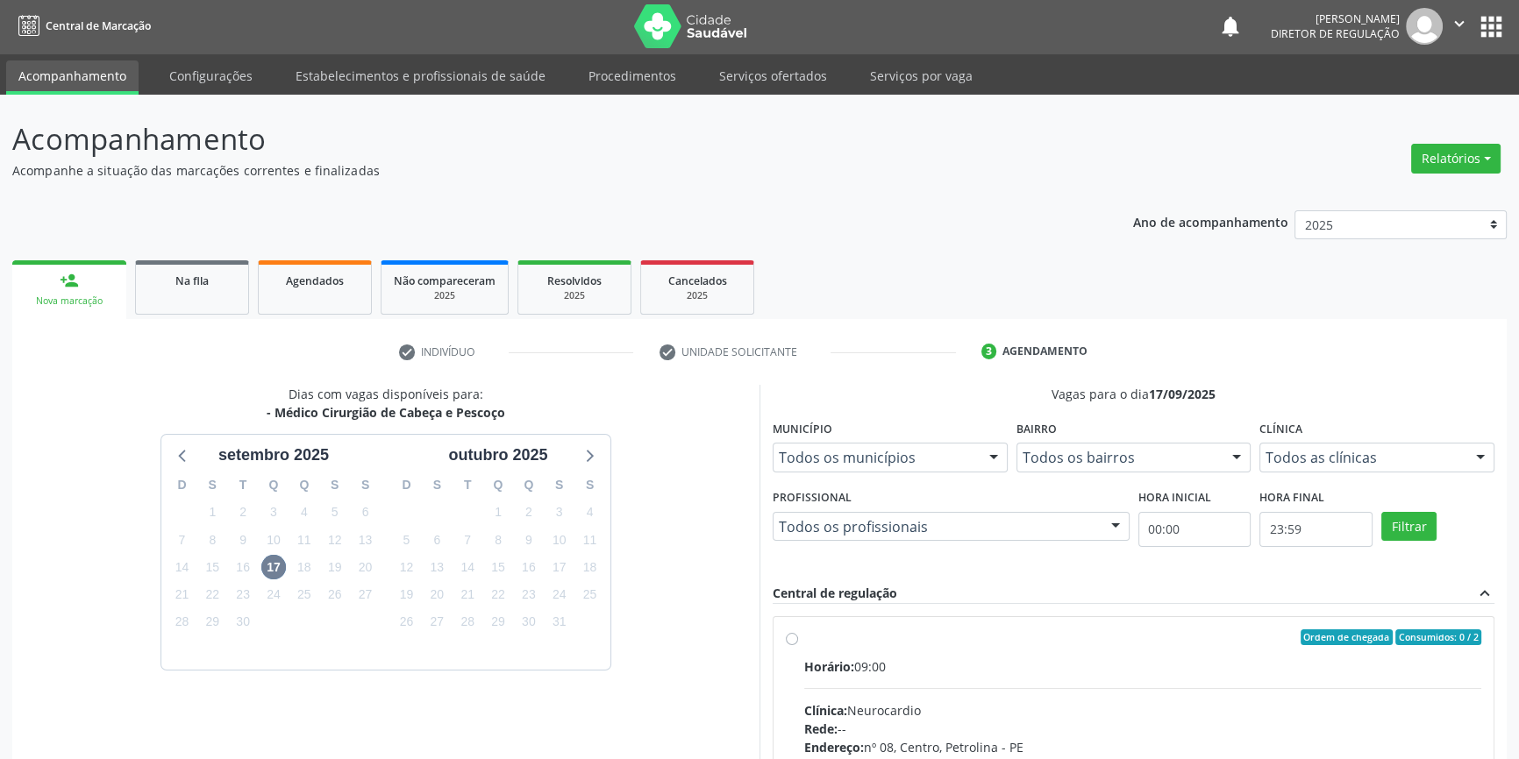
click at [823, 634] on div "Ordem de chegada Consumidos: 0 / 2" at bounding box center [1142, 638] width 677 height 16
click at [798, 634] on input "Ordem de chegada Consumidos: 0 / 2 Horário: 09:00 Clínica: Neurocardio Rede: --…" at bounding box center [792, 638] width 12 height 16
radio input "true"
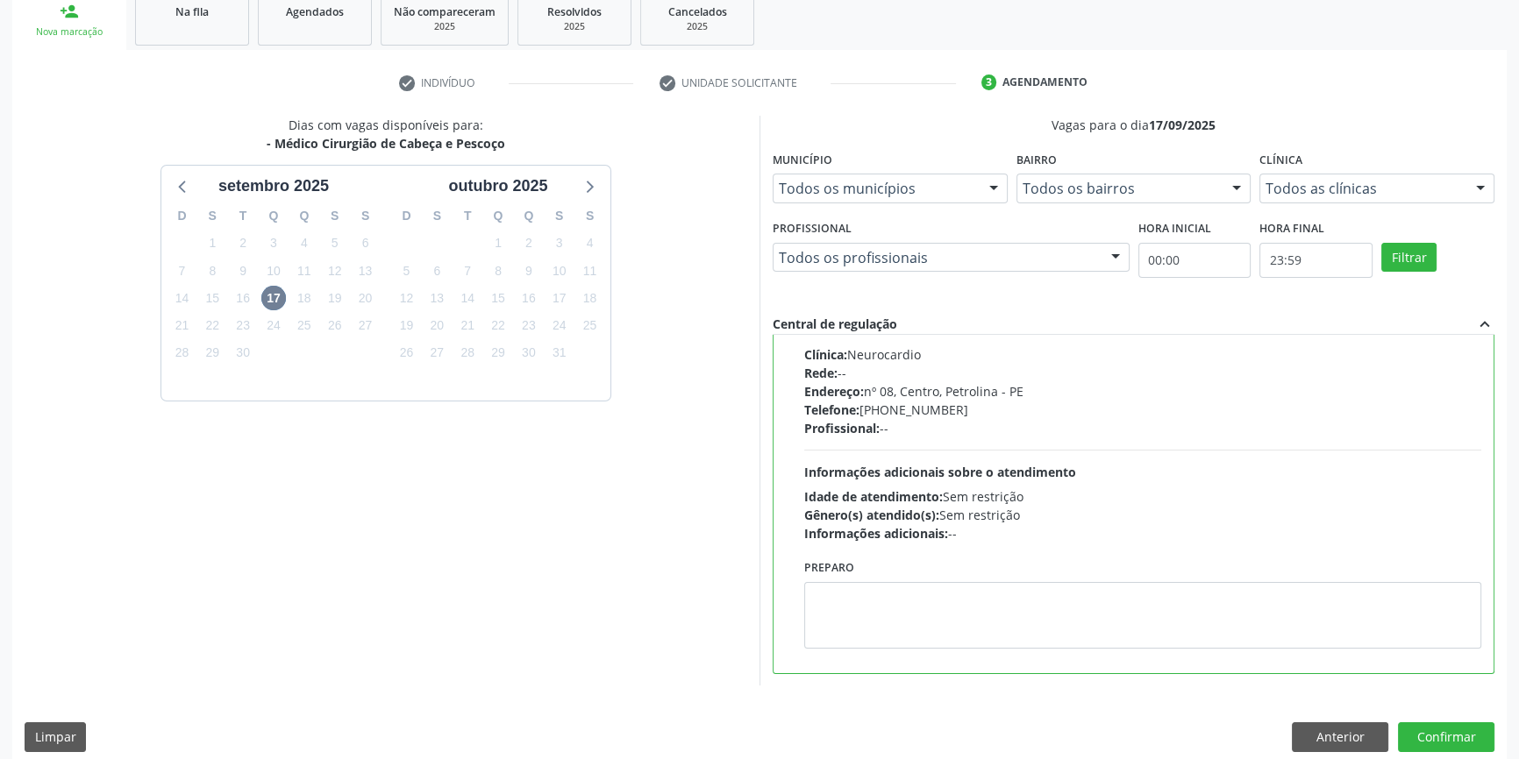
scroll to position [287, 0]
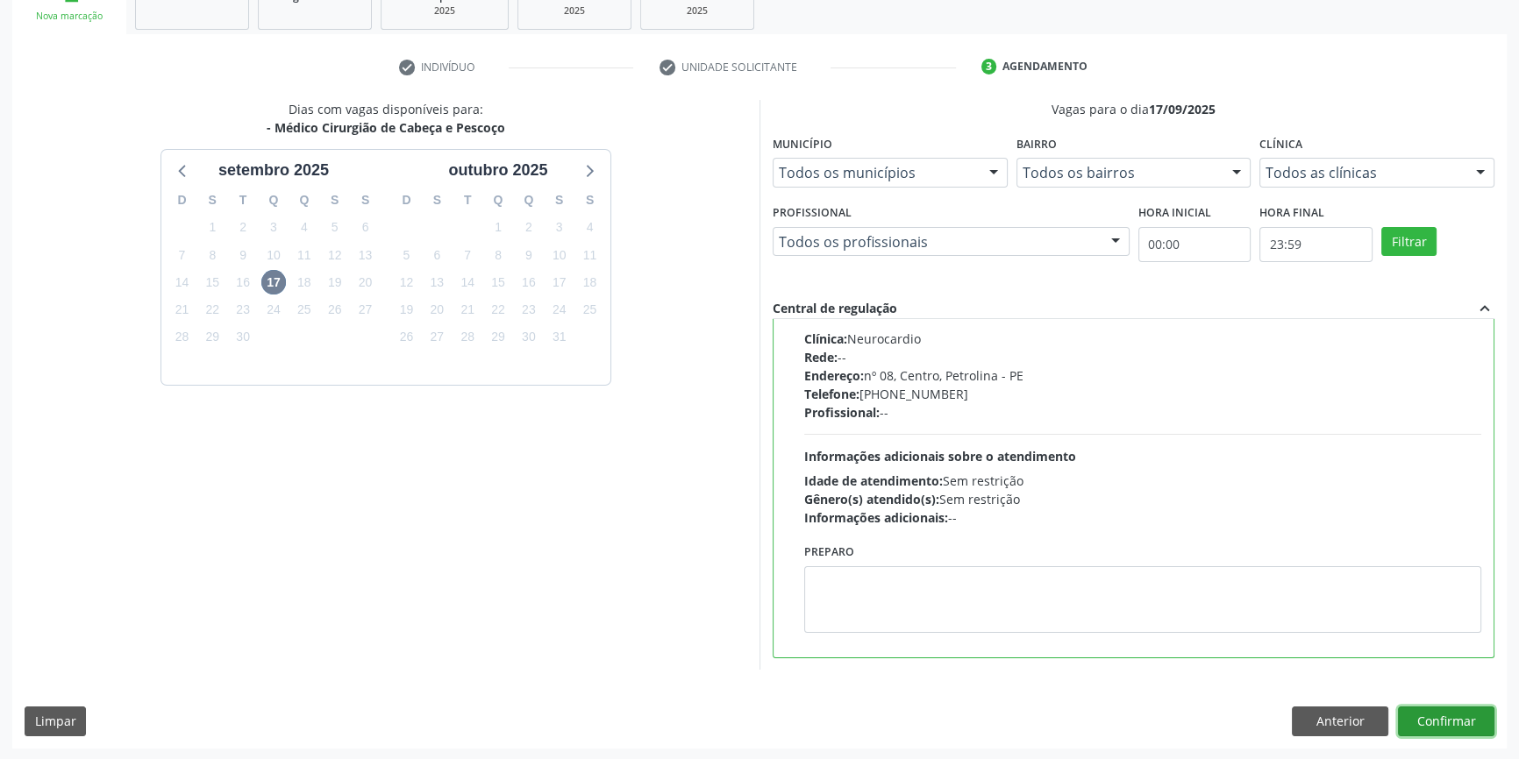
click at [1434, 719] on button "Confirmar" at bounding box center [1446, 722] width 96 height 30
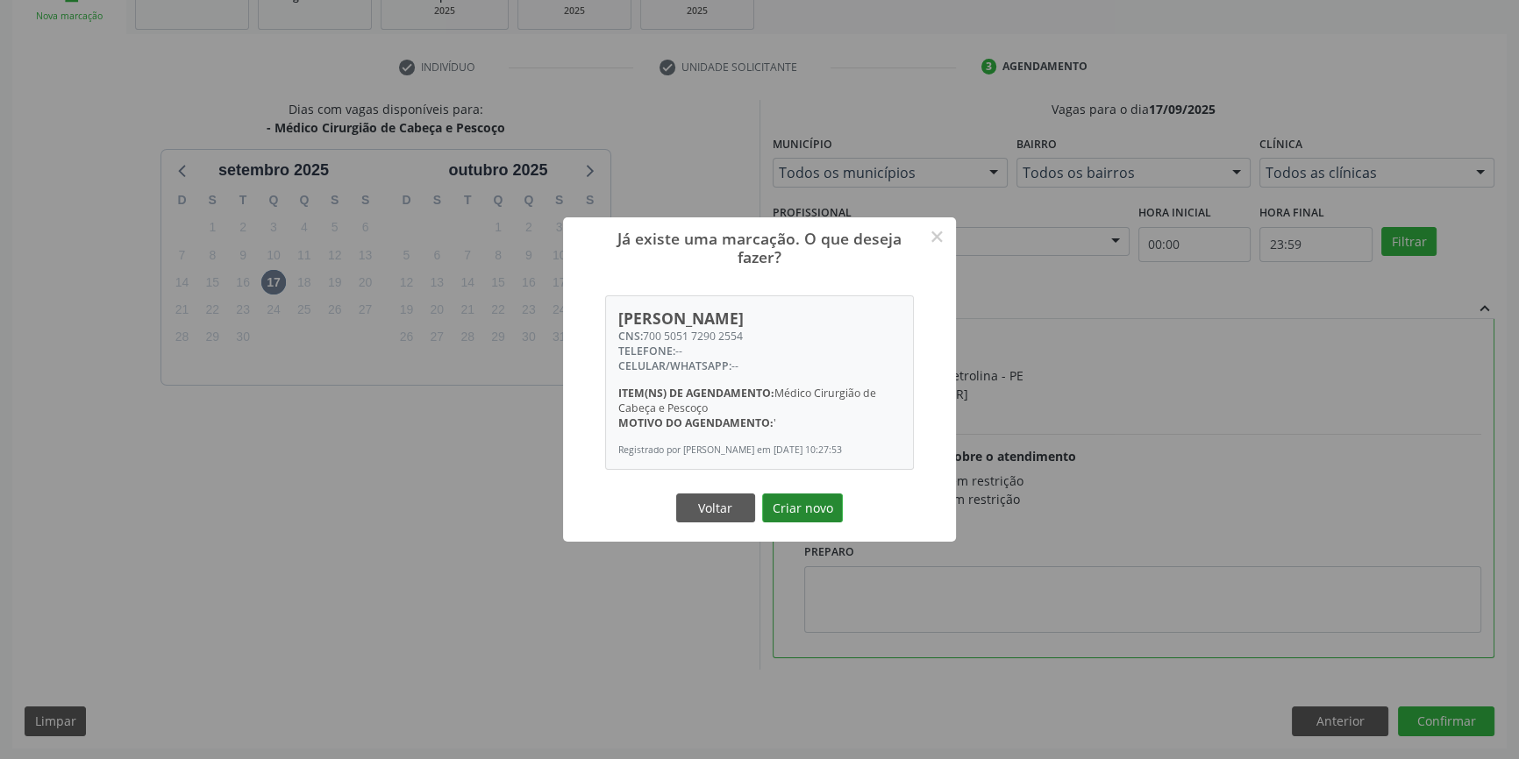
click at [808, 509] on button "Criar novo" at bounding box center [802, 509] width 81 height 30
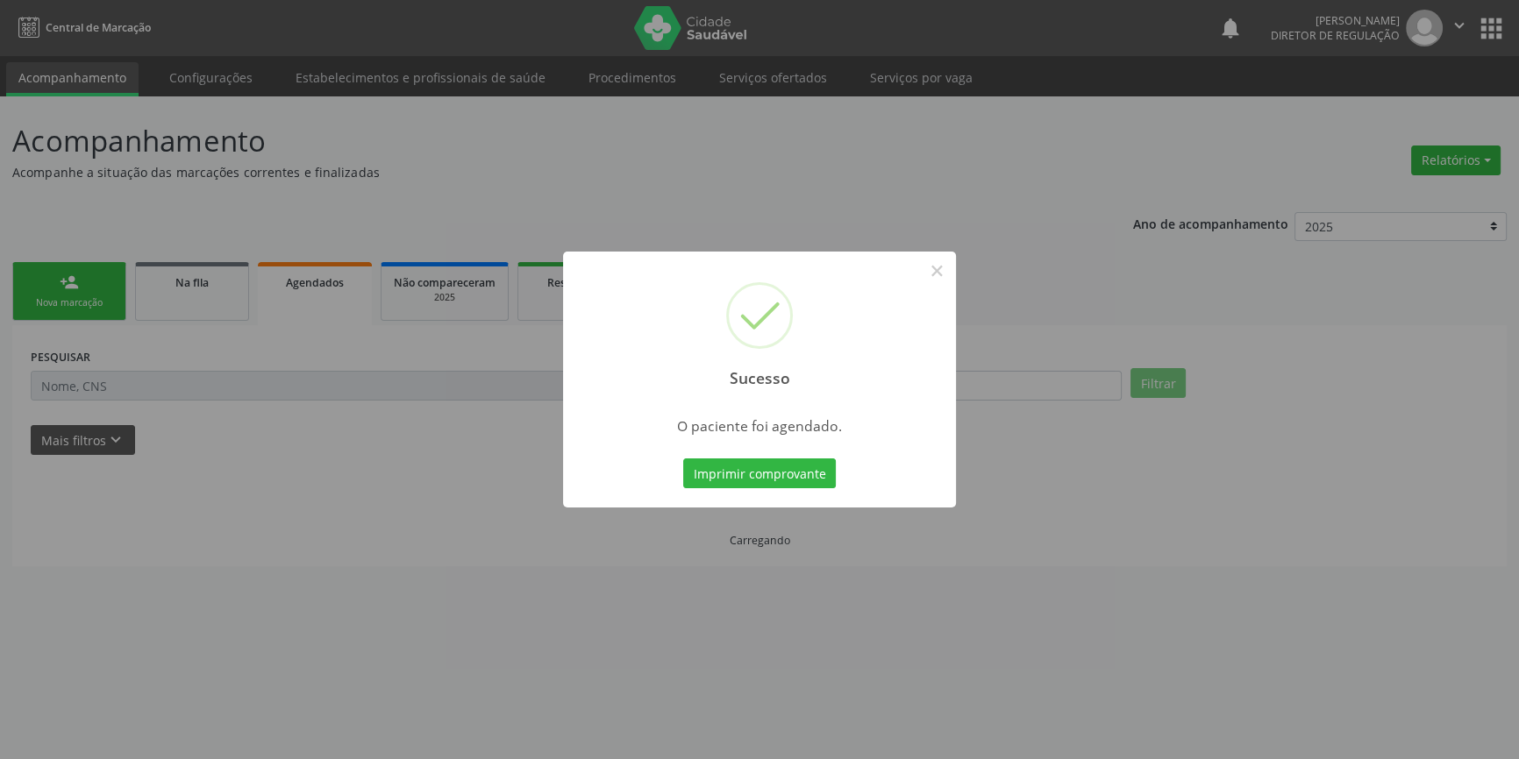
scroll to position [0, 0]
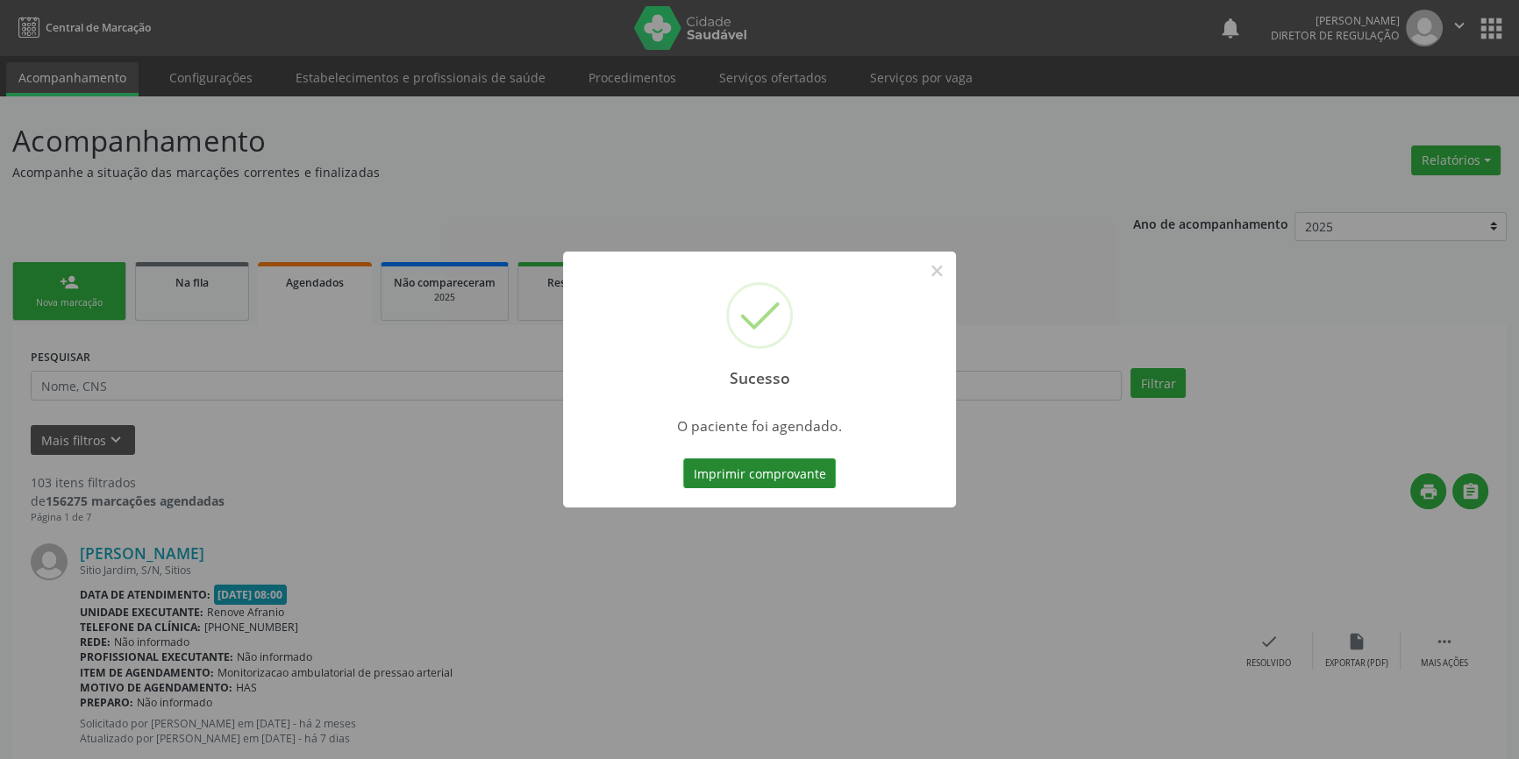
click at [796, 473] on button "Imprimir comprovante" at bounding box center [759, 474] width 153 height 30
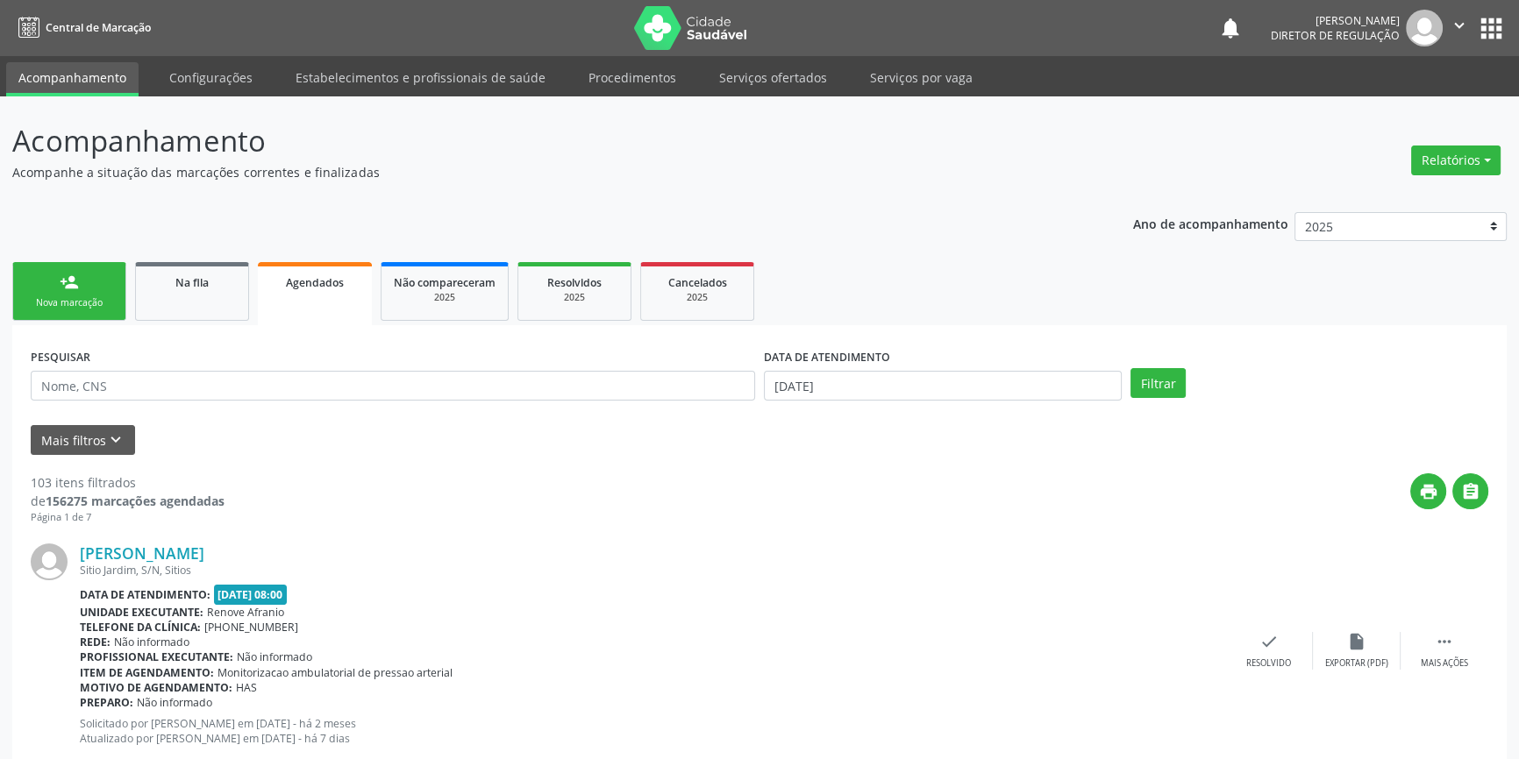
click at [92, 289] on link "person_add Nova marcação" at bounding box center [69, 291] width 114 height 59
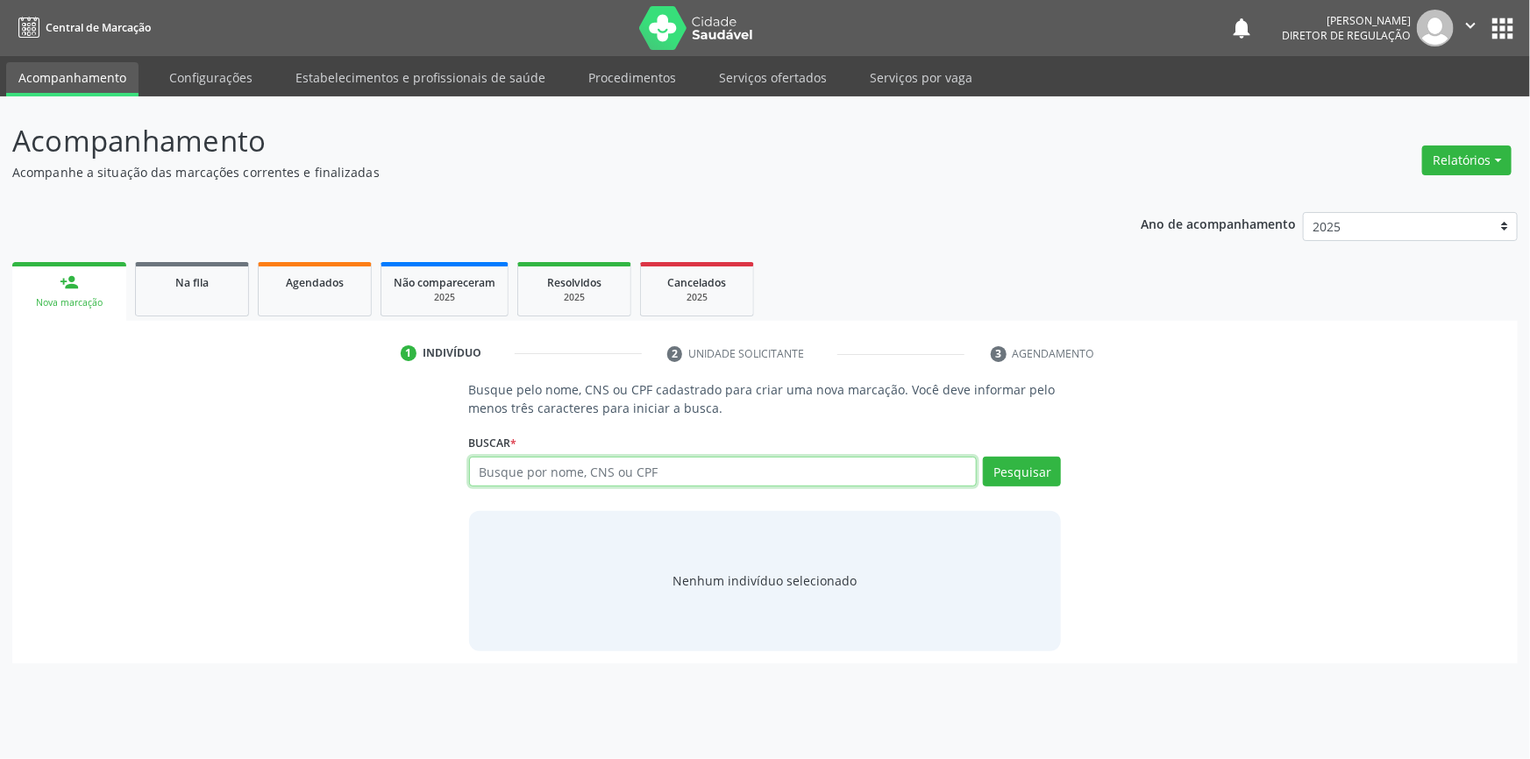
click at [523, 466] on input "text" at bounding box center [723, 472] width 509 height 30
type input "700206976142129"
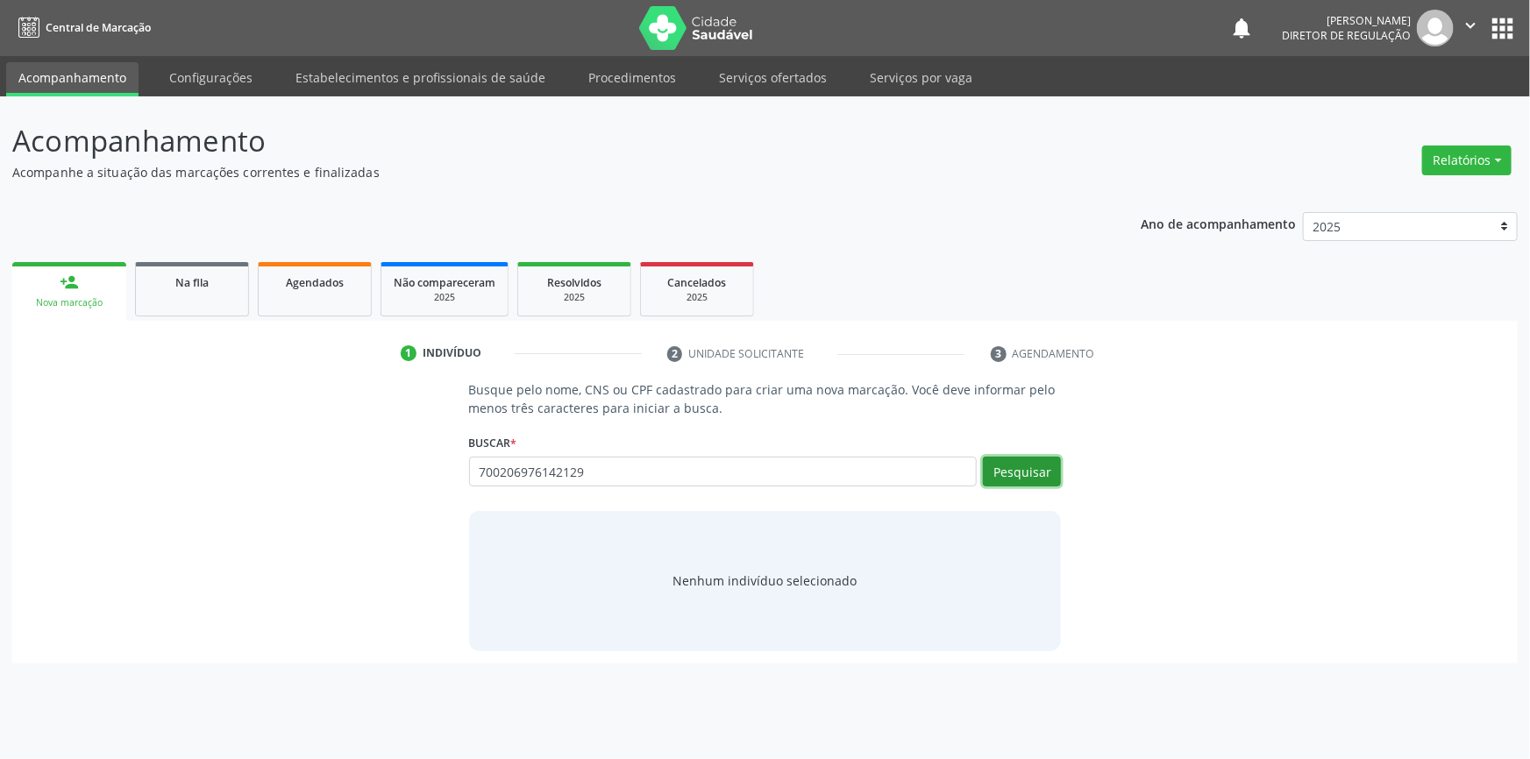
click at [1017, 473] on button "Pesquisar" at bounding box center [1022, 472] width 78 height 30
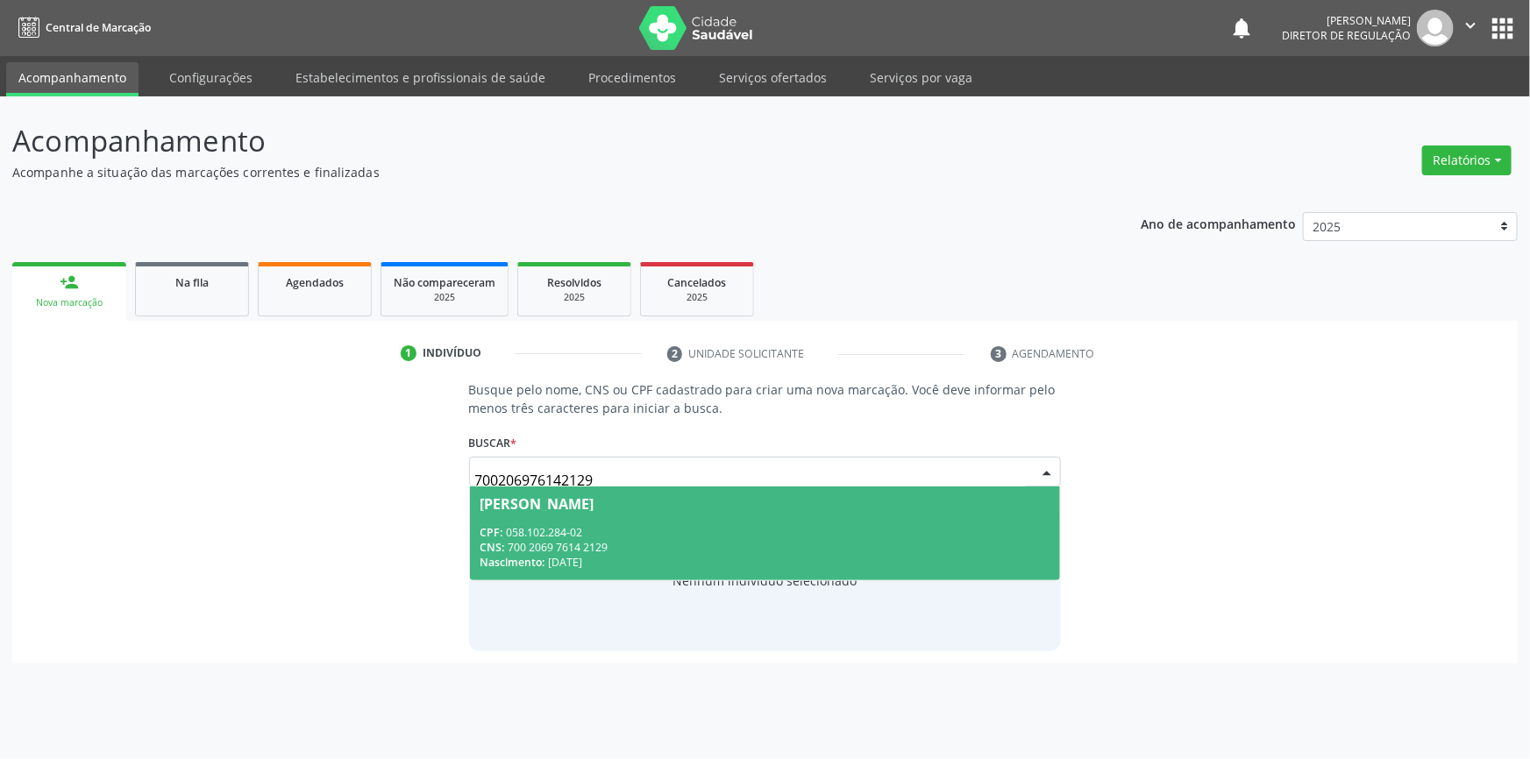
click at [672, 540] on div "CNS: 700 2069 7614 2129" at bounding box center [765, 547] width 570 height 15
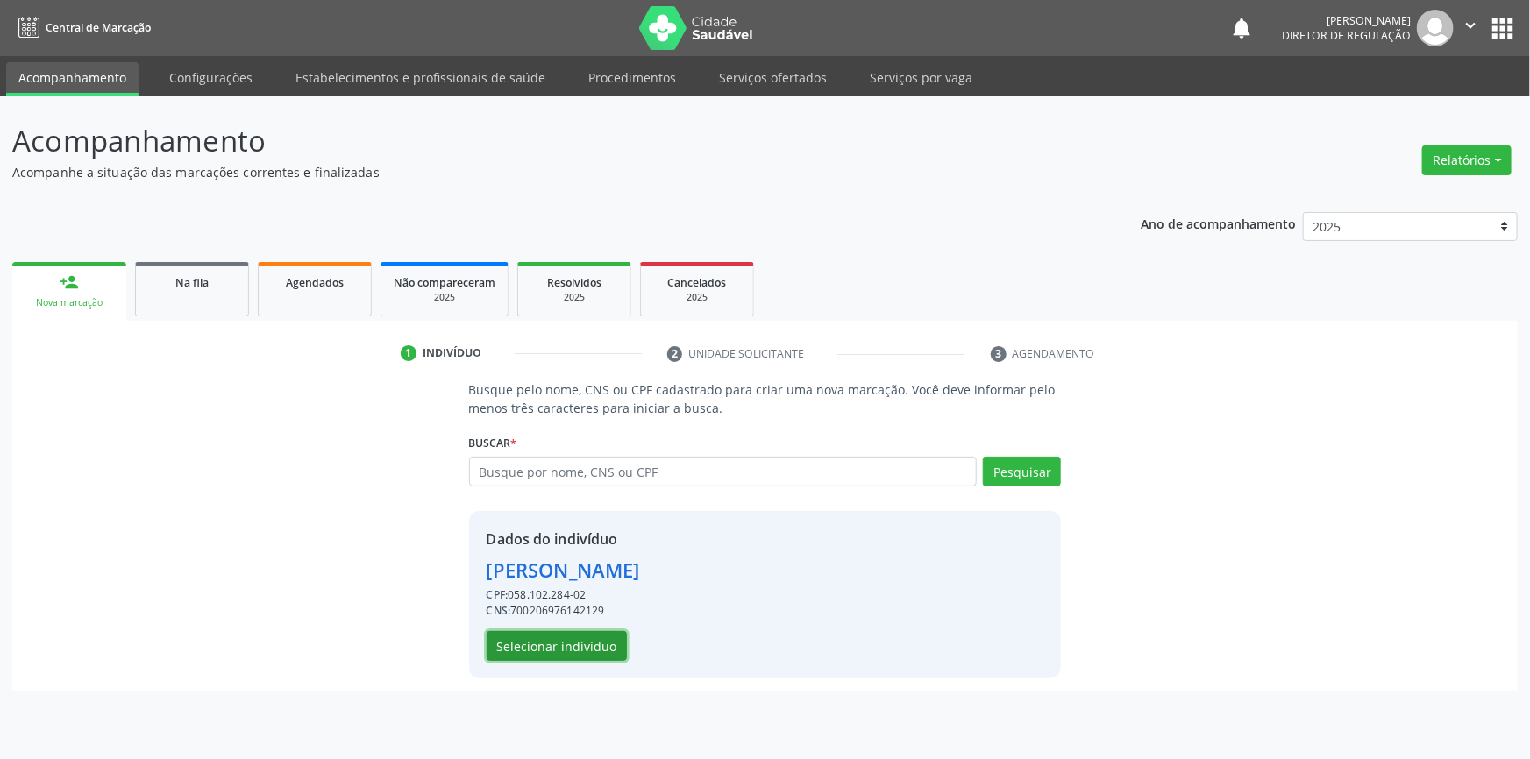
click at [595, 642] on button "Selecionar indivíduo" at bounding box center [557, 646] width 140 height 30
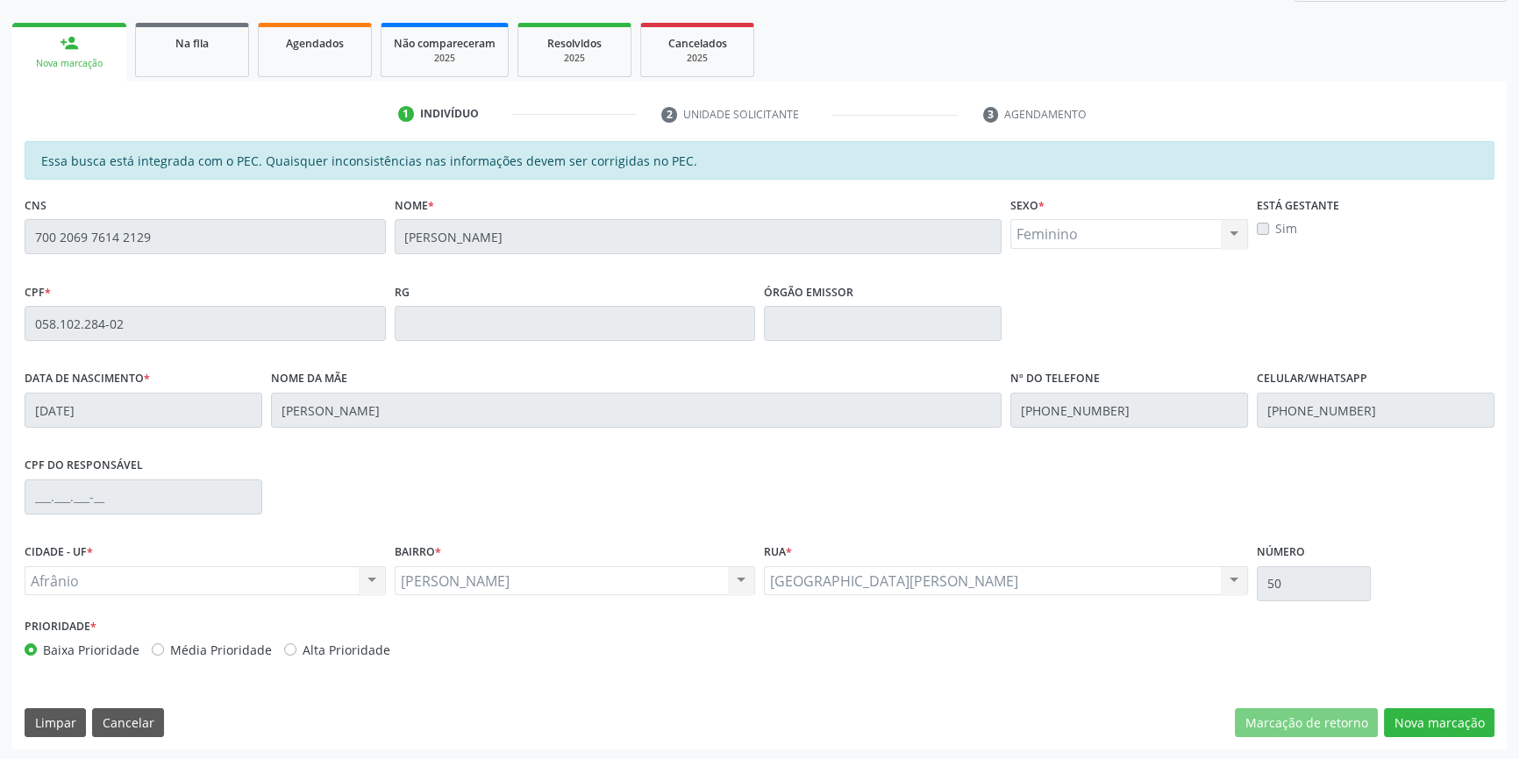
scroll to position [240, 0]
click at [1427, 725] on button "Nova marcação" at bounding box center [1439, 723] width 110 height 30
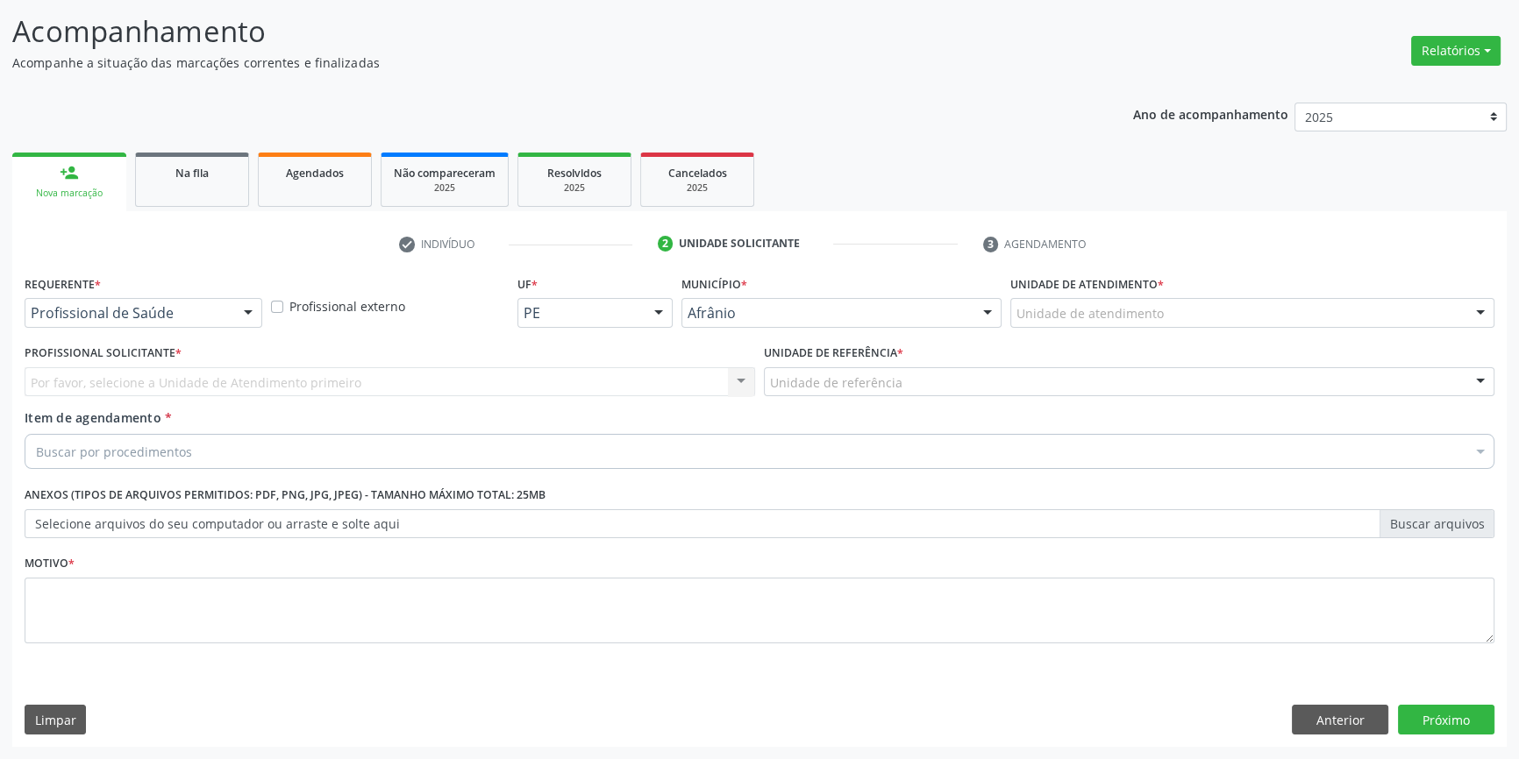
scroll to position [108, 0]
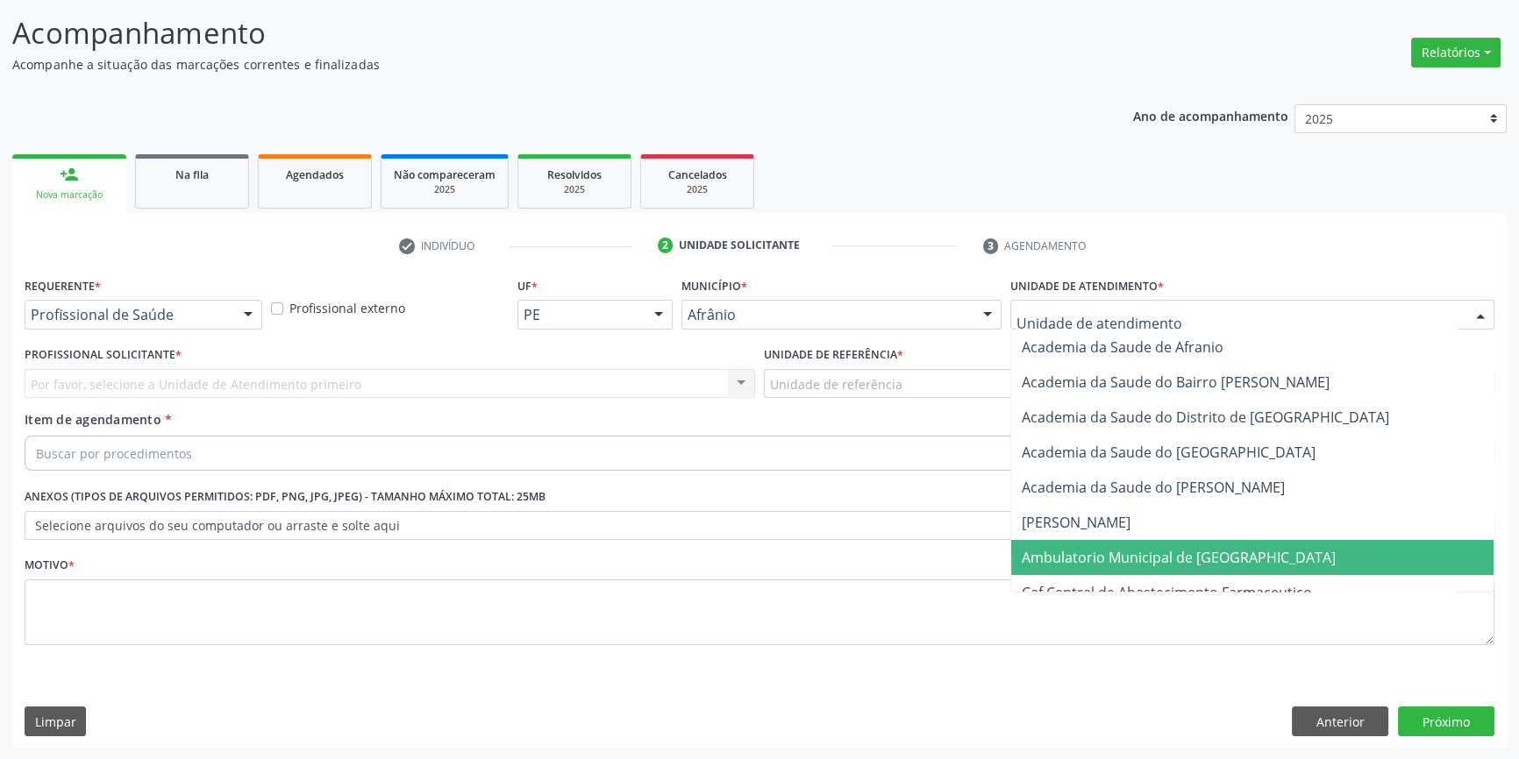
click at [1054, 559] on span "Ambulatorio Municipal de [GEOGRAPHIC_DATA]" at bounding box center [1178, 557] width 314 height 19
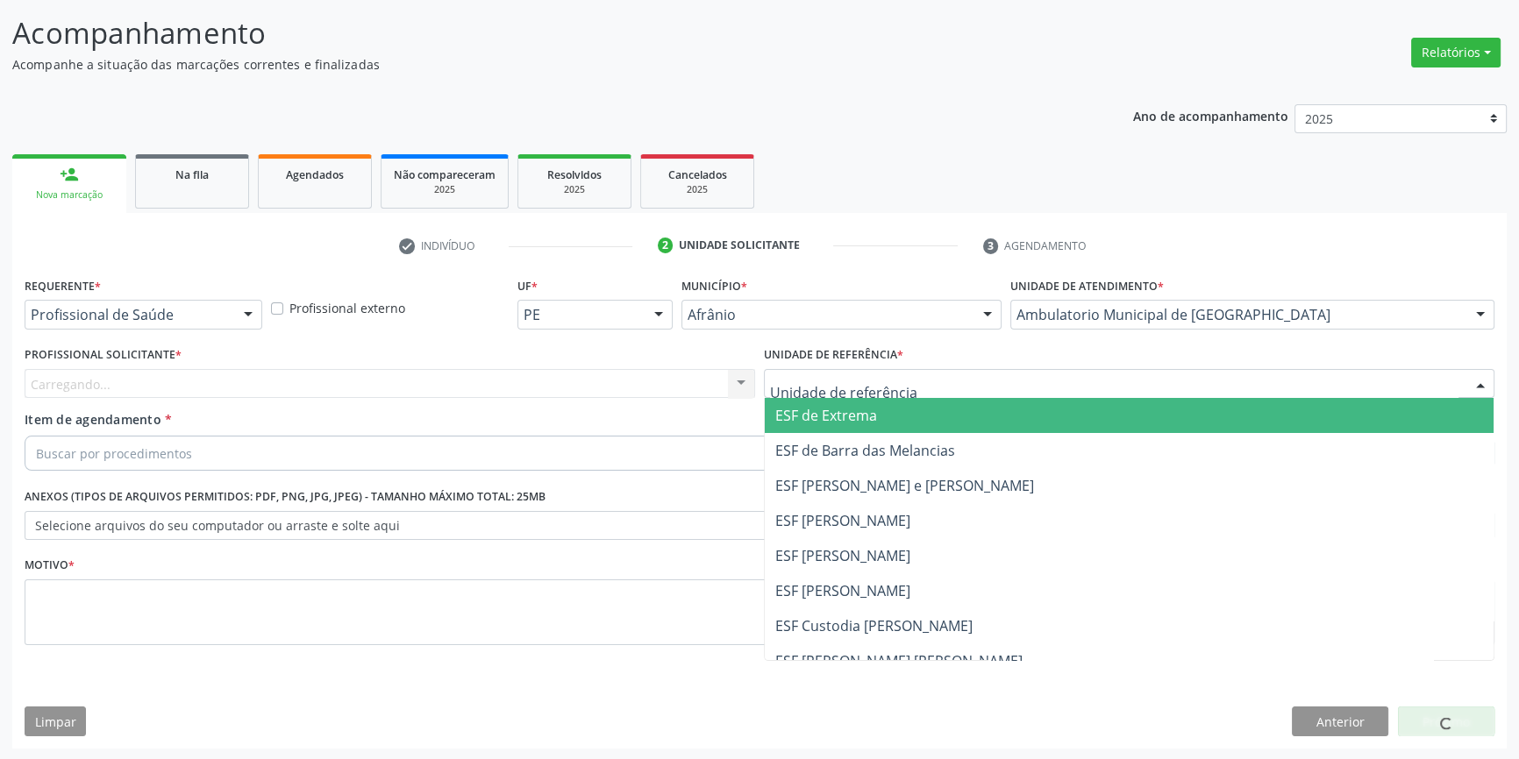
click at [919, 382] on div at bounding box center [1129, 384] width 730 height 30
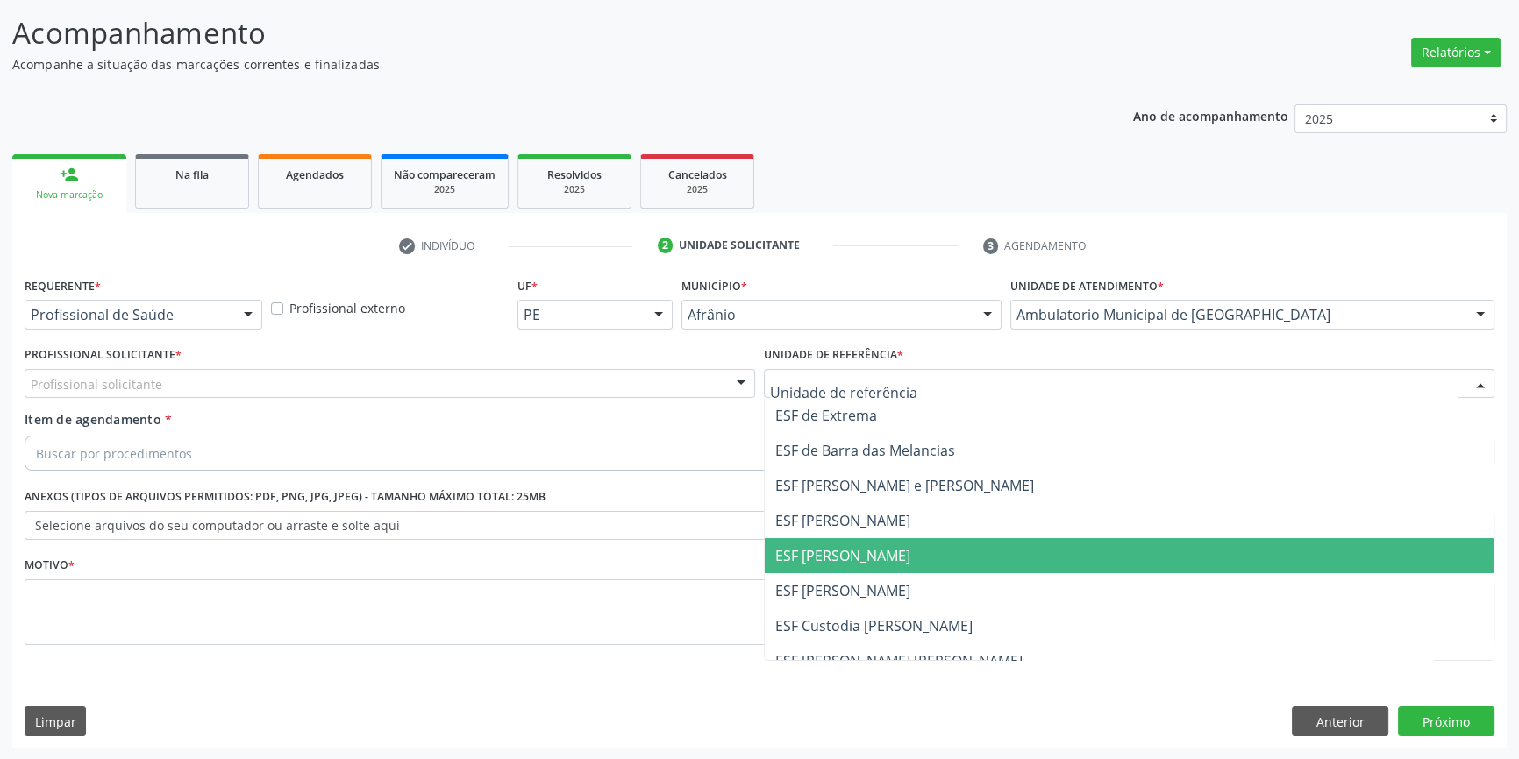
click at [866, 553] on span "ESF [PERSON_NAME]" at bounding box center [842, 555] width 135 height 19
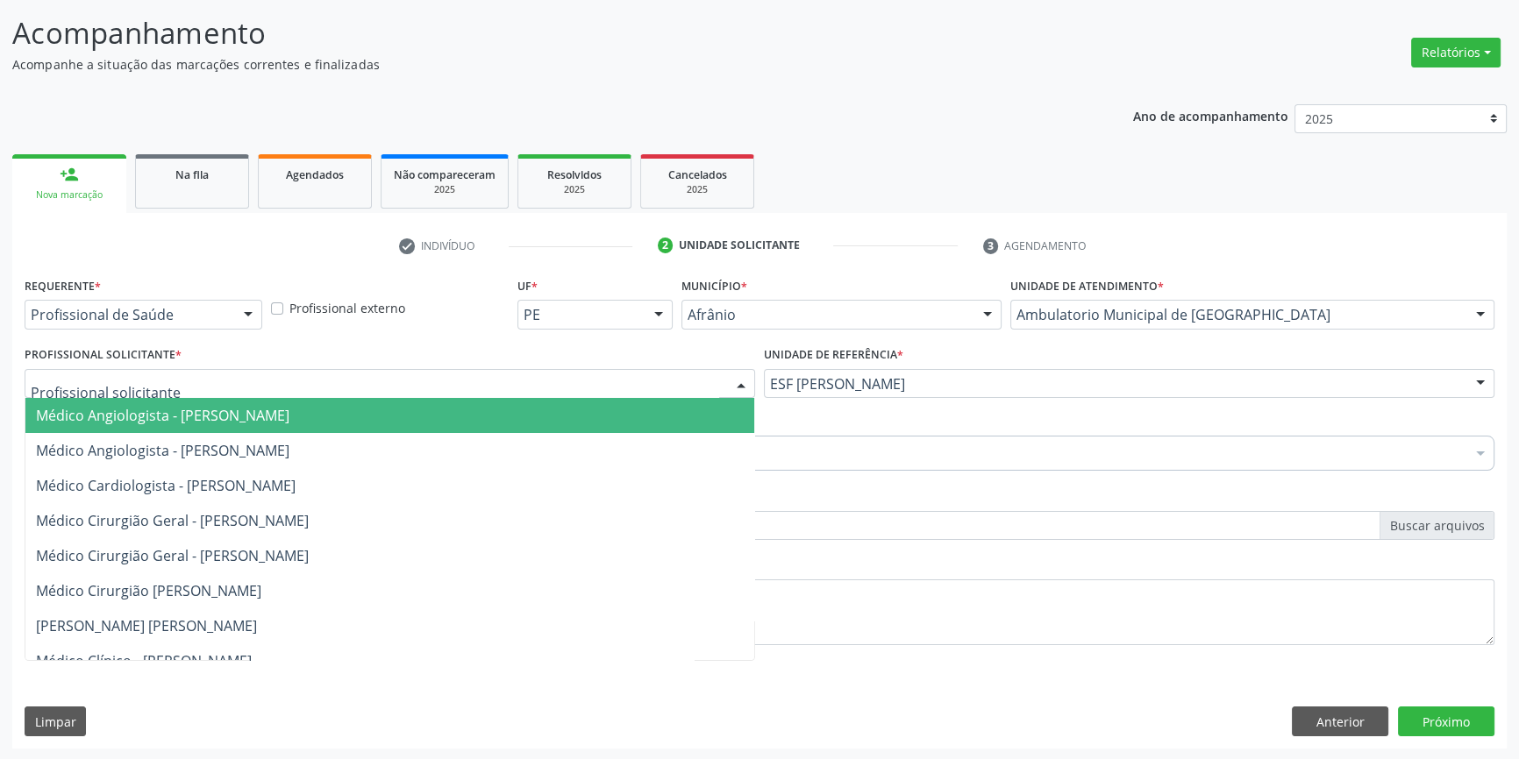
click at [575, 382] on div at bounding box center [390, 384] width 730 height 30
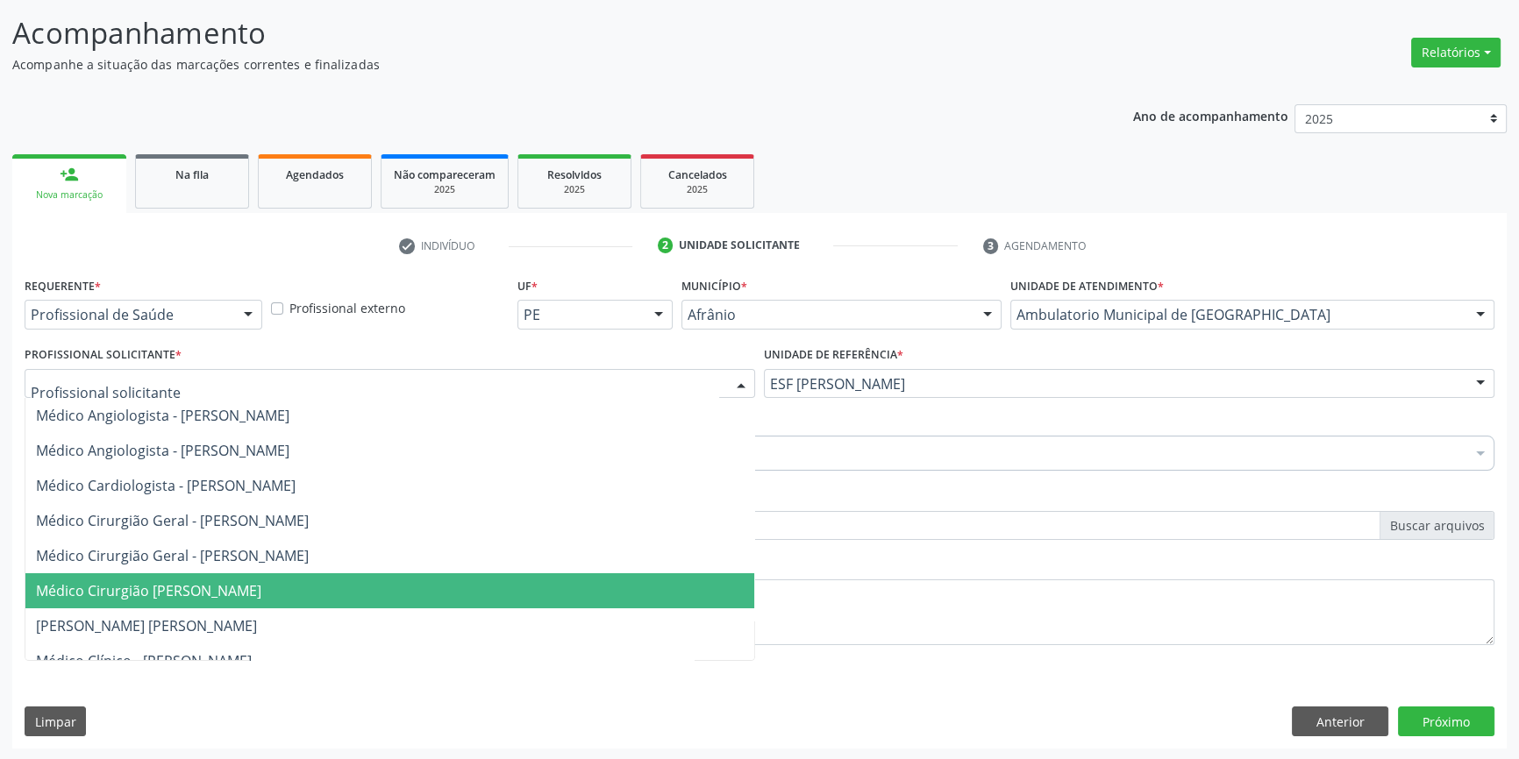
click at [504, 587] on span "Médico Cirurgião [PERSON_NAME]" at bounding box center [389, 590] width 729 height 35
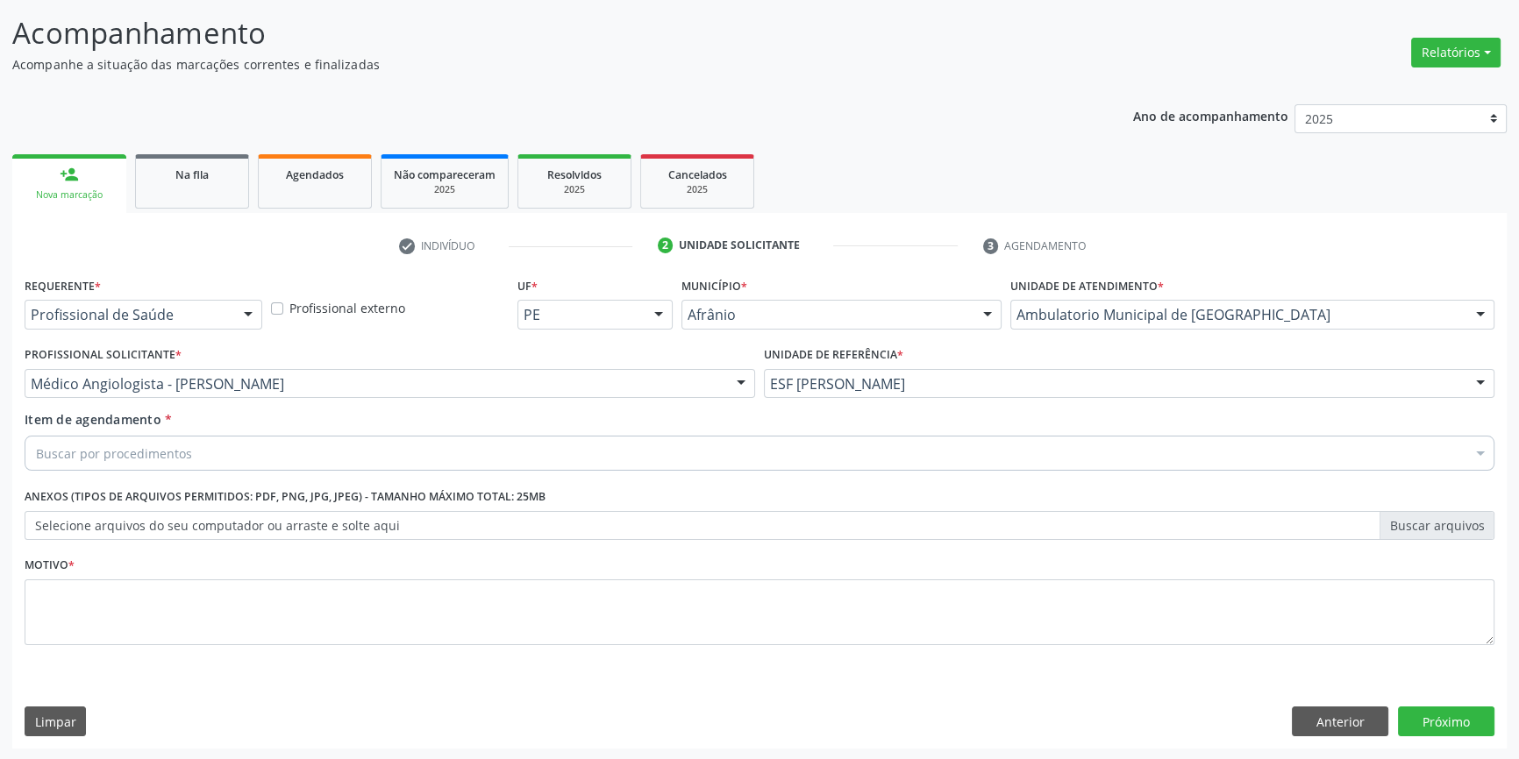
click at [354, 449] on div "Buscar por procedimentos" at bounding box center [759, 453] width 1469 height 35
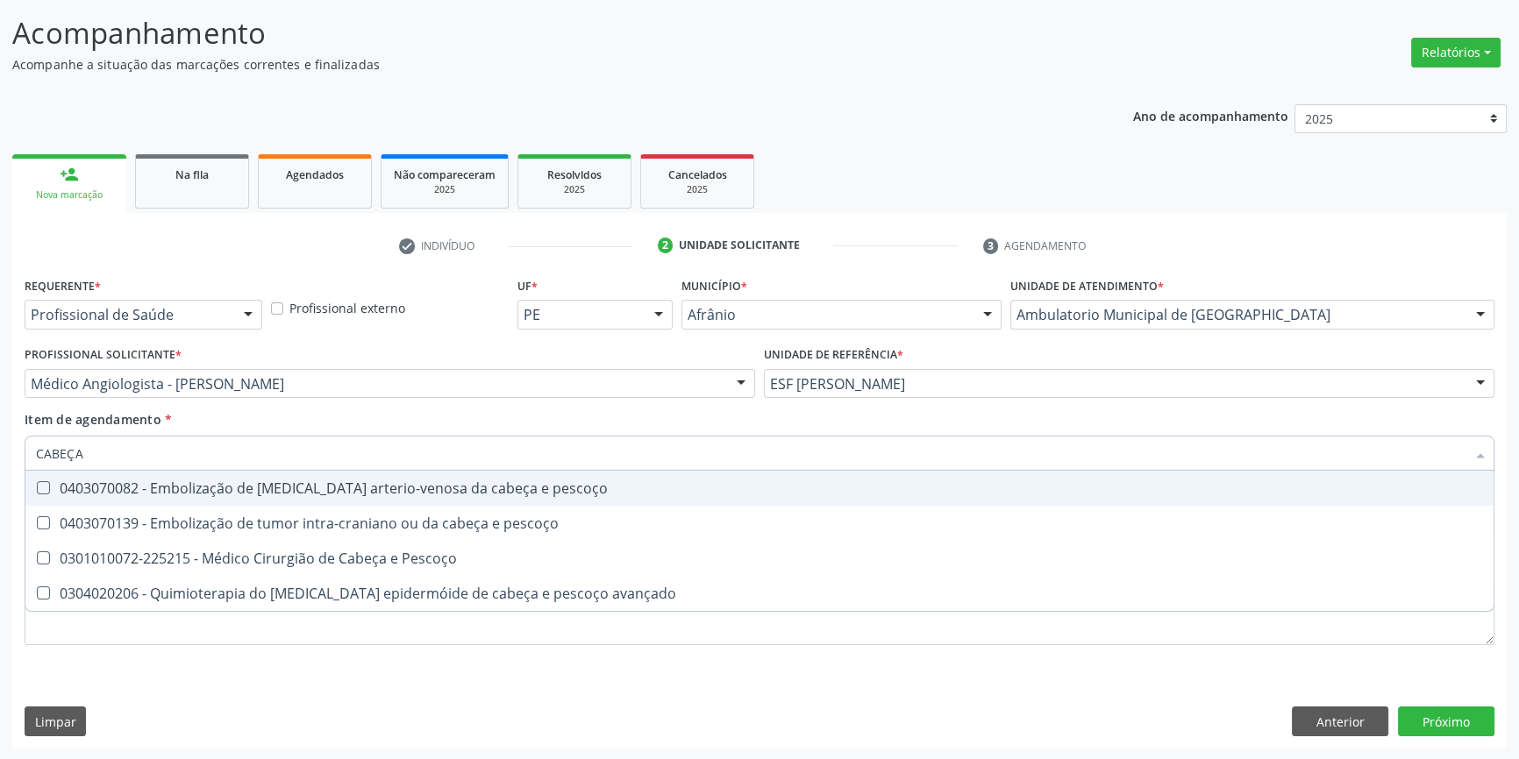
type input "CABEÇA E"
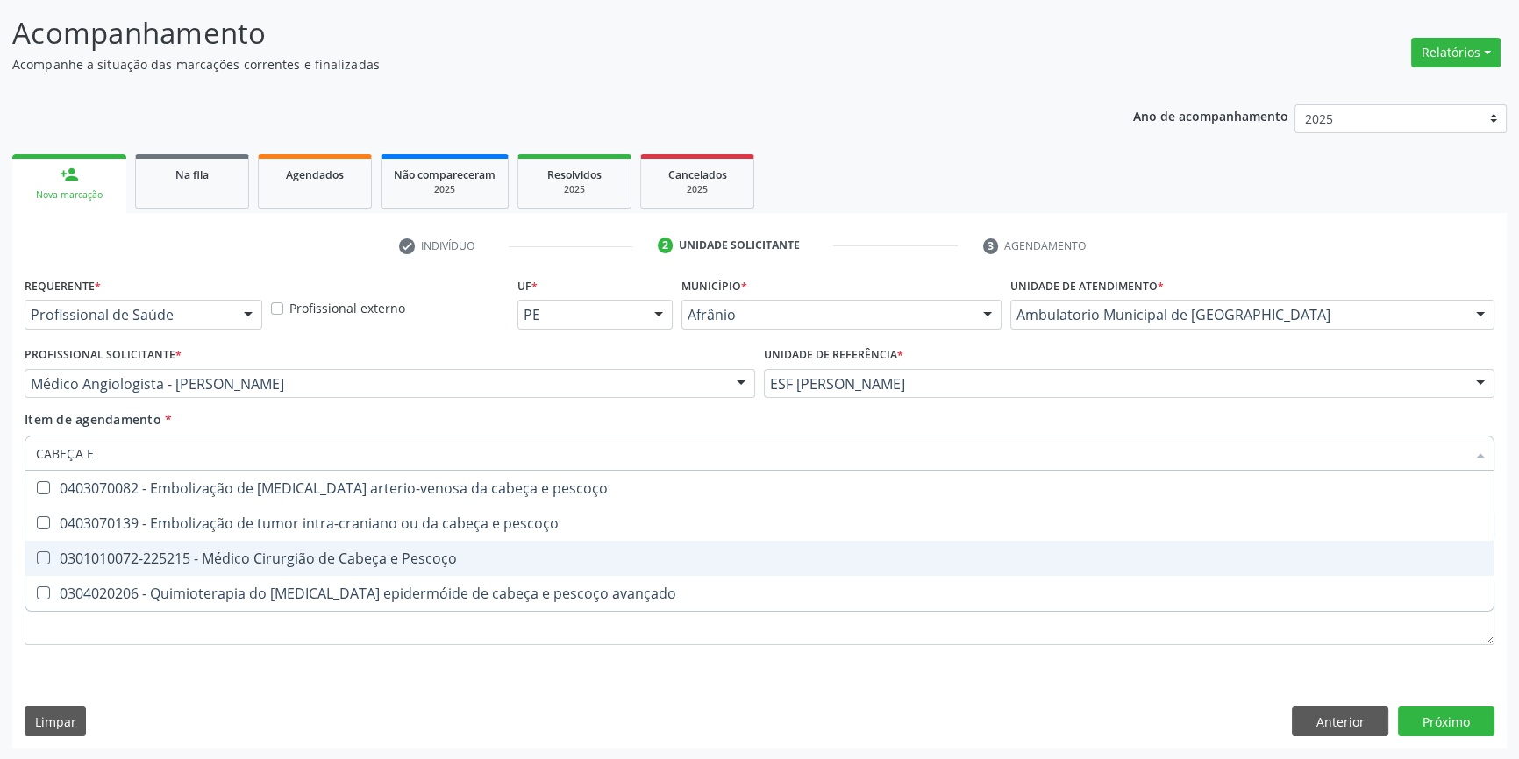
click at [376, 557] on div "0301010072-225215 - Médico Cirurgião de Cabeça e Pescoço" at bounding box center [759, 558] width 1447 height 14
checkbox Pescoço "true"
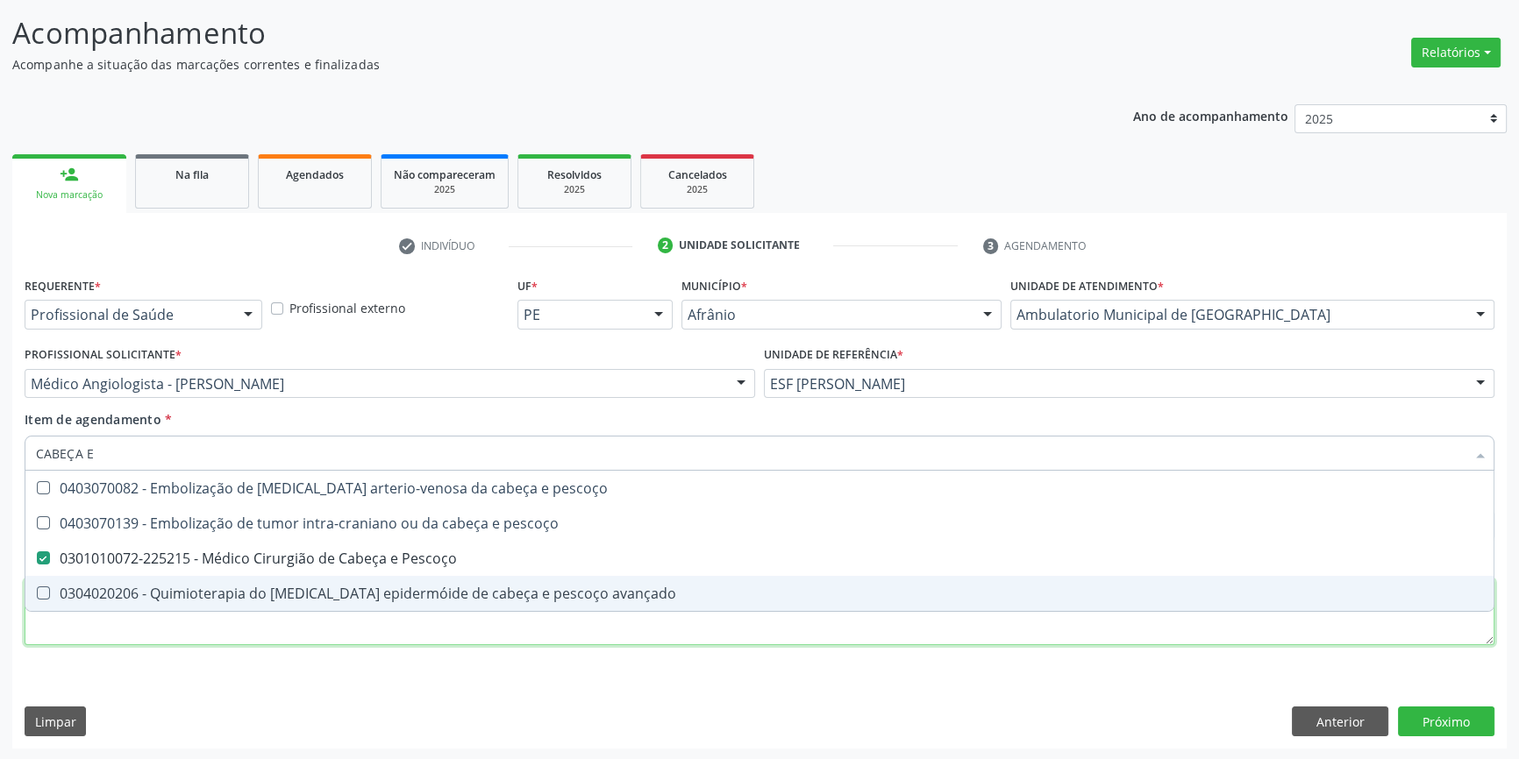
click at [419, 636] on div "Requerente * Profissional de Saúde Profissional de Saúde Paciente Nenhum result…" at bounding box center [759, 471] width 1469 height 397
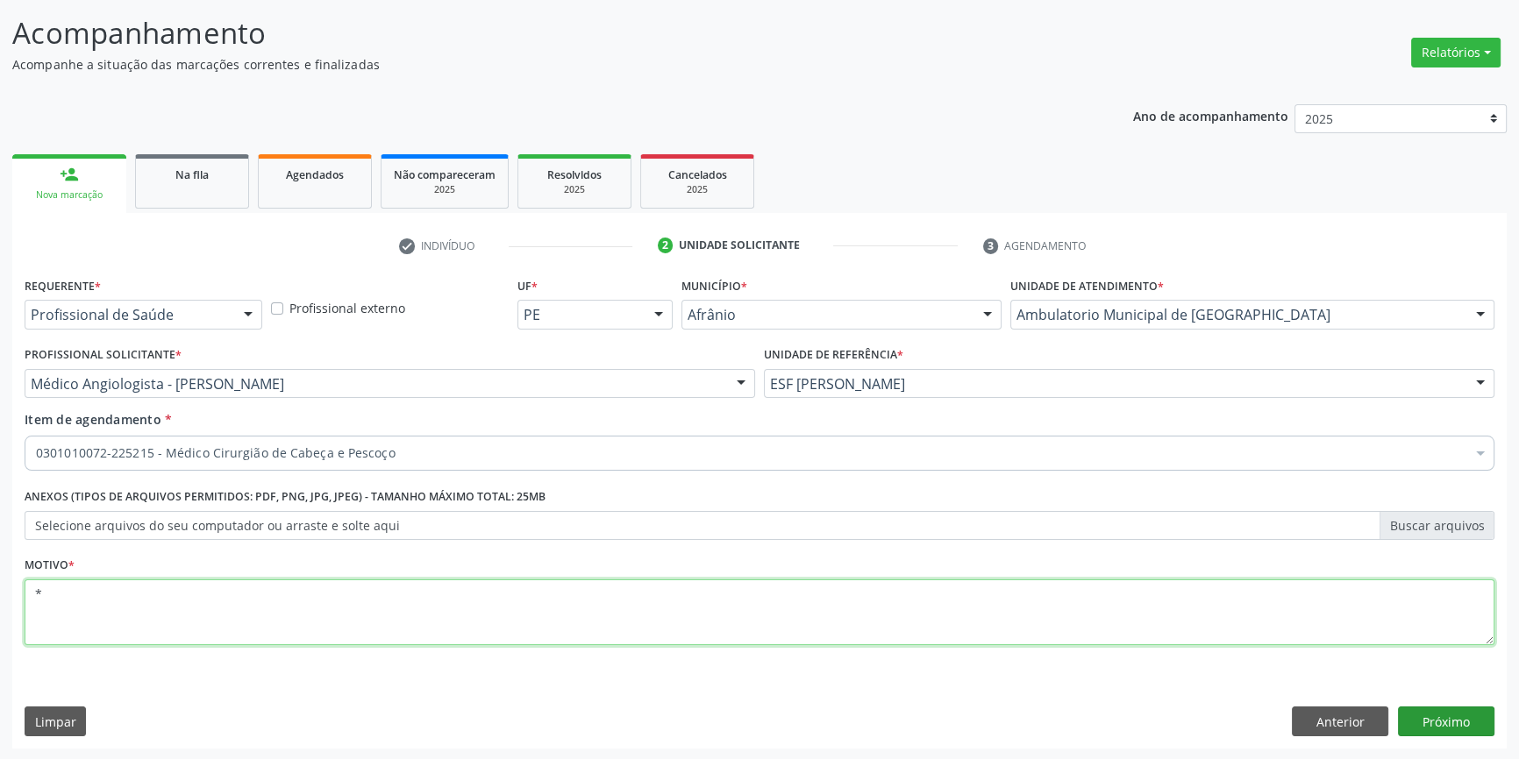
type textarea "*"
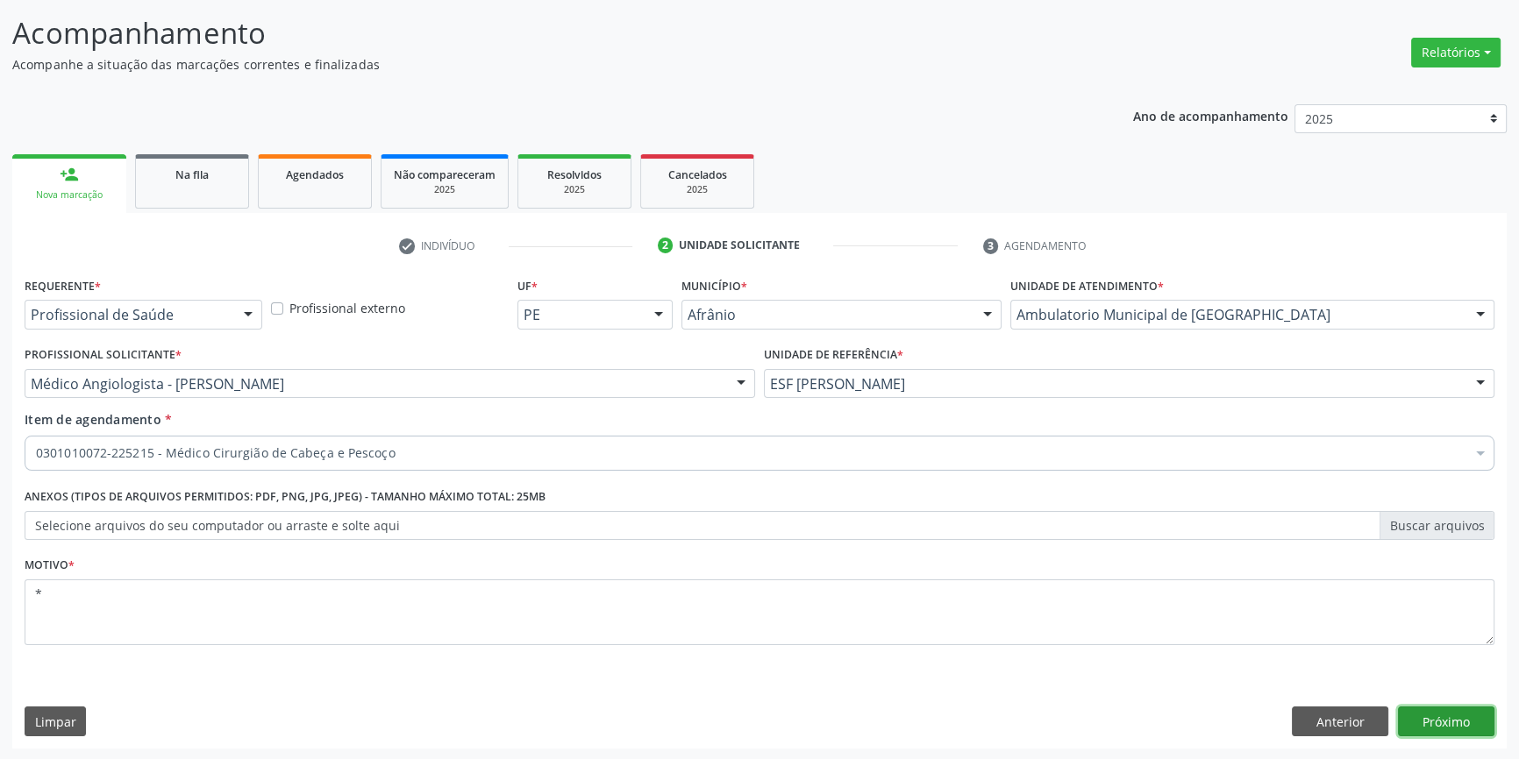
click at [1434, 724] on button "Próximo" at bounding box center [1446, 722] width 96 height 30
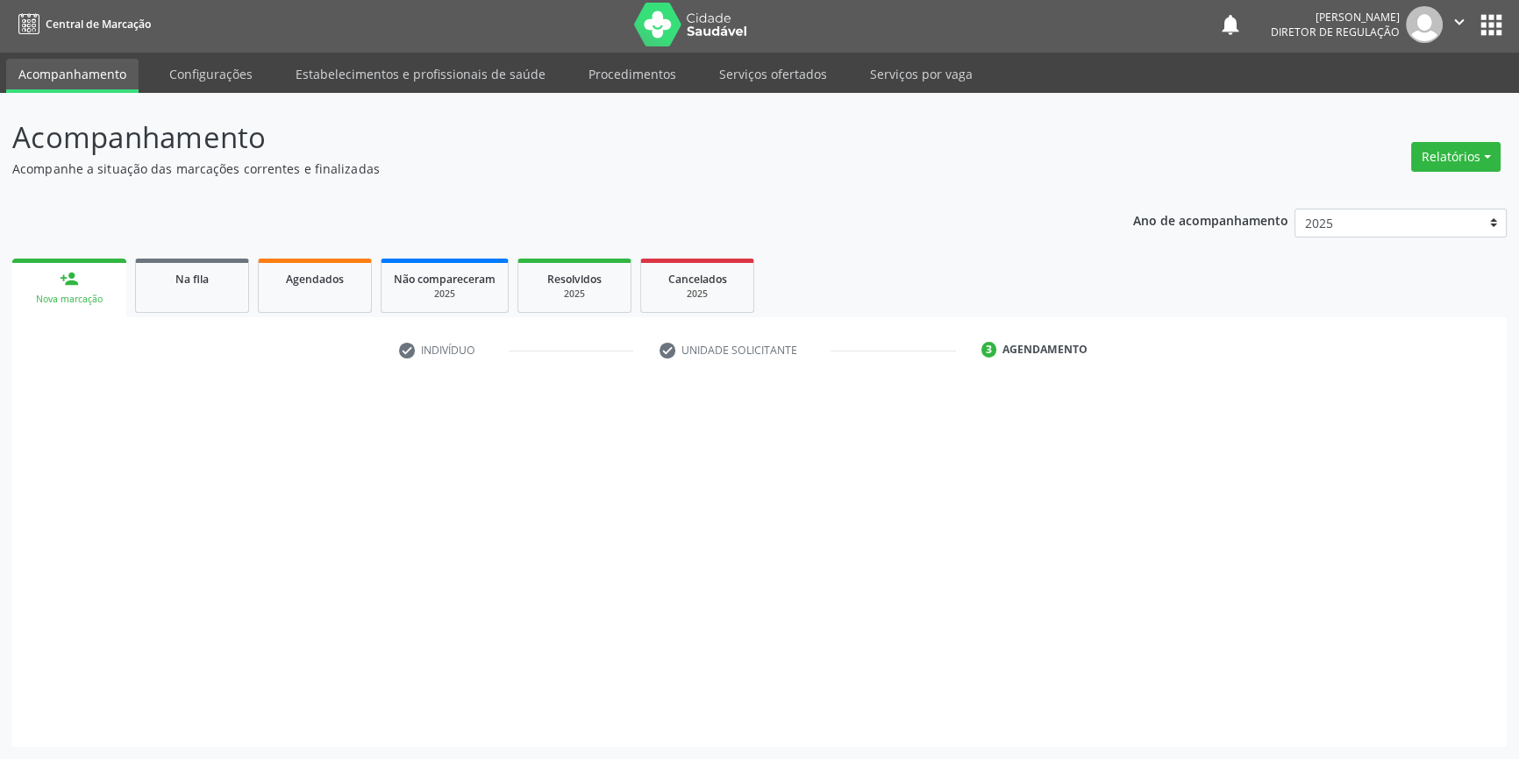
scroll to position [2, 0]
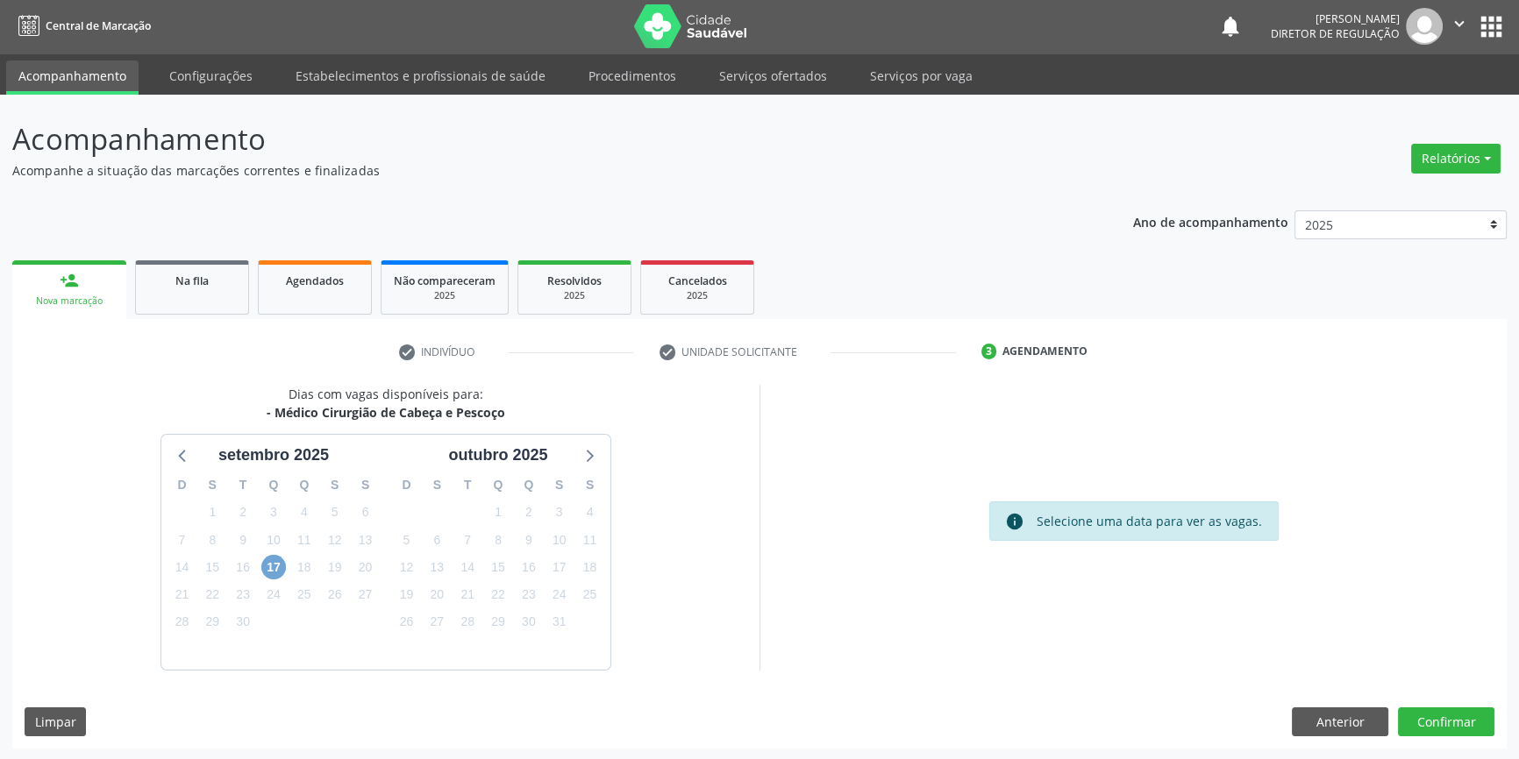
click at [275, 567] on span "17" at bounding box center [273, 567] width 25 height 25
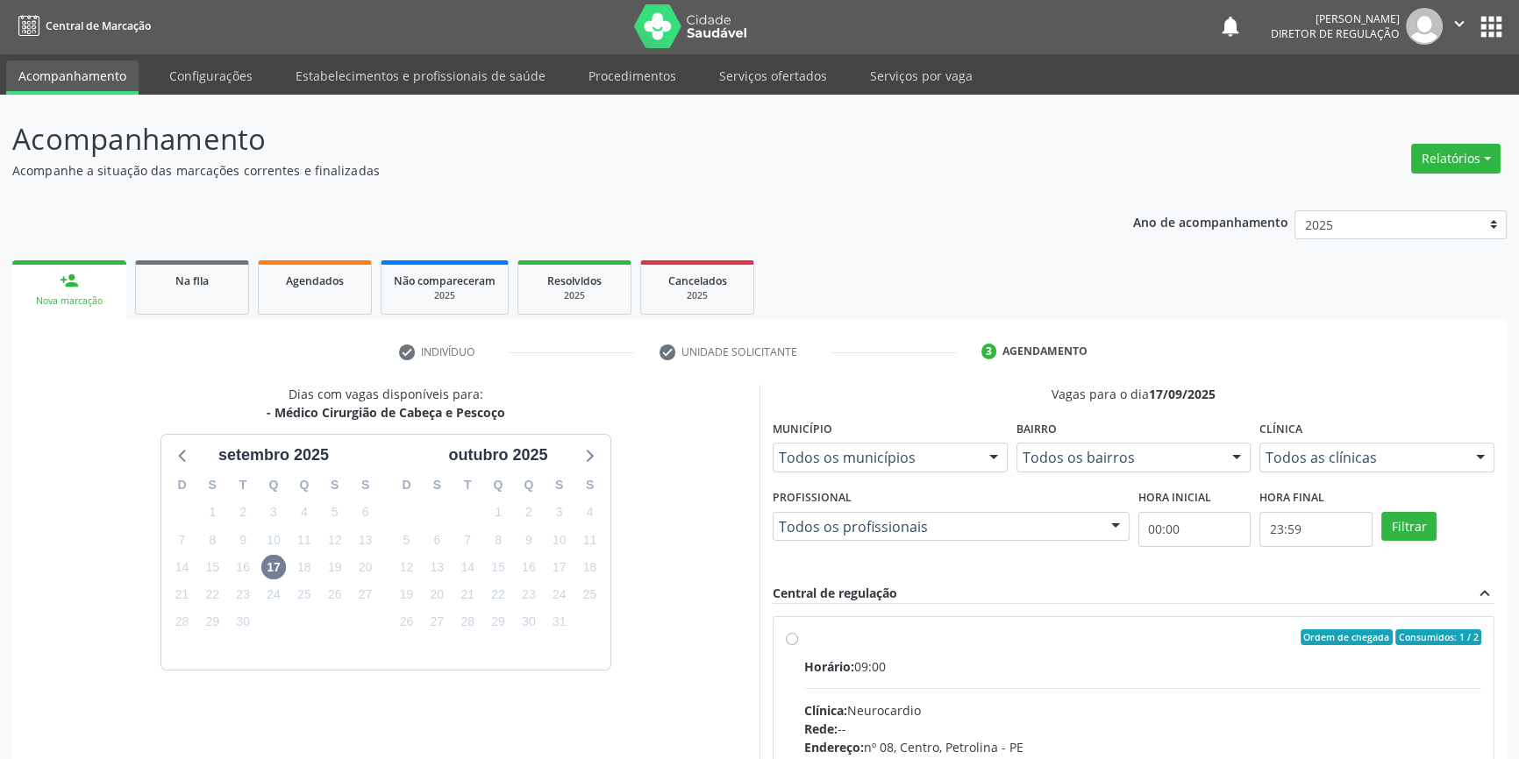
click at [804, 636] on div "Ordem de chegada Consumidos: 1 / 2" at bounding box center [1142, 638] width 677 height 16
click at [798, 636] on input "Ordem de chegada Consumidos: 1 / 2 Horário: 09:00 Clínica: Neurocardio Rede: --…" at bounding box center [792, 638] width 12 height 16
radio input "true"
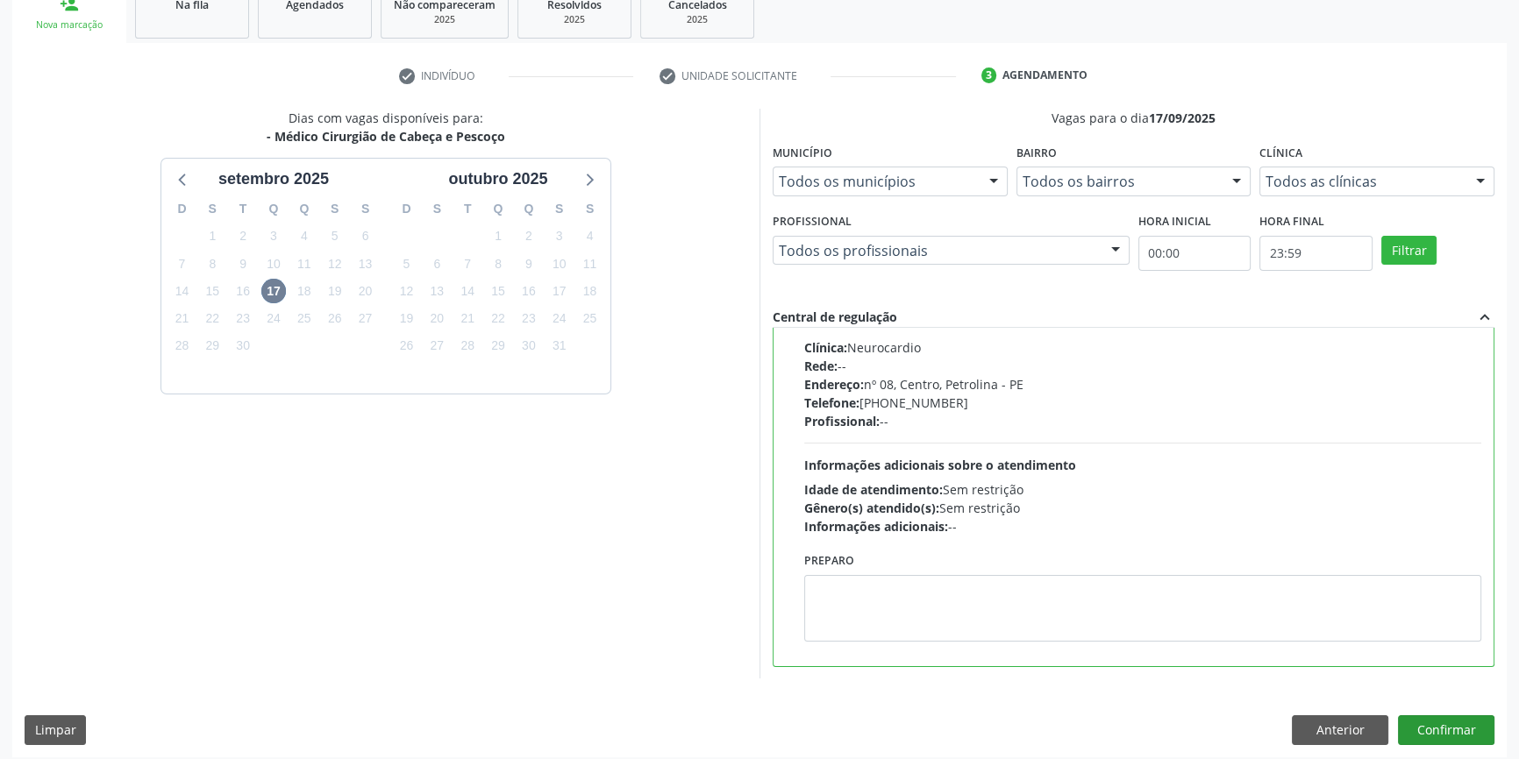
scroll to position [287, 0]
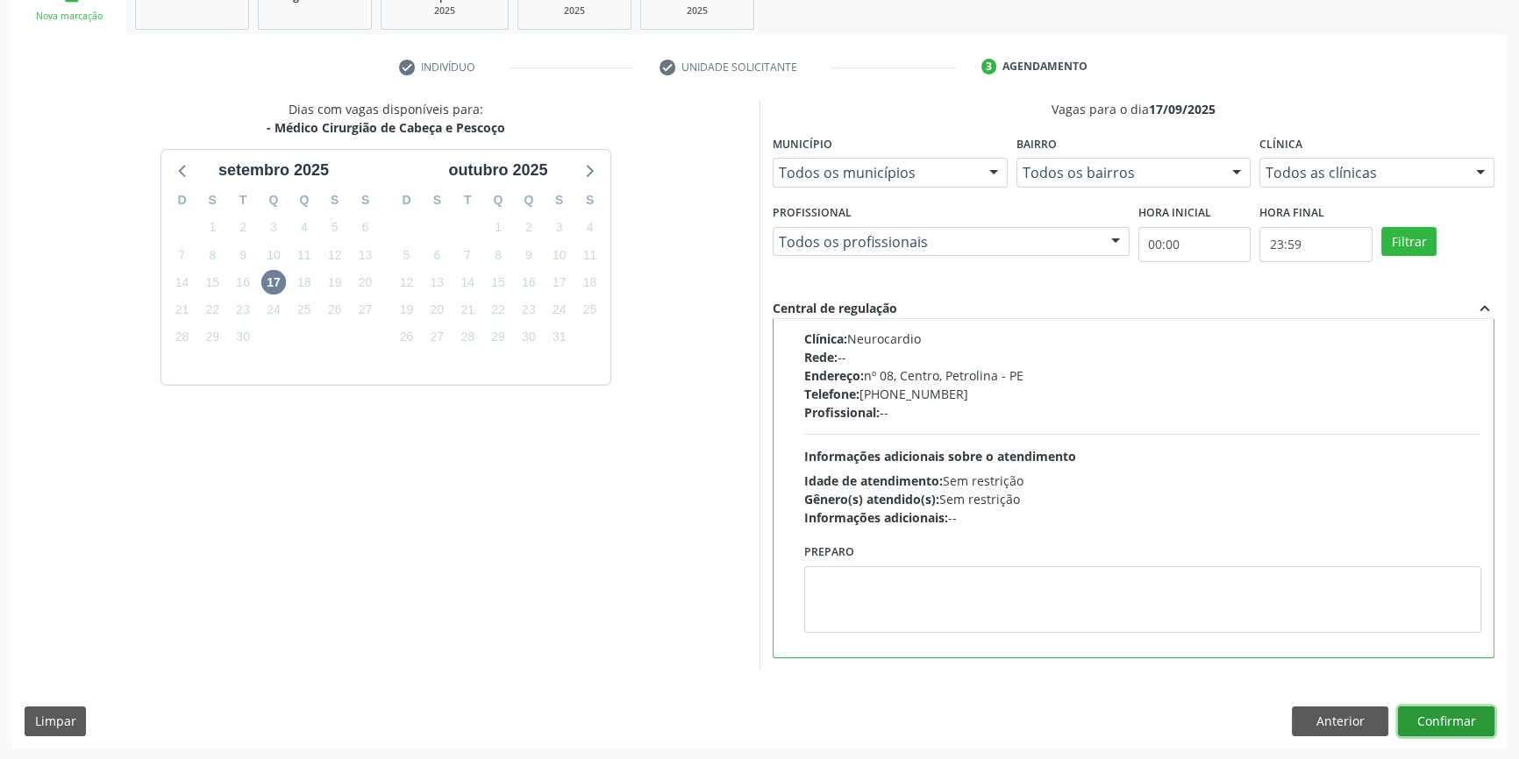
click at [1427, 718] on button "Confirmar" at bounding box center [1446, 722] width 96 height 30
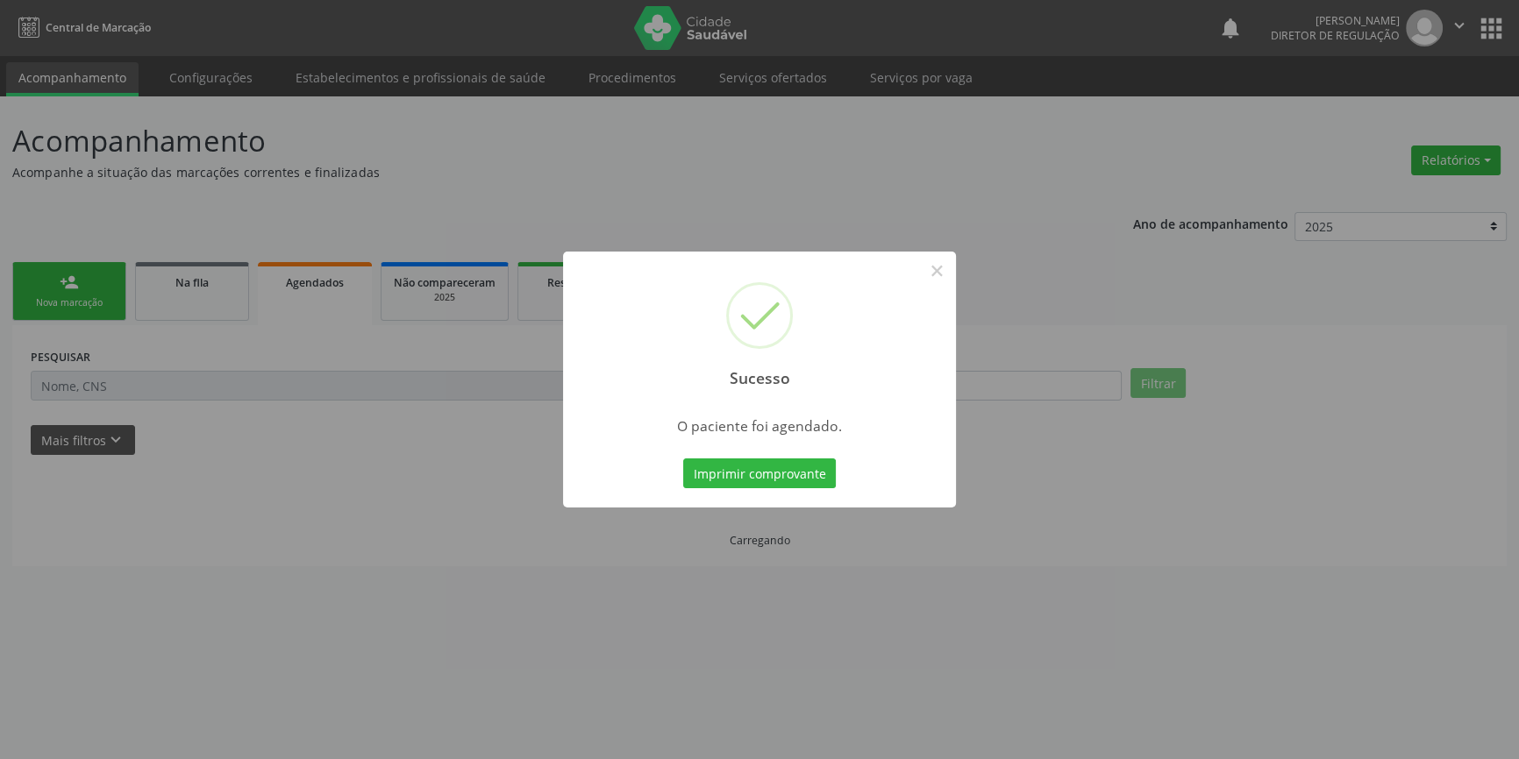
scroll to position [0, 0]
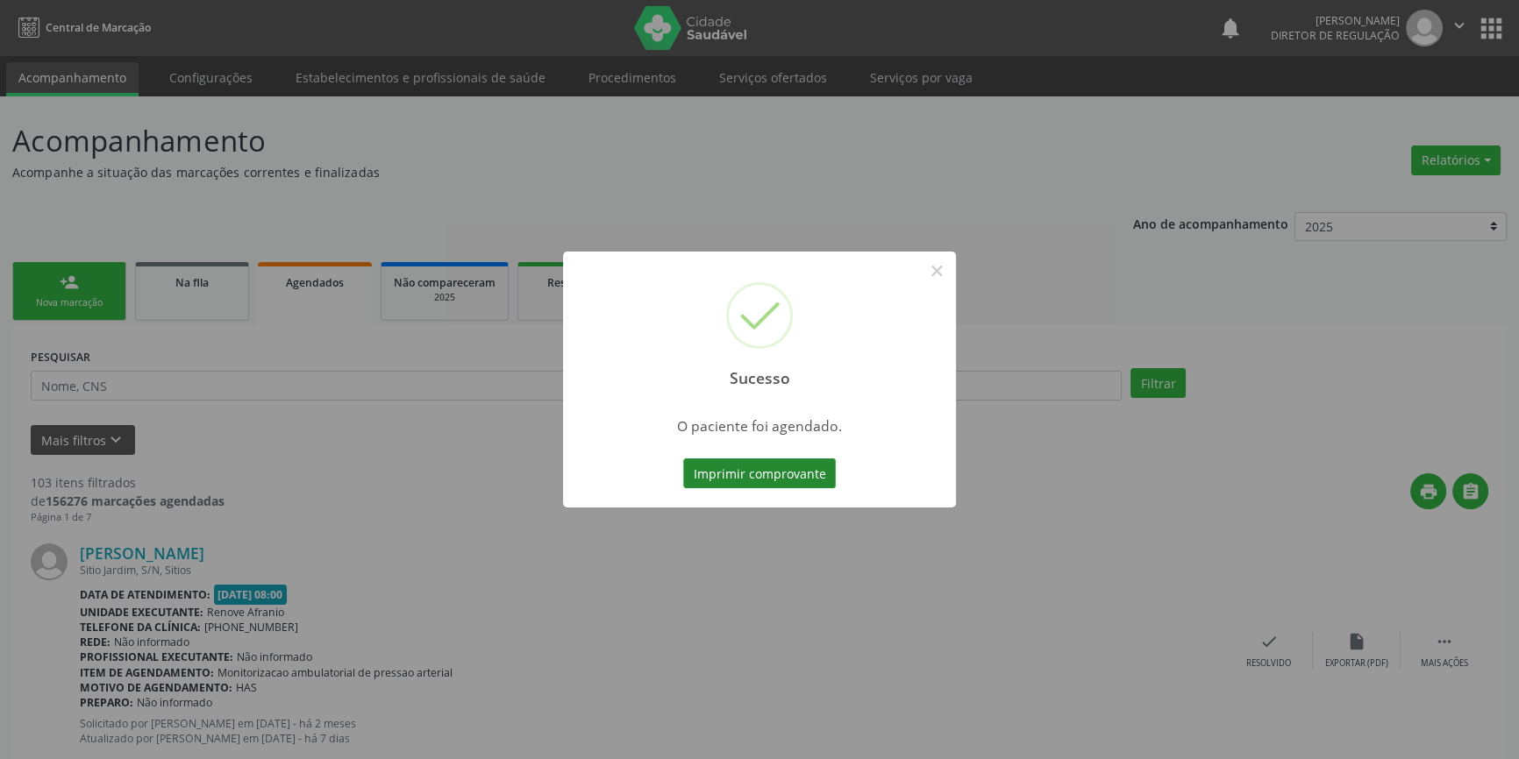
click at [798, 477] on button "Imprimir comprovante" at bounding box center [759, 474] width 153 height 30
